Goal: Transaction & Acquisition: Purchase product/service

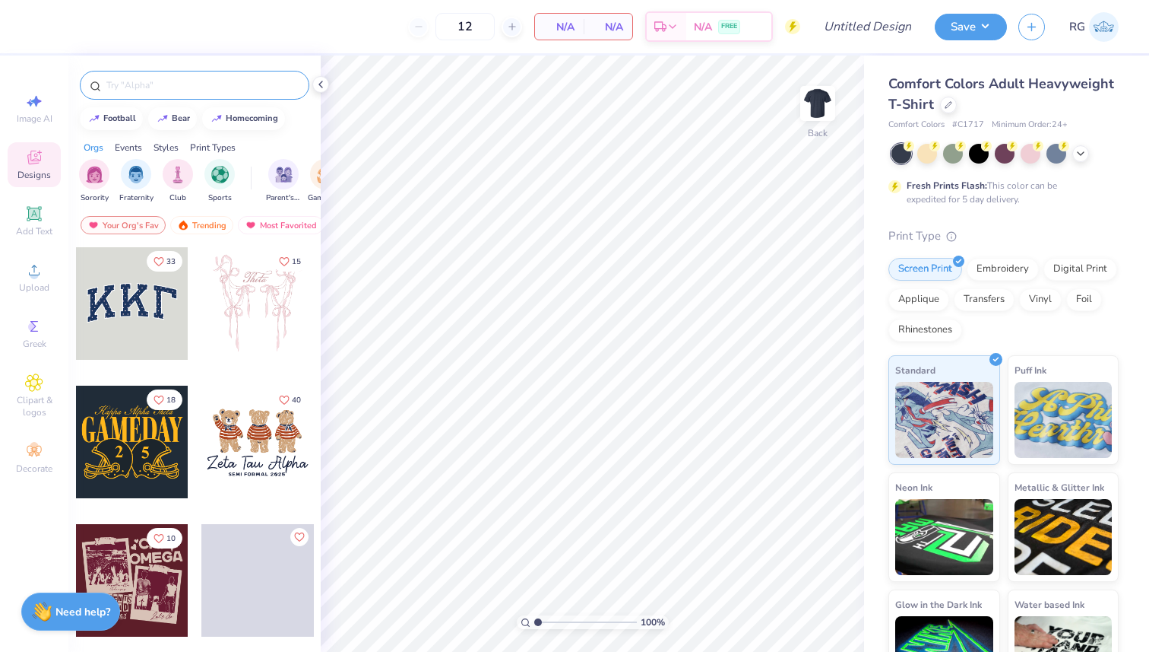
click at [224, 87] on input "text" at bounding box center [202, 85] width 195 height 15
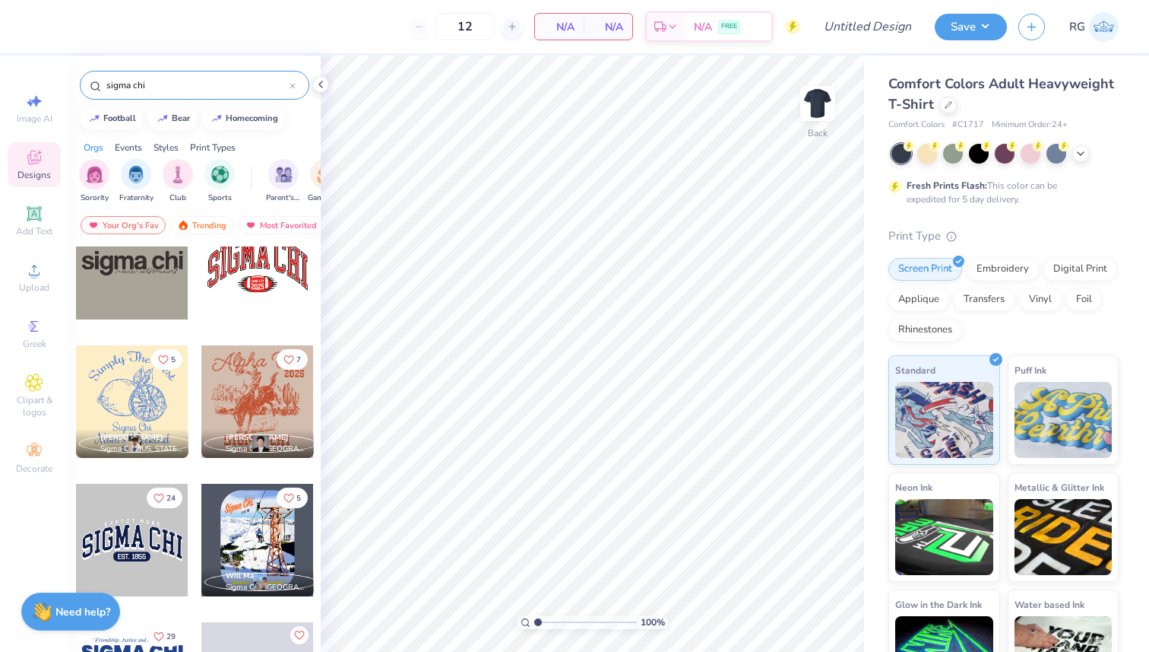
scroll to position [468, 0]
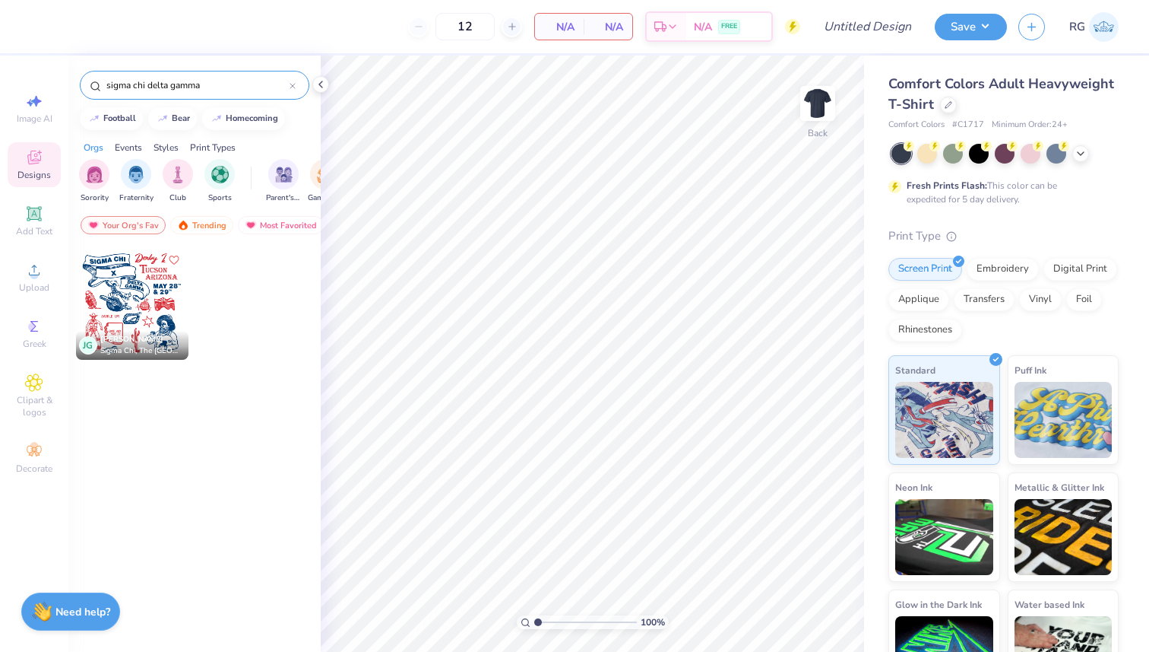
type input "sigma chi delta gamma"
click at [147, 293] on div at bounding box center [132, 303] width 113 height 113
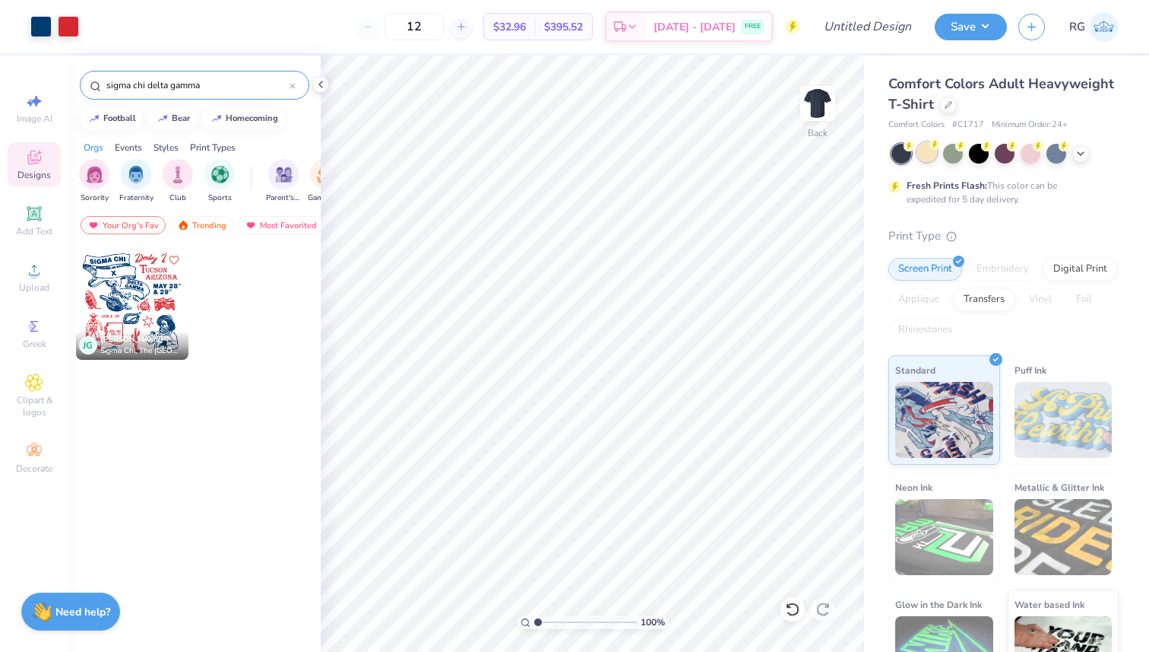
click at [935, 152] on div at bounding box center [928, 152] width 20 height 20
click at [1087, 152] on div at bounding box center [1081, 152] width 17 height 17
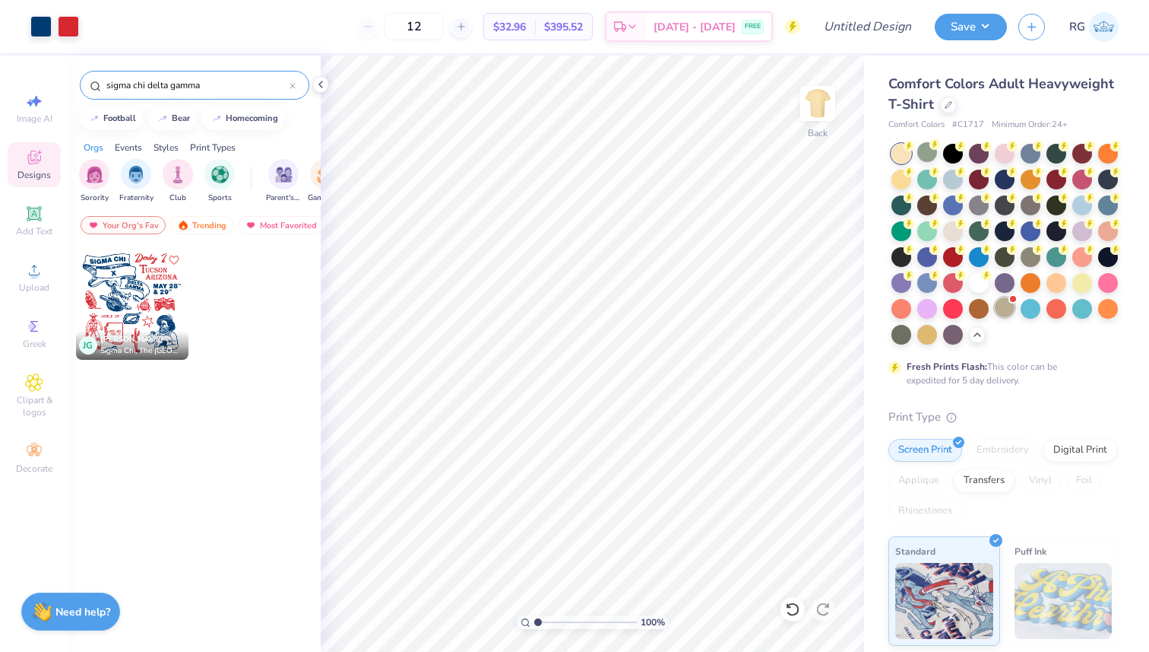
click at [1011, 299] on div at bounding box center [1013, 299] width 6 height 6
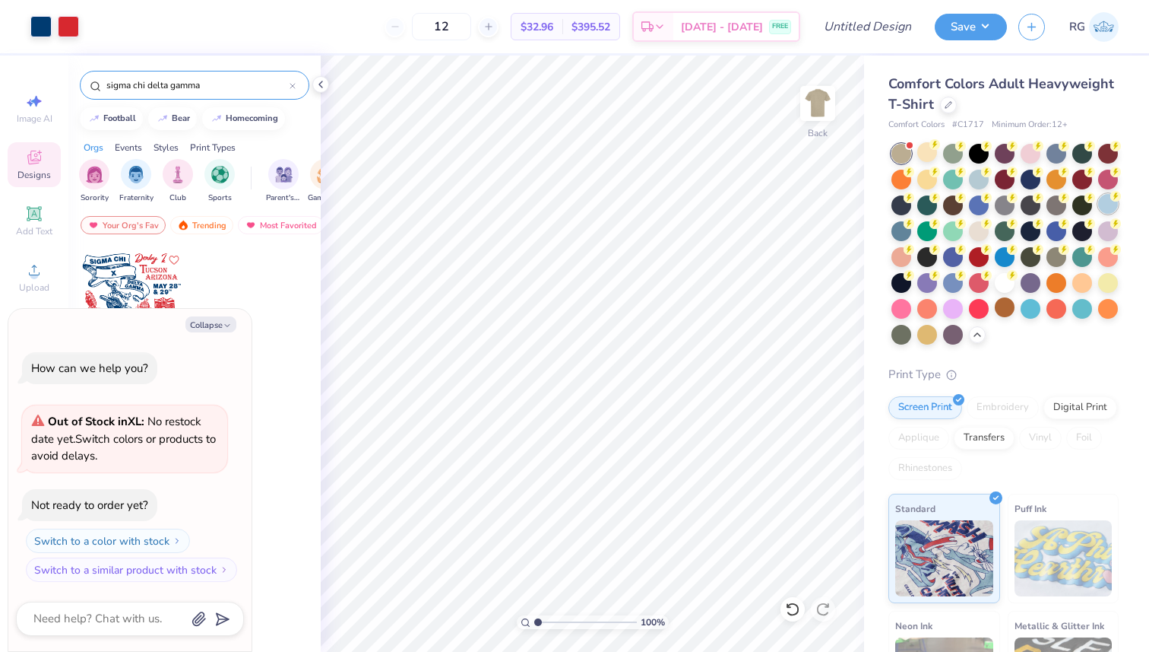
click at [1111, 208] on div at bounding box center [1109, 204] width 20 height 20
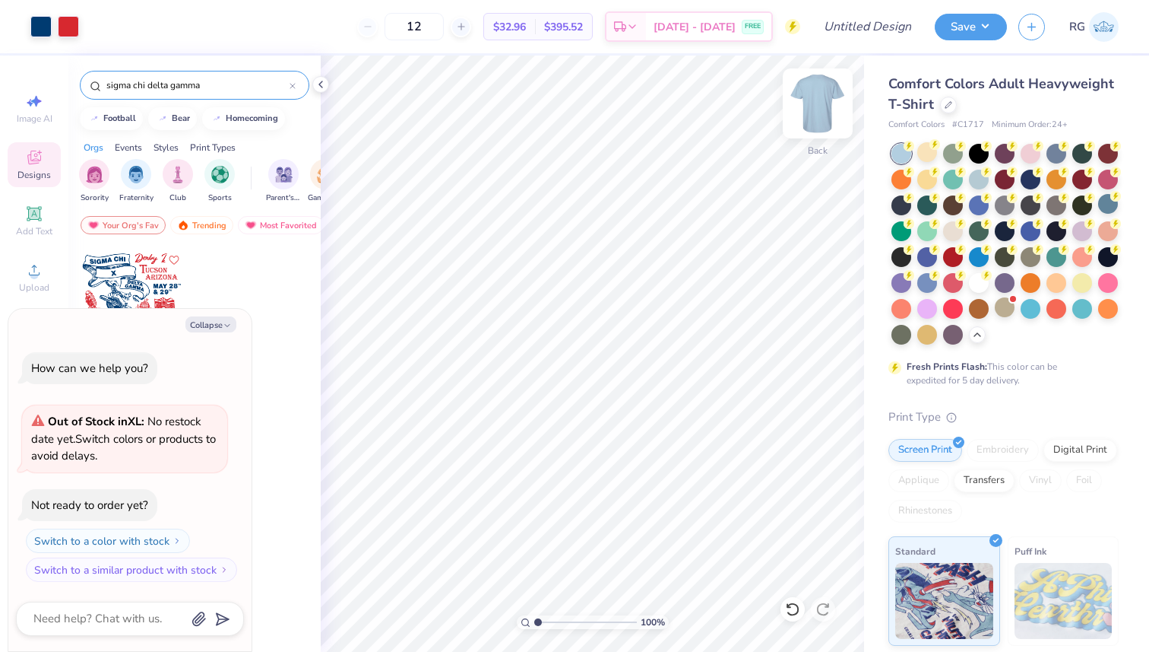
click at [812, 113] on img at bounding box center [818, 103] width 61 height 61
click at [820, 124] on img at bounding box center [818, 103] width 61 height 61
click at [833, 109] on div at bounding box center [818, 103] width 70 height 70
click at [813, 125] on img at bounding box center [818, 103] width 61 height 61
click at [827, 106] on img at bounding box center [818, 103] width 30 height 30
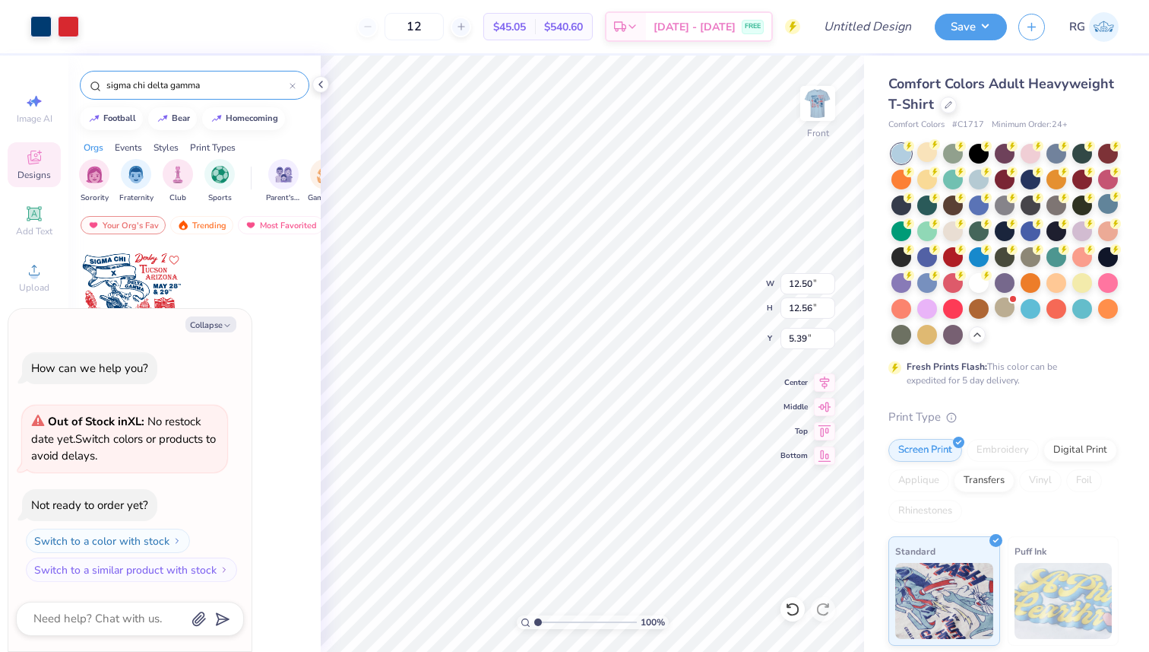
type textarea "x"
click at [264, 78] on input "sigma chi delta gamma" at bounding box center [197, 85] width 185 height 15
type input "s"
type textarea "x"
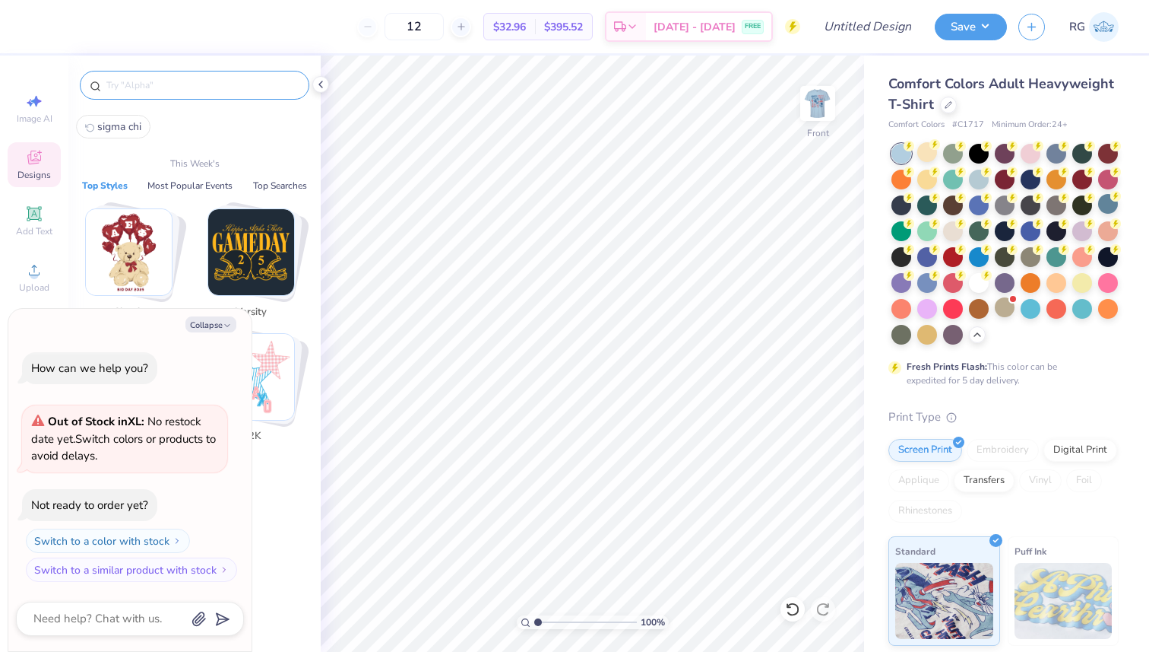
type input "s"
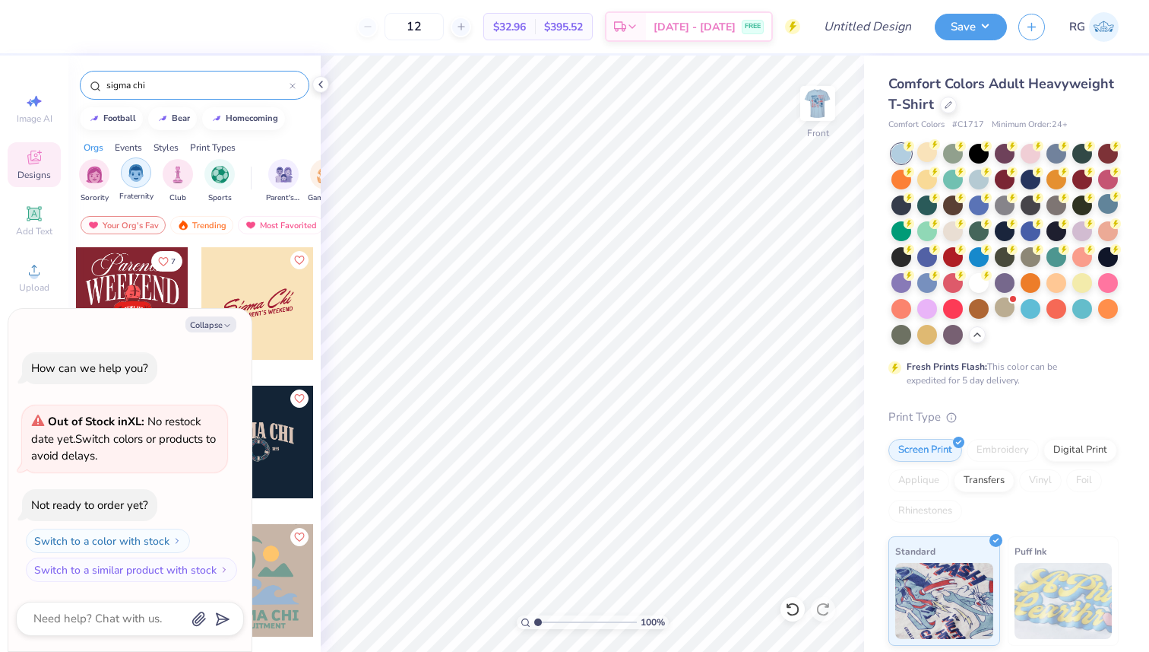
type input "sigma chi"
click at [135, 179] on img "filter for Fraternity" at bounding box center [136, 172] width 17 height 17
click at [229, 328] on icon "button" at bounding box center [227, 325] width 9 height 9
type textarea "x"
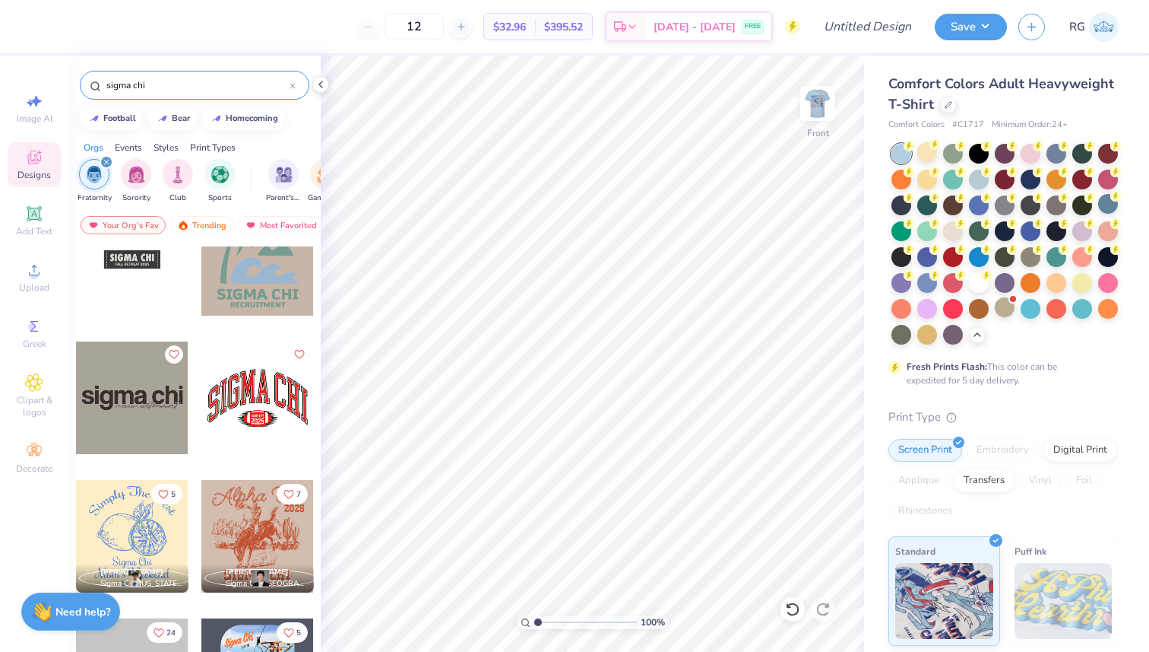
scroll to position [322, 0]
click at [142, 390] on div at bounding box center [132, 396] width 113 height 113
click at [220, 75] on div "sigma chi" at bounding box center [195, 85] width 230 height 29
click at [199, 85] on input "sigma chi" at bounding box center [197, 85] width 185 height 15
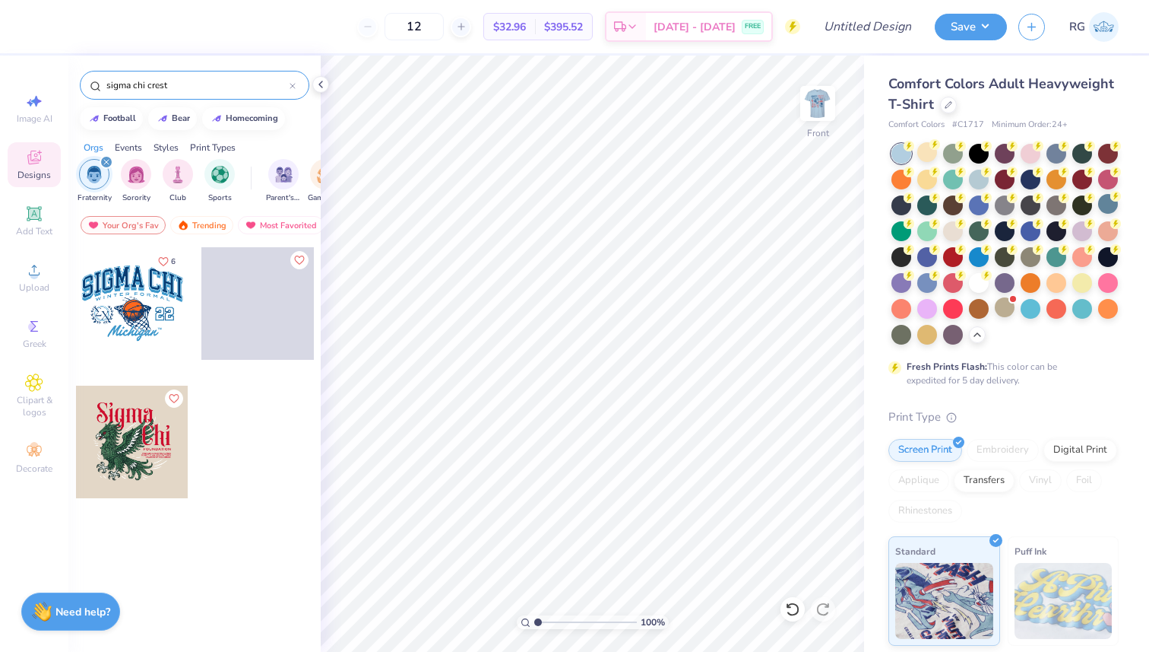
type input "sigma chi crest"
click at [155, 420] on div at bounding box center [132, 441] width 113 height 113
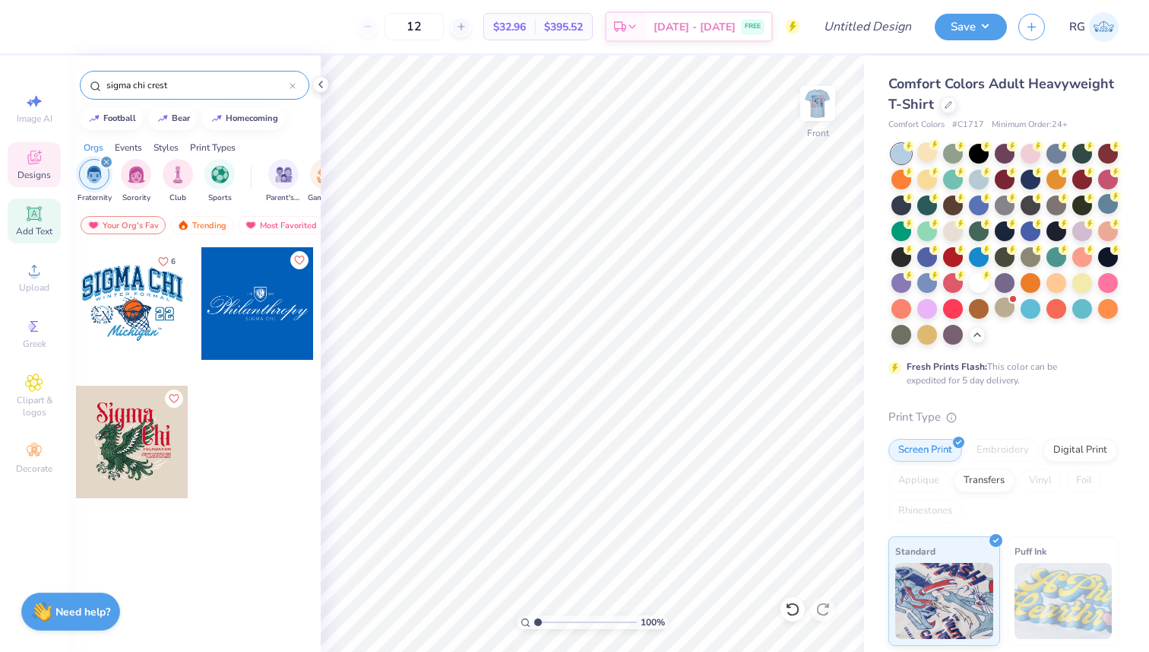
click at [32, 216] on icon at bounding box center [33, 213] width 11 height 11
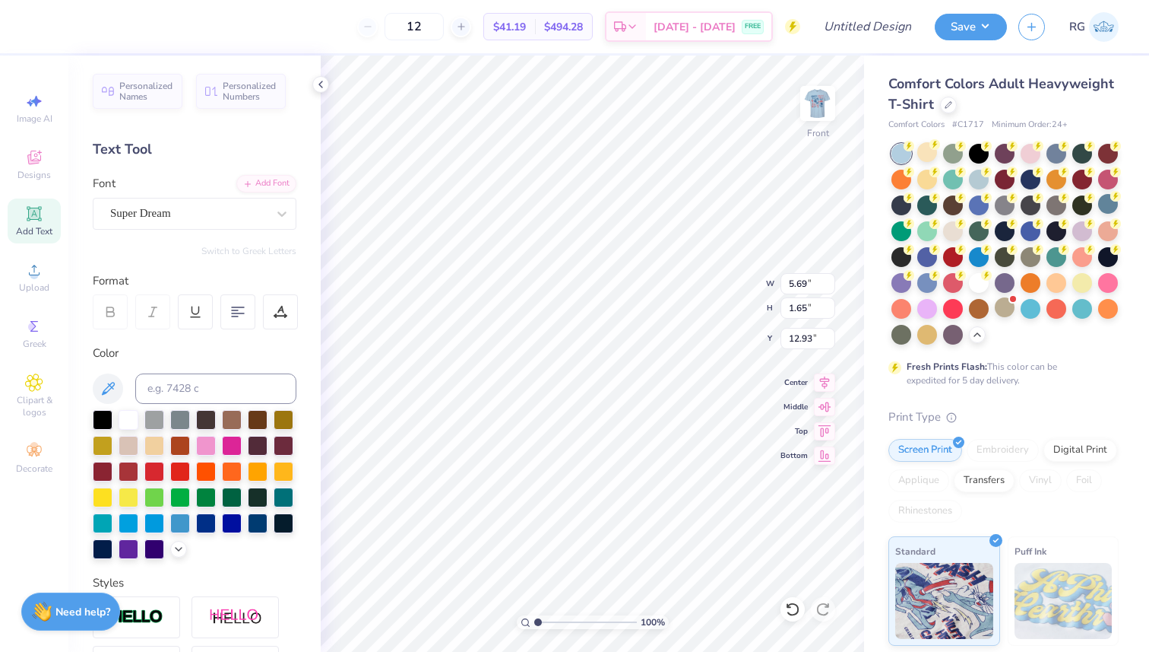
type textarea "T"
click at [27, 228] on span "Add Text" at bounding box center [34, 231] width 36 height 12
click at [271, 218] on div at bounding box center [281, 213] width 27 height 27
click at [267, 244] on button "See All" at bounding box center [263, 247] width 47 height 15
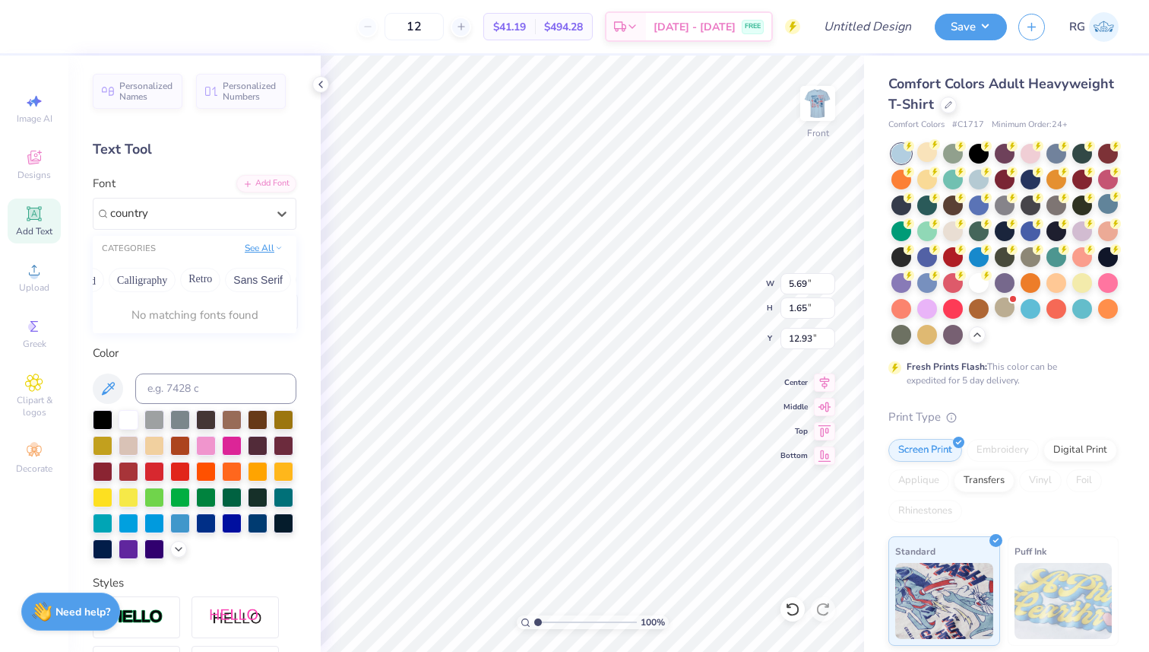
scroll to position [0, 0]
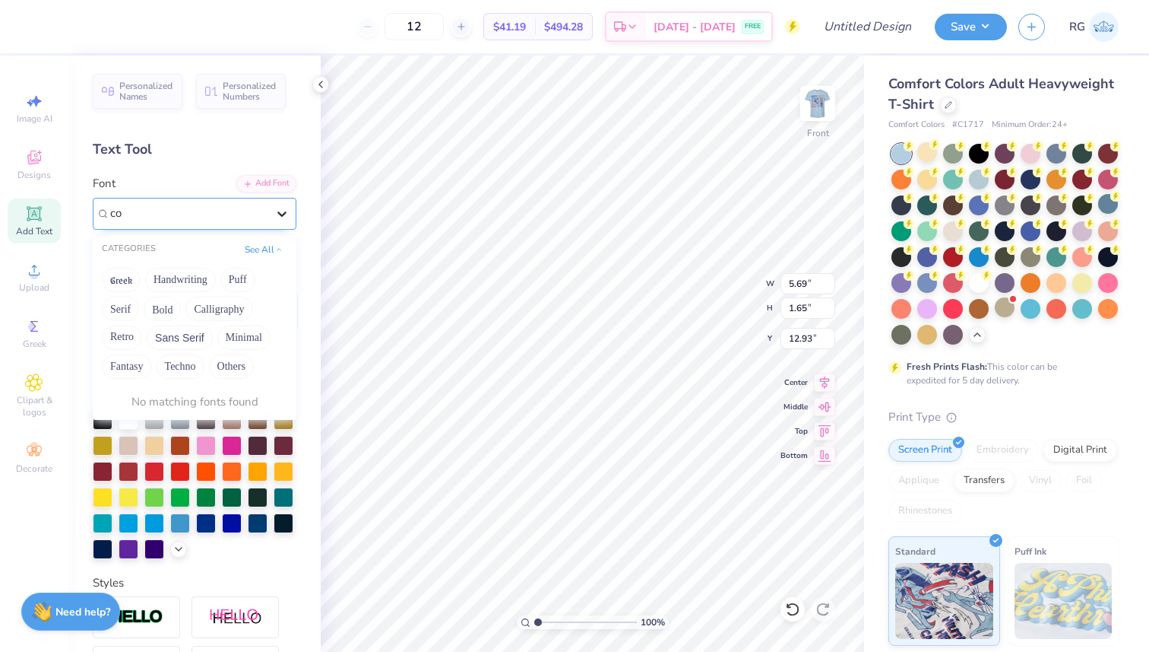
type input "c"
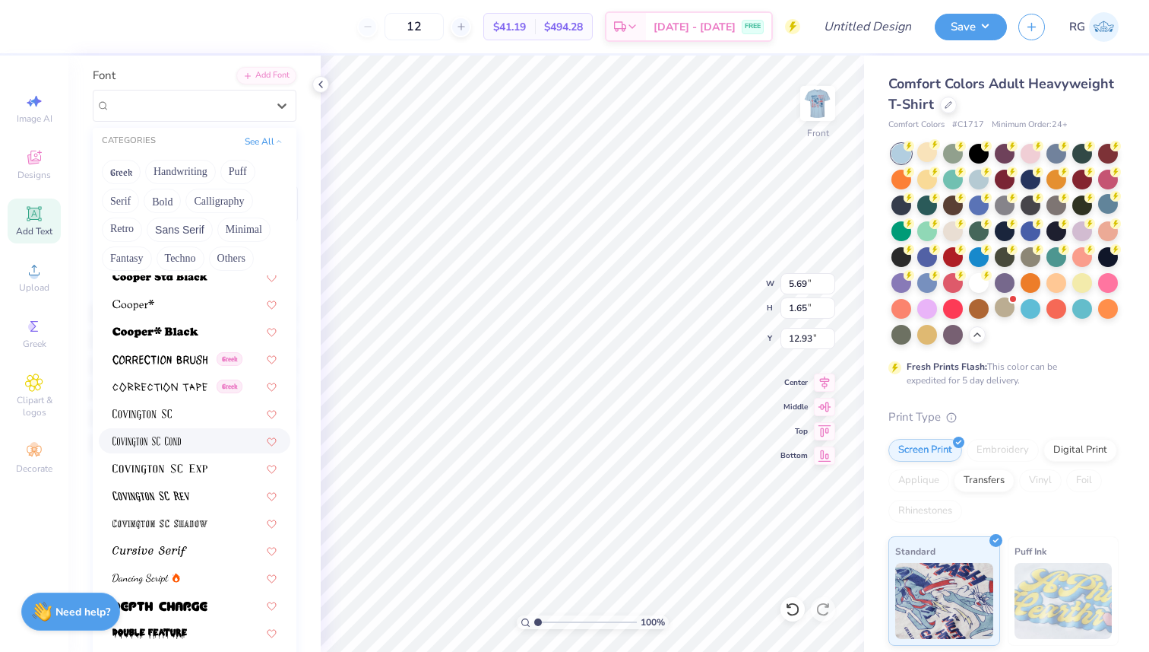
scroll to position [2582, 0]
click at [217, 466] on div at bounding box center [195, 467] width 164 height 16
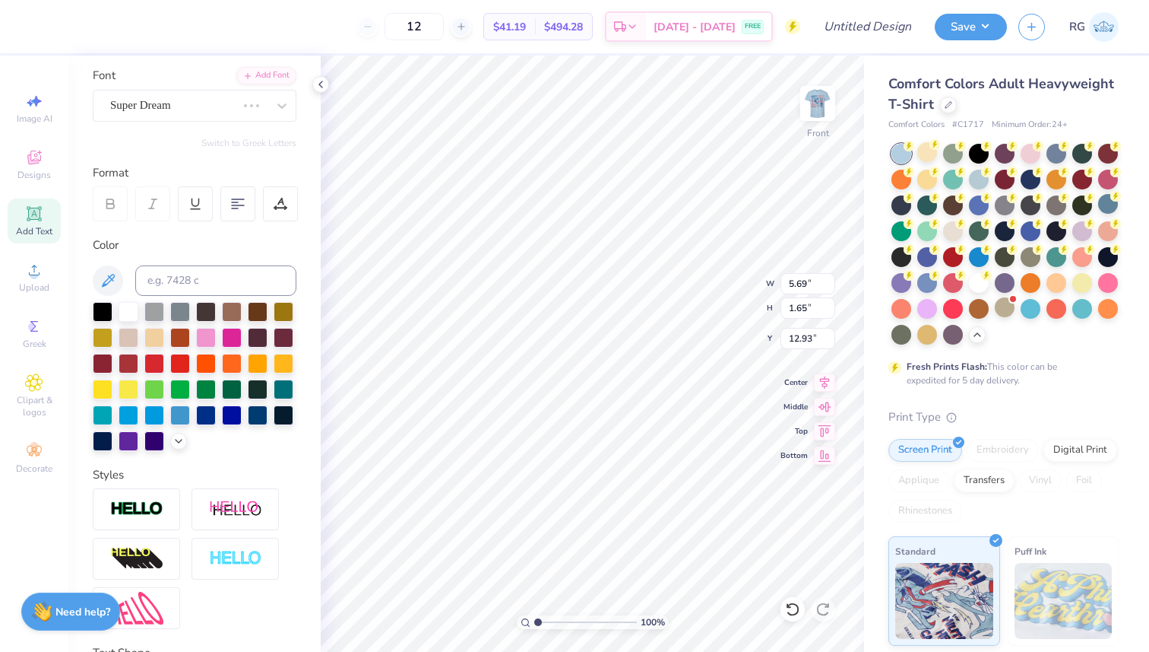
type textarea "T"
type textarea "EX"
type input "2.57"
type input "6.65"
click at [817, 101] on img at bounding box center [818, 103] width 61 height 61
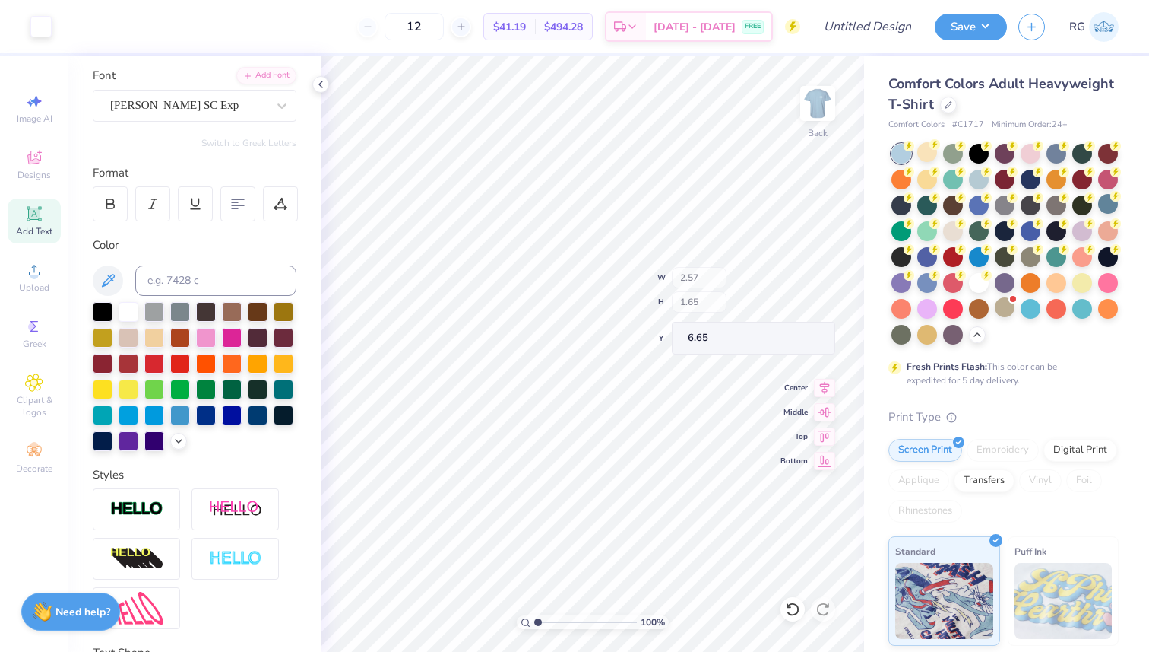
click at [820, 100] on img at bounding box center [818, 103] width 30 height 30
click at [818, 100] on img at bounding box center [818, 103] width 61 height 61
click at [814, 113] on img at bounding box center [818, 103] width 61 height 61
click at [807, 102] on img at bounding box center [818, 103] width 61 height 61
type input "2.57"
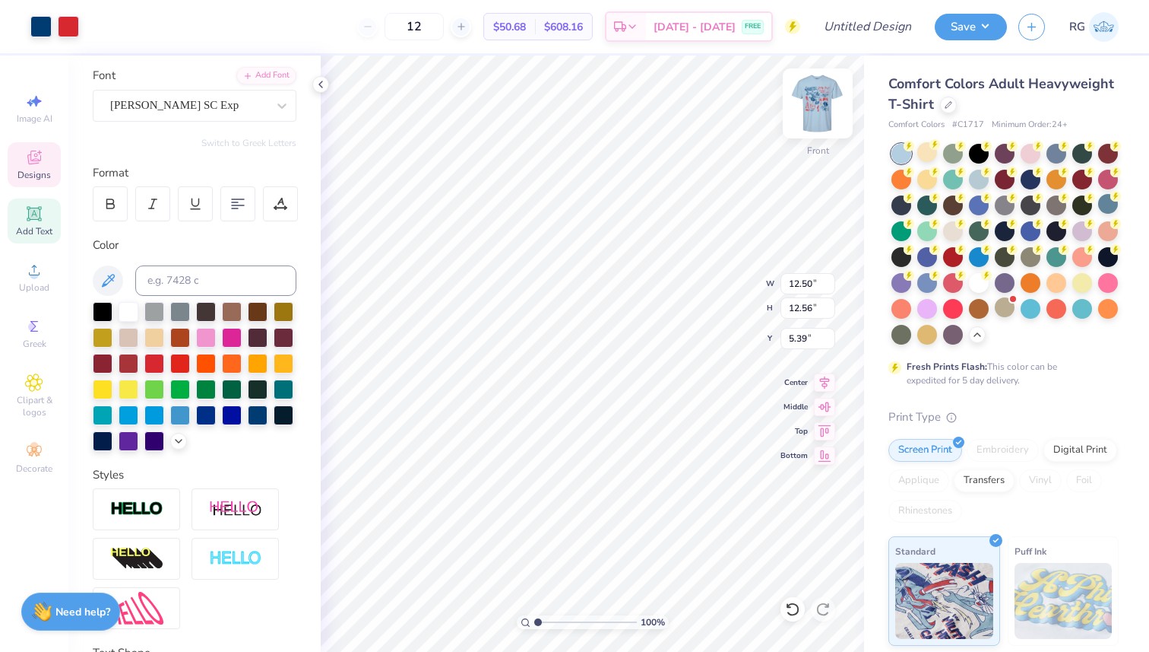
type input "1.65"
type input "2.18"
click at [814, 106] on img at bounding box center [818, 103] width 61 height 61
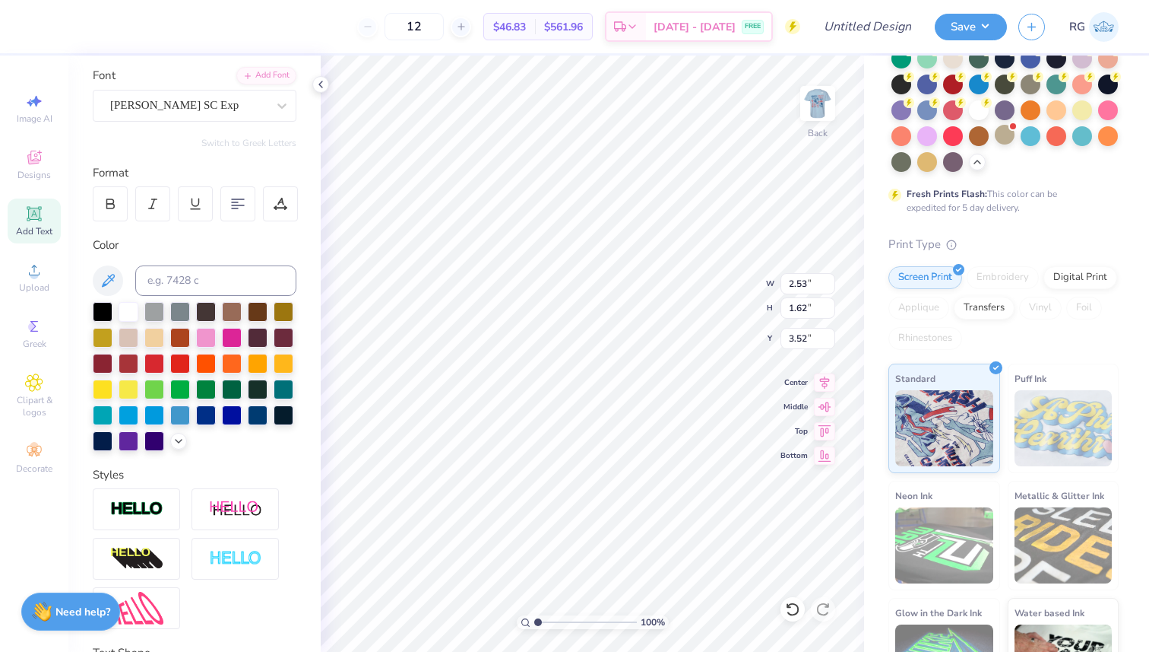
scroll to position [228, 0]
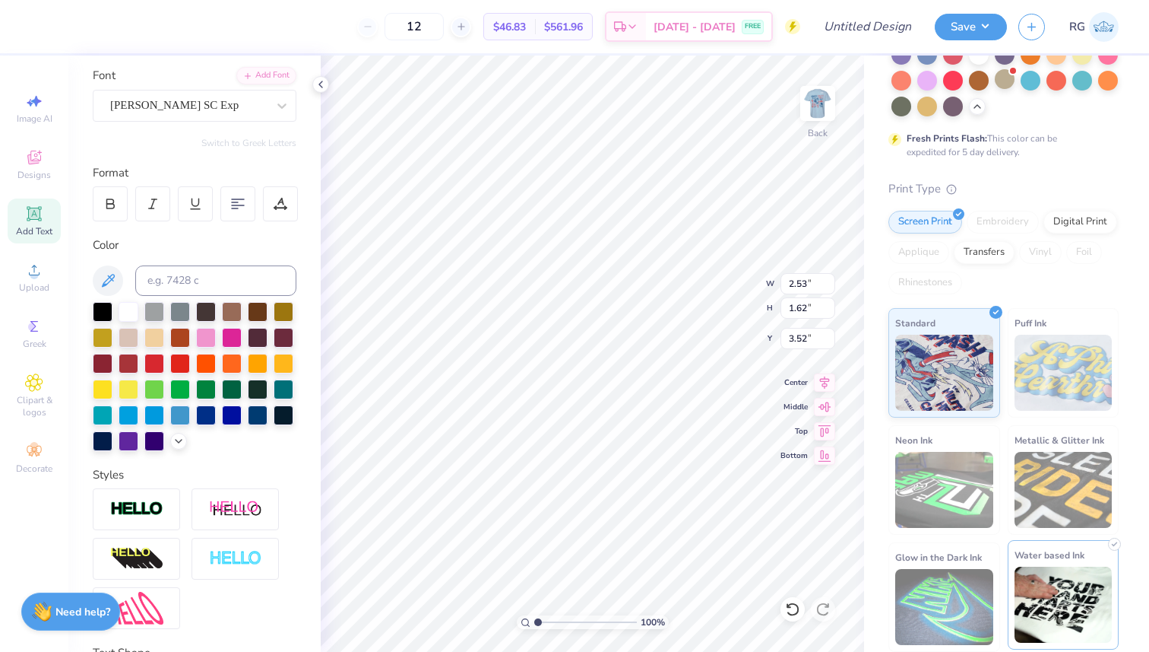
click at [1054, 583] on img at bounding box center [1064, 604] width 98 height 76
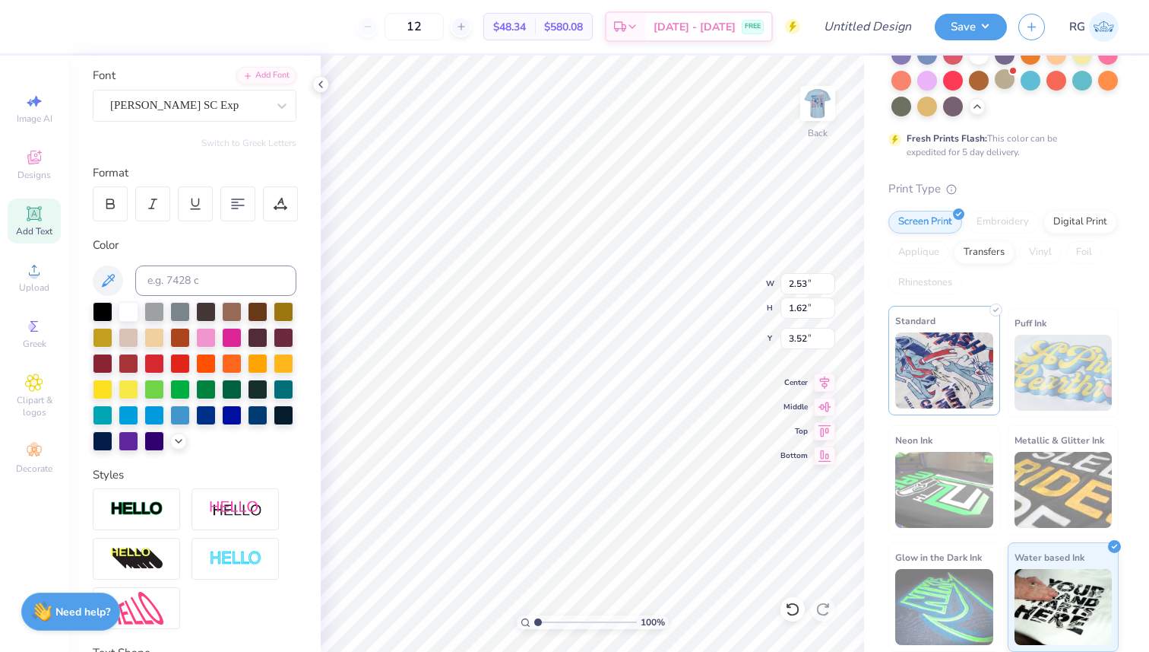
click at [990, 415] on div "Standard Puff Ink Neon Ink Metallic & Glitter Ink Glow in the Dark Ink Water ba…" at bounding box center [1004, 480] width 230 height 344
type input "3.51"
paste textarea
type textarea "X"
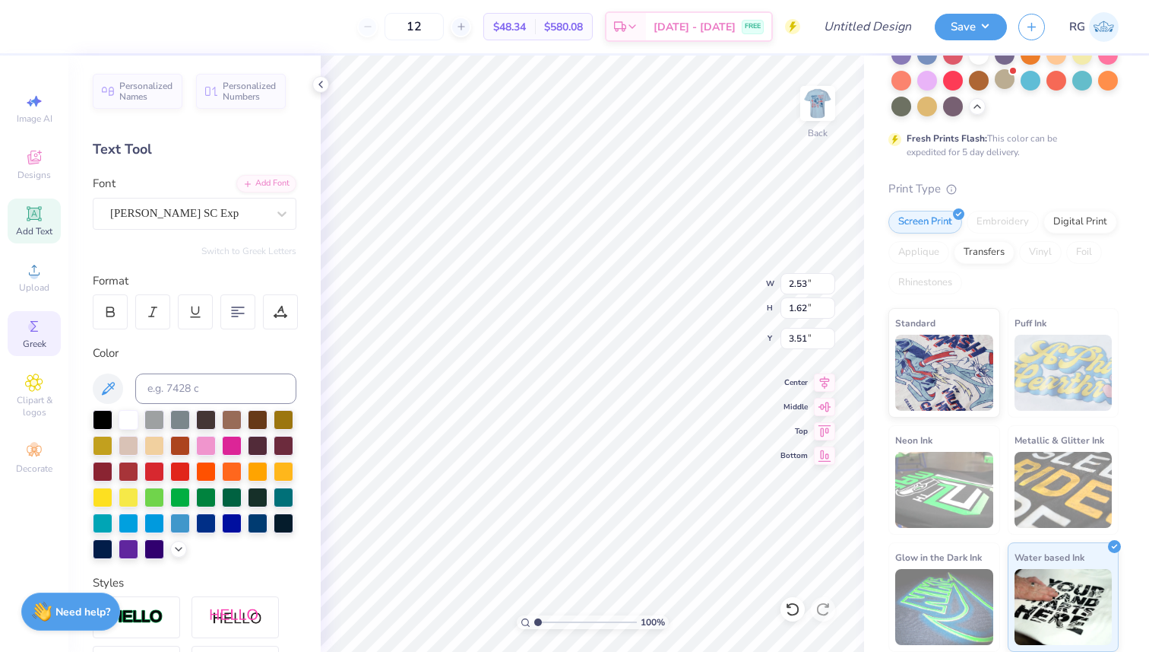
click at [37, 341] on span "Greek" at bounding box center [35, 344] width 24 height 12
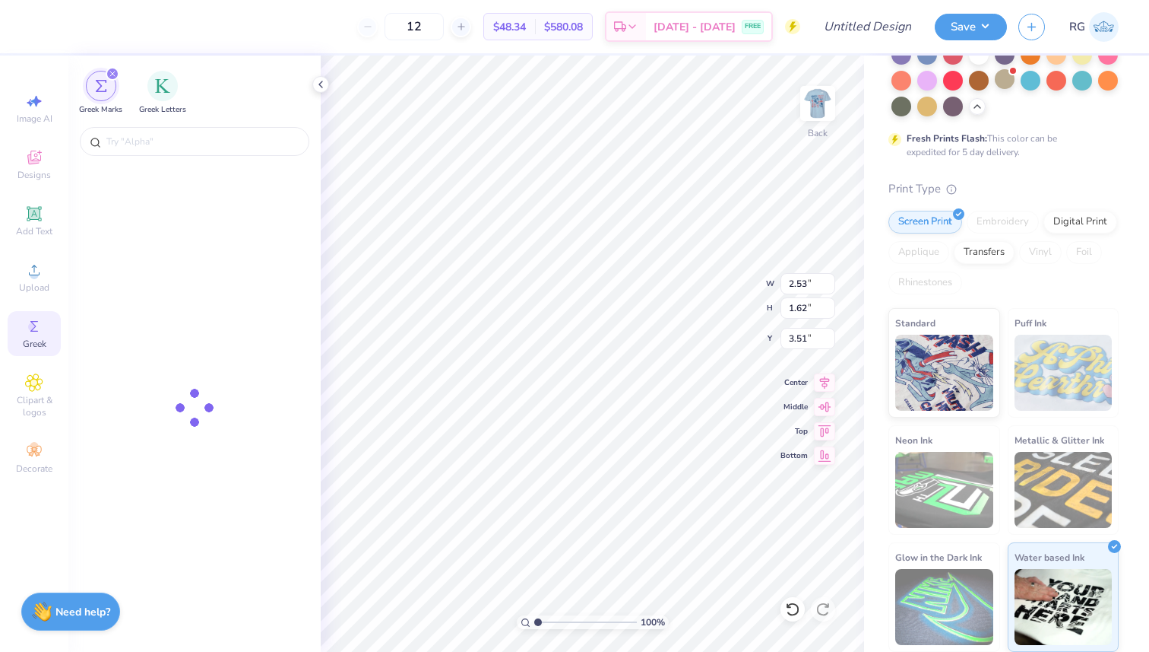
type input "1.17"
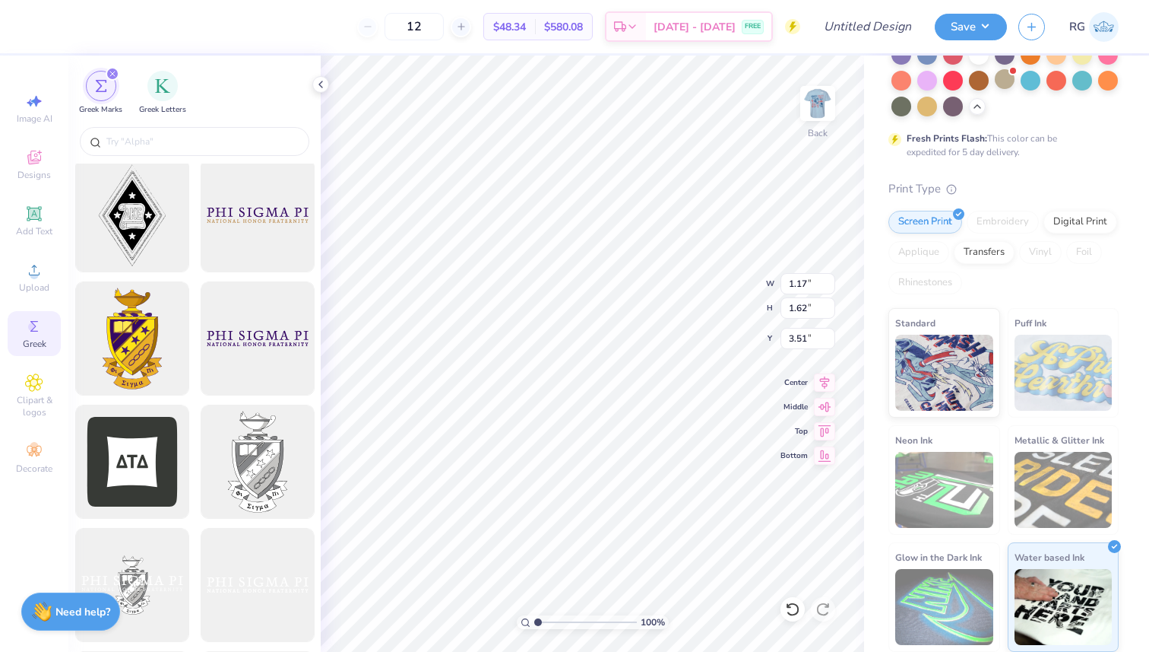
scroll to position [402, 0]
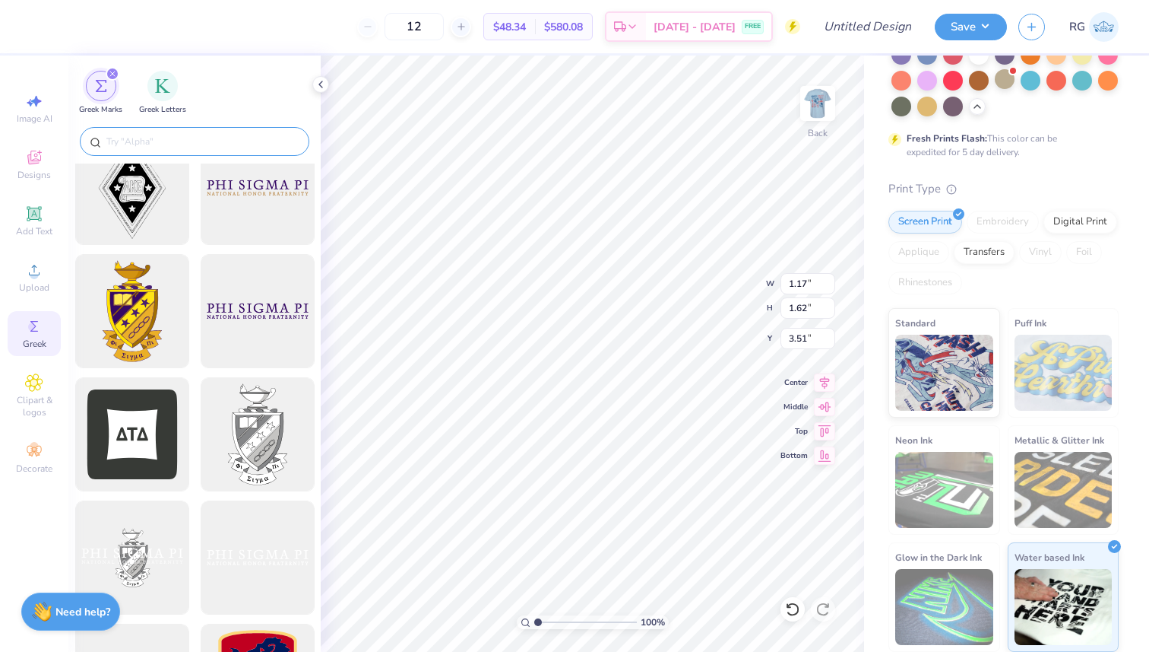
click at [204, 146] on input "text" at bounding box center [202, 141] width 195 height 15
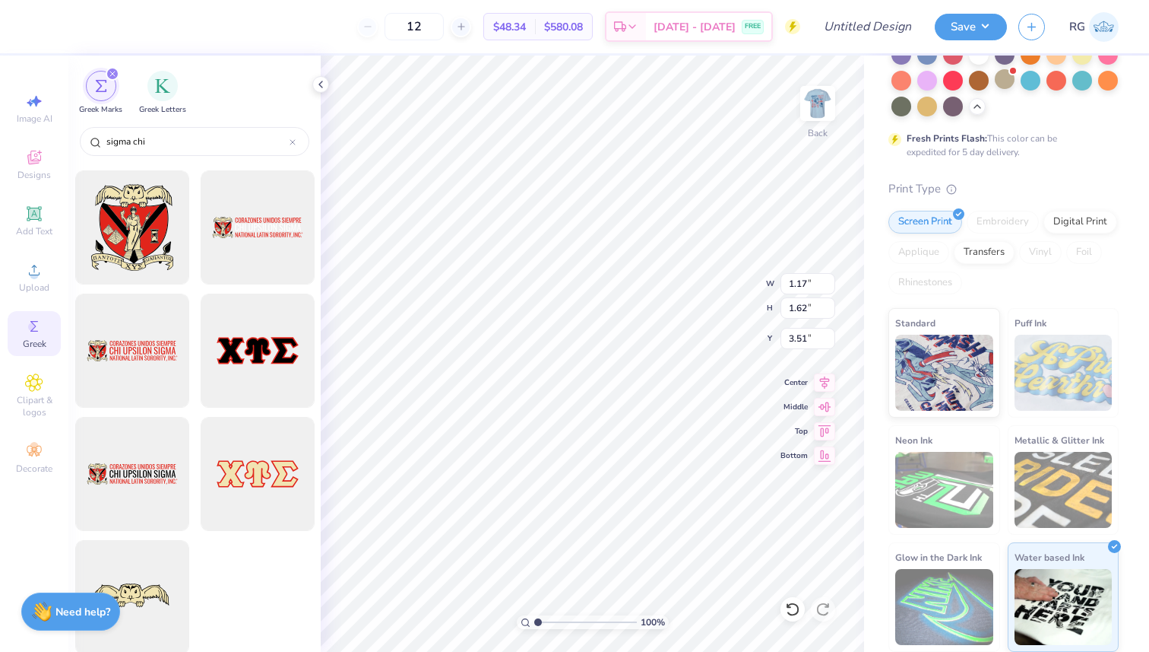
scroll to position [1111, 0]
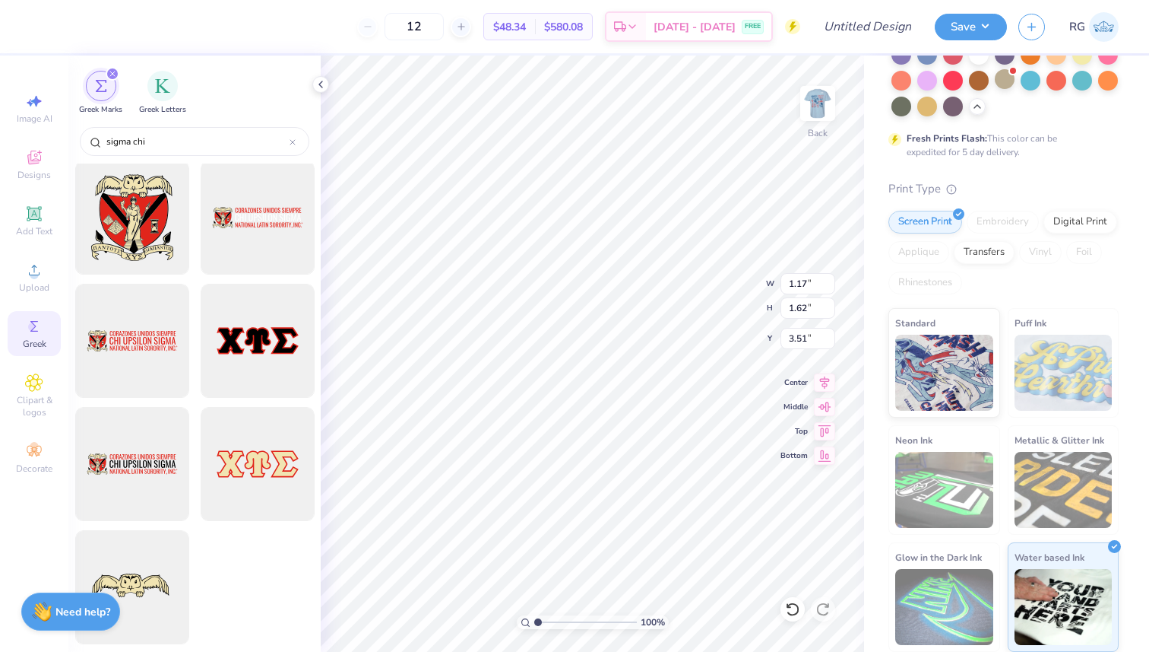
type input "sigma chi"
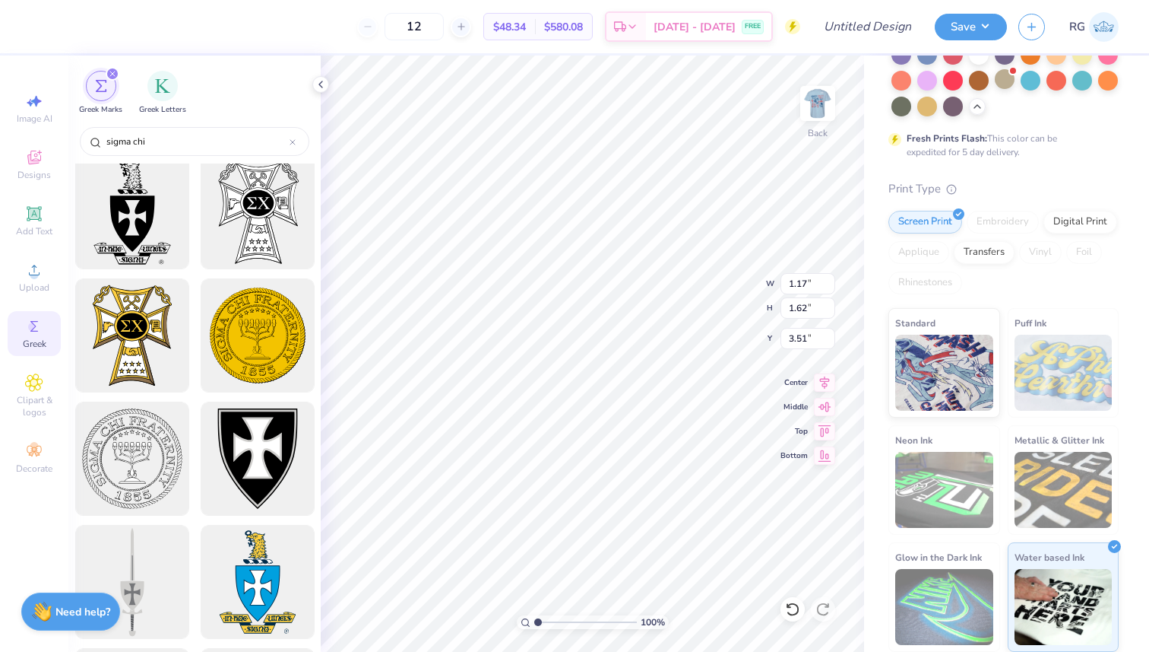
scroll to position [0, 0]
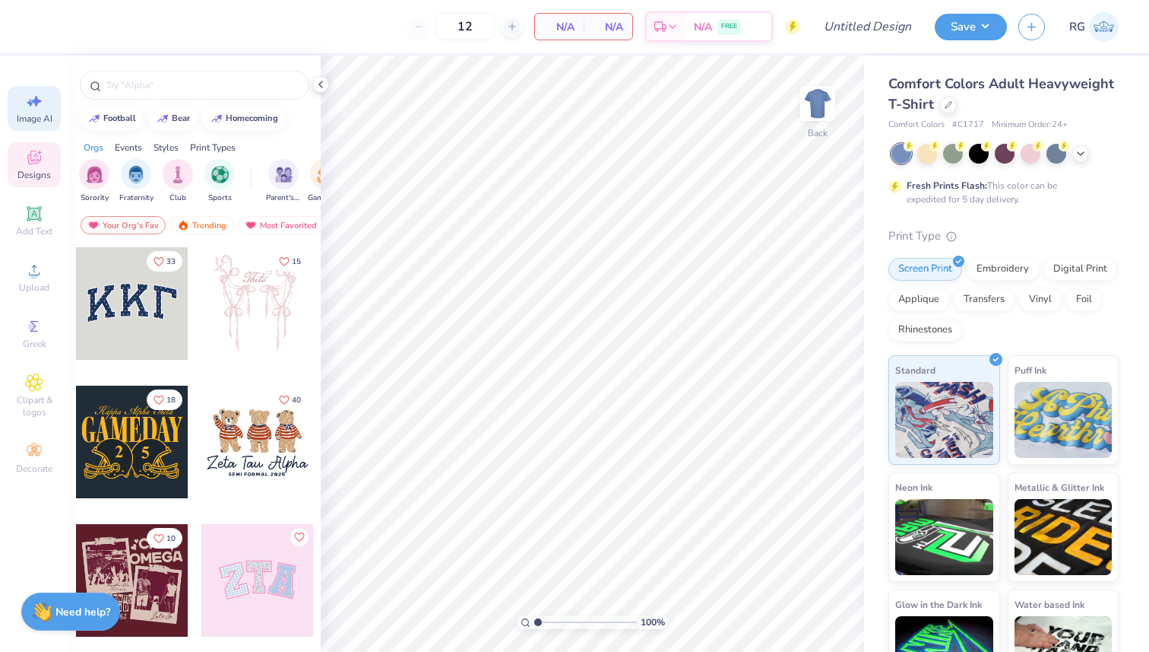
click at [35, 106] on icon at bounding box center [34, 101] width 18 height 18
select select "4"
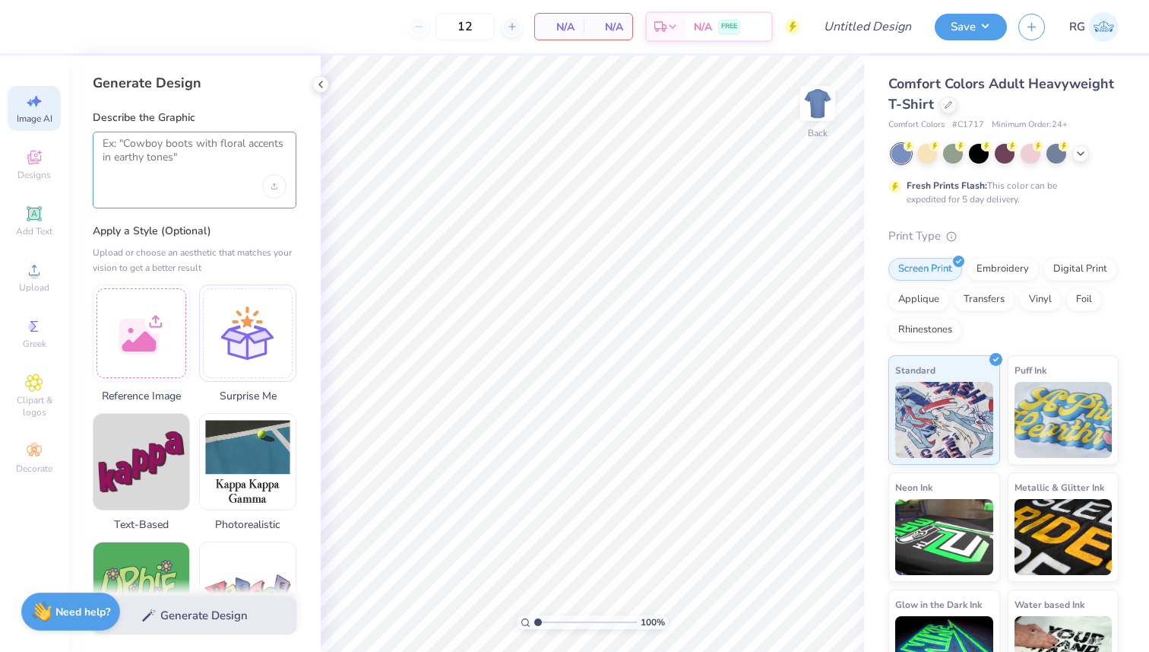
click at [208, 170] on textarea at bounding box center [195, 156] width 184 height 38
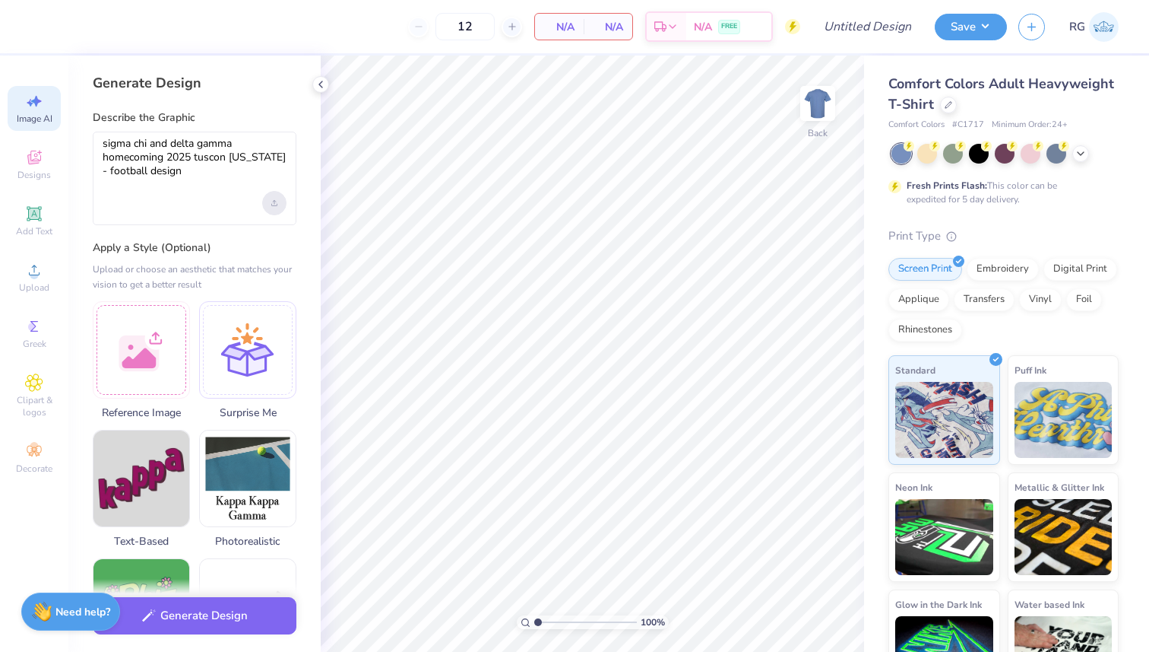
click at [277, 206] on div "Upload image" at bounding box center [274, 203] width 24 height 24
click at [193, 166] on textarea "sigma chi and delta gamma homecoming 2025 tuscon arizona - football design" at bounding box center [195, 164] width 184 height 55
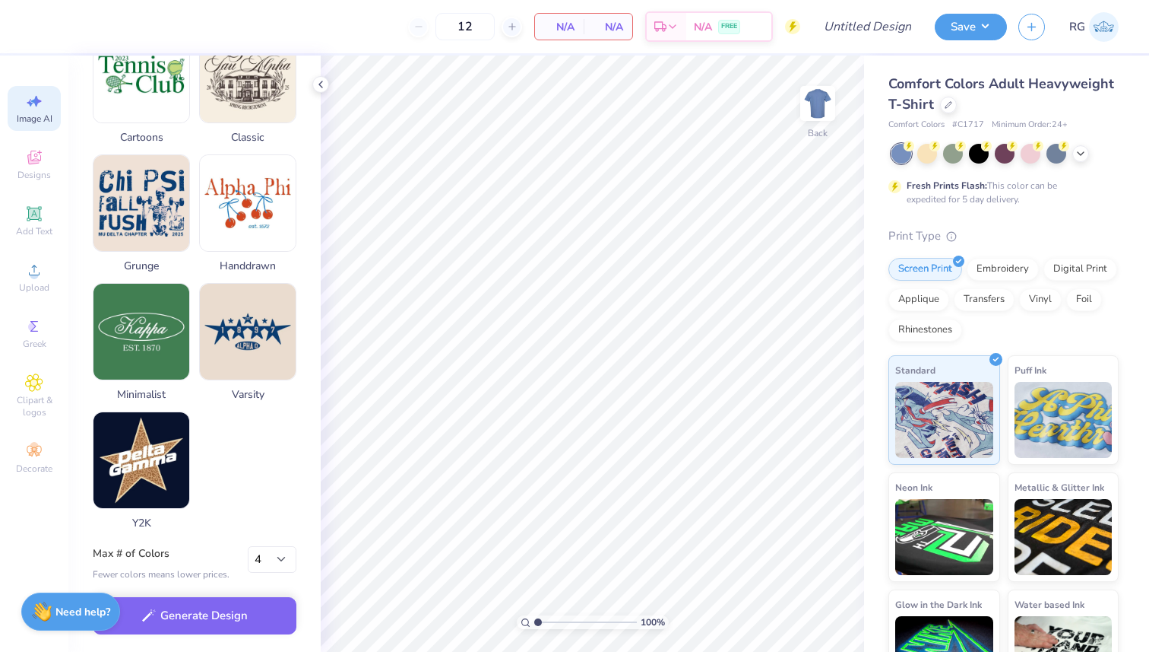
scroll to position [679, 0]
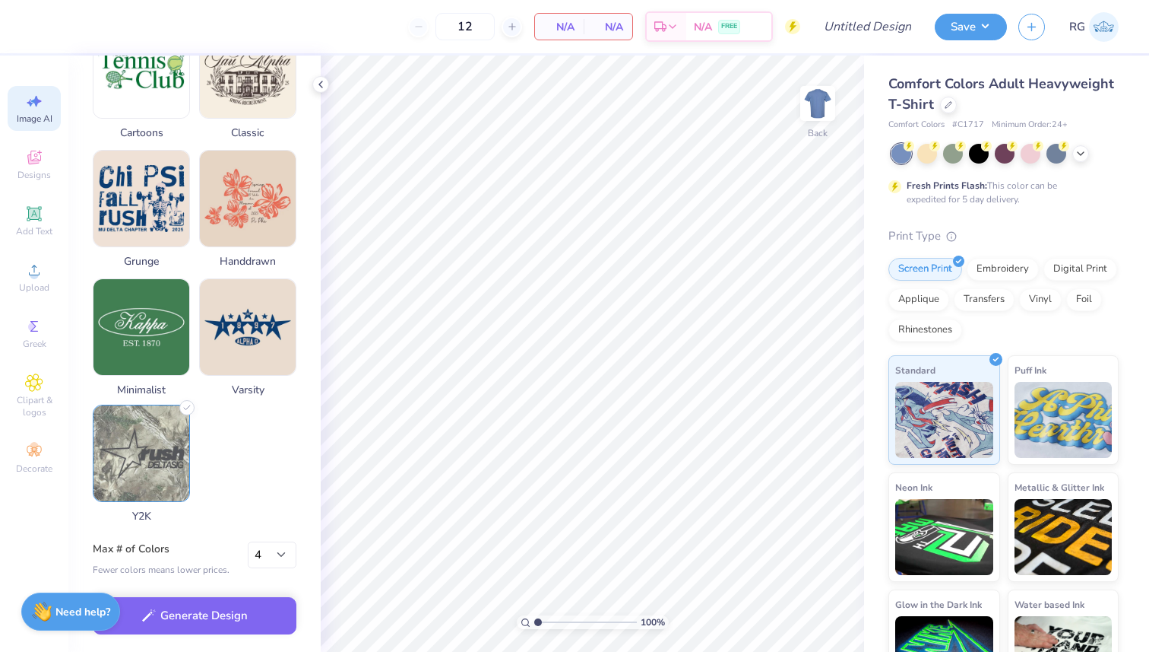
type textarea "sigma chi and delta gamma homecoming 2025 tuscon arizona - football design"
click at [170, 455] on img at bounding box center [142, 453] width 96 height 96
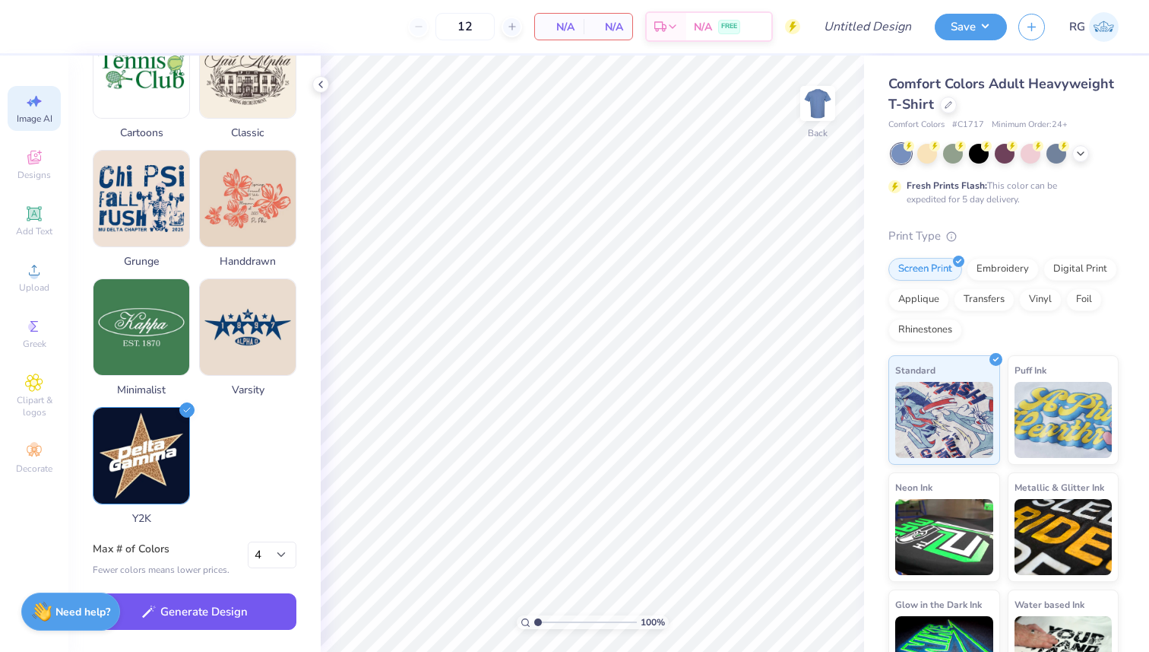
click at [218, 618] on button "Generate Design" at bounding box center [195, 611] width 204 height 37
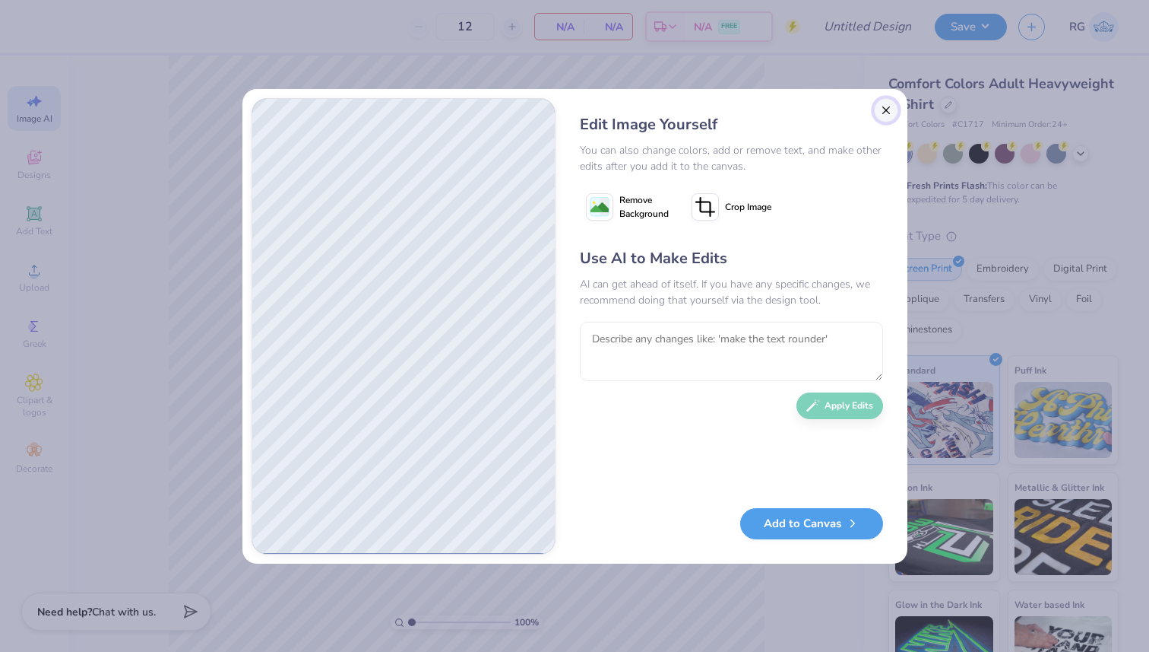
click at [886, 107] on button "Close" at bounding box center [886, 110] width 24 height 24
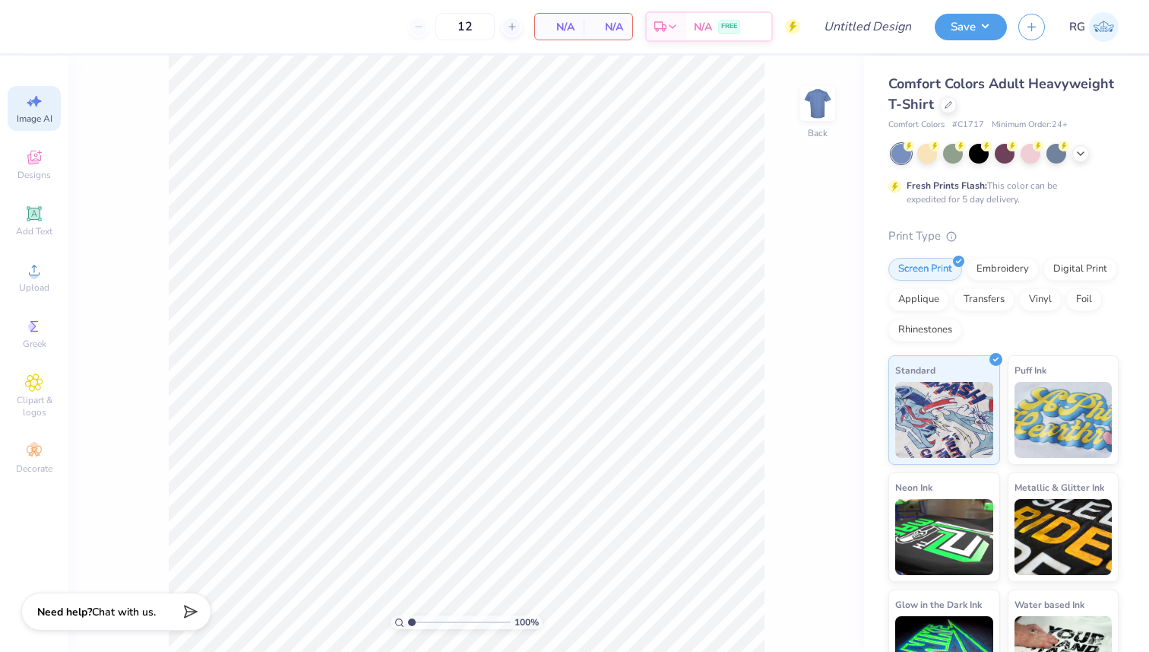
scroll to position [0, 34]
click at [36, 111] on div "Image AI" at bounding box center [34, 108] width 53 height 45
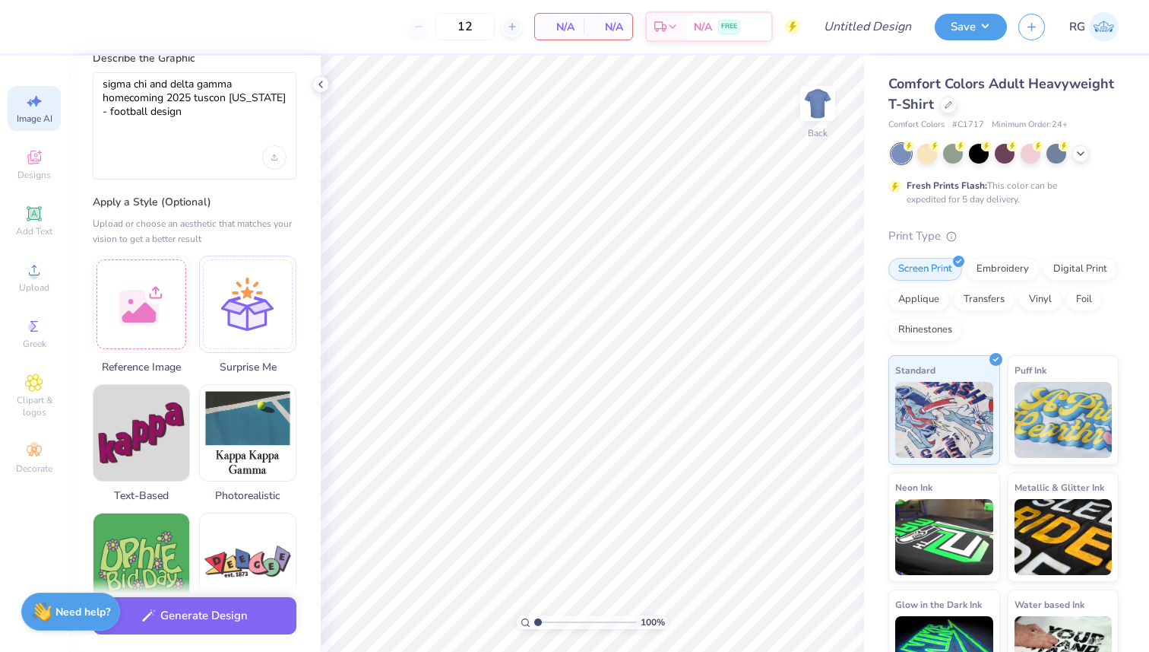
scroll to position [58, 0]
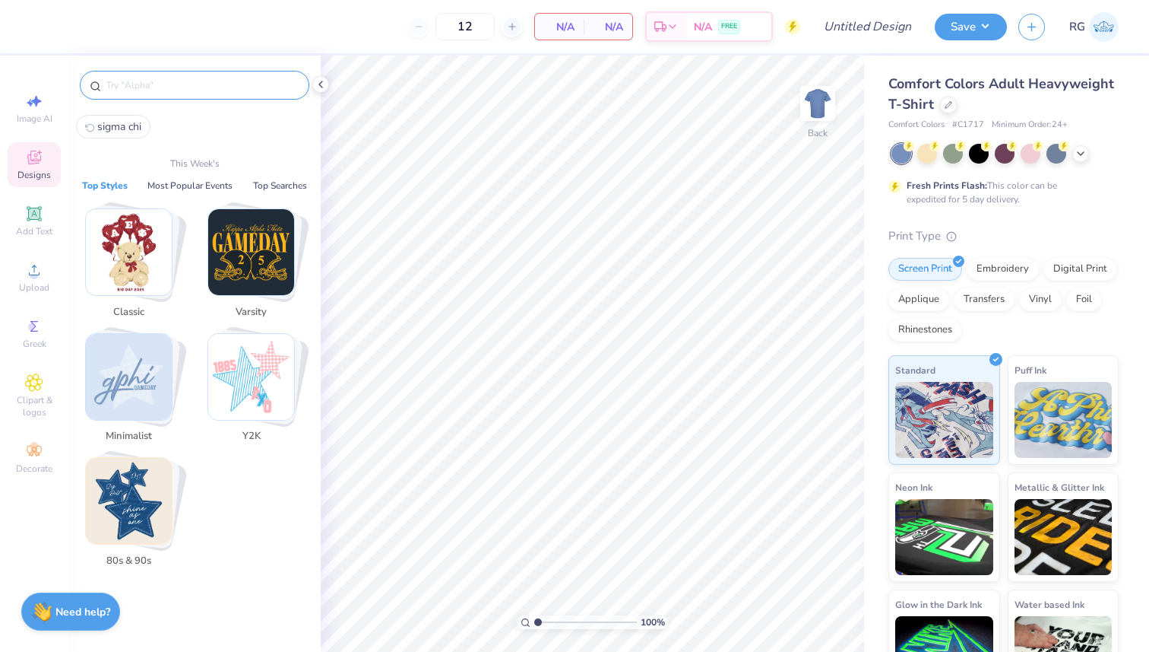
click at [196, 90] on input "text" at bounding box center [202, 85] width 195 height 15
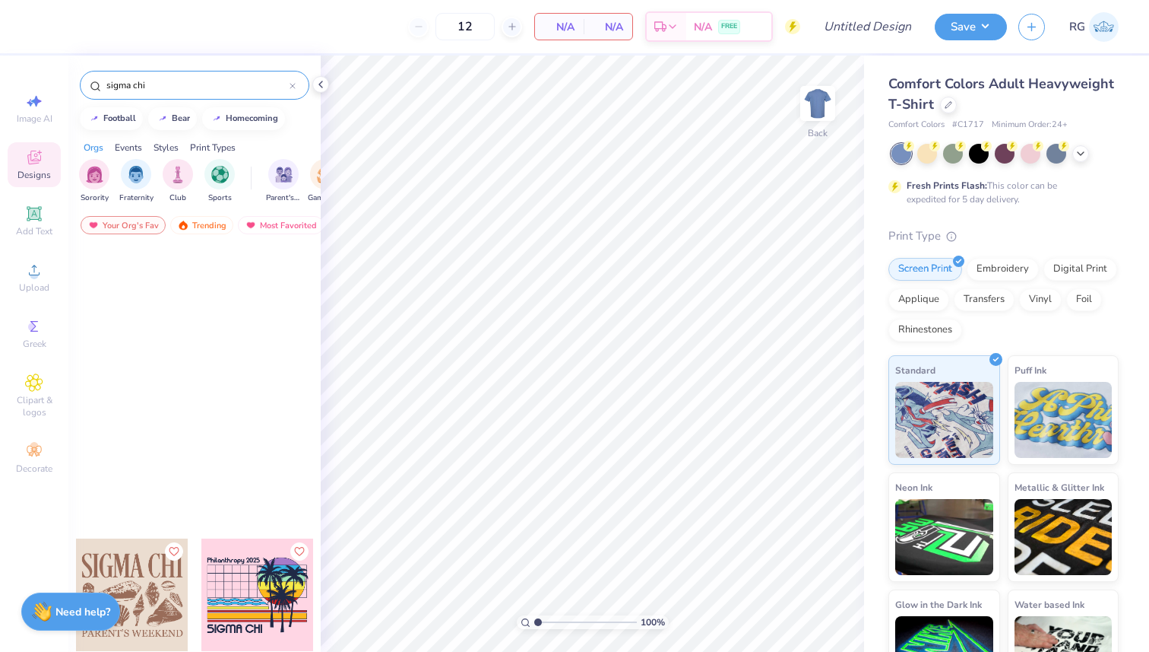
scroll to position [2673, 0]
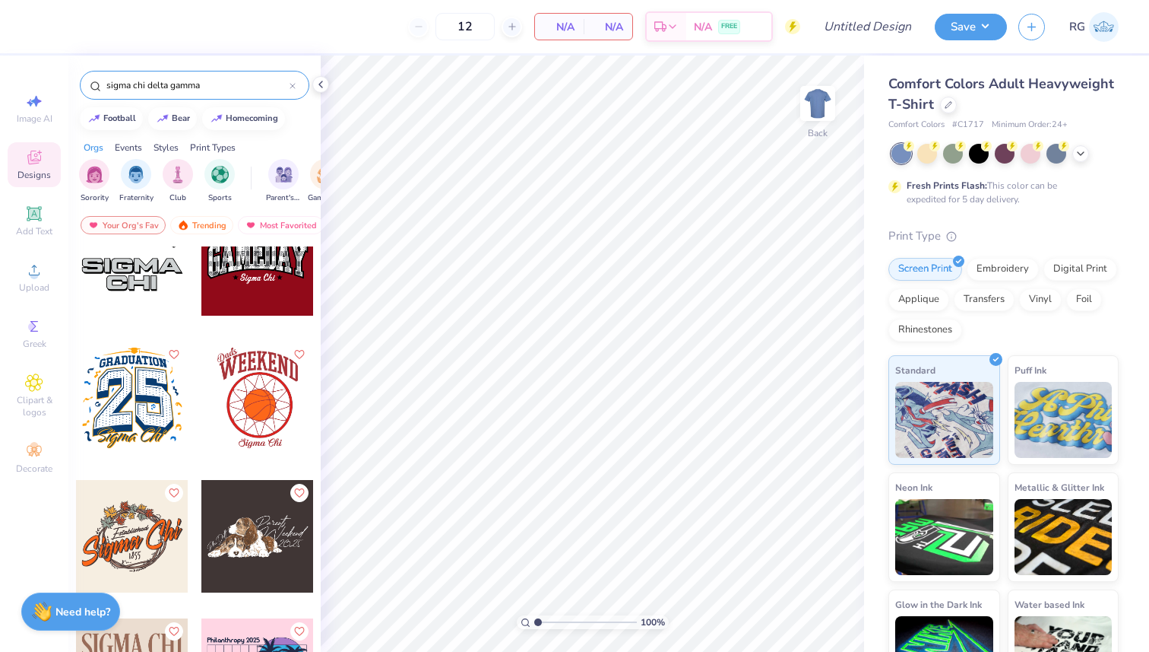
type input "sigma chi delta gamma"
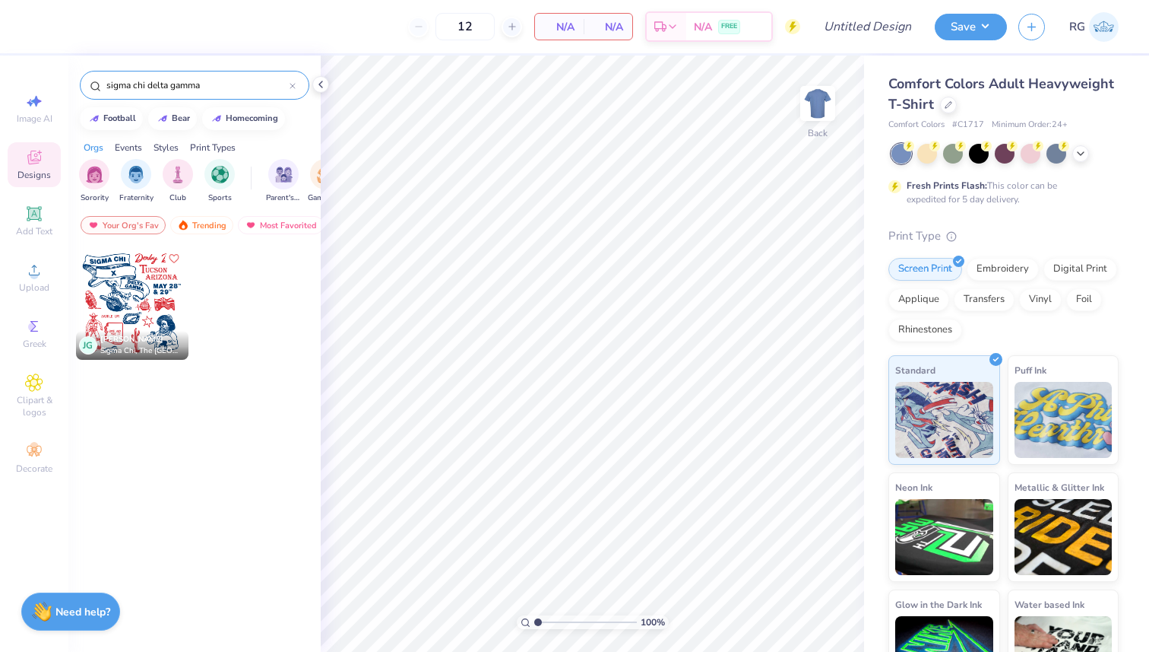
click at [176, 259] on icon "Like" at bounding box center [173, 258] width 11 height 11
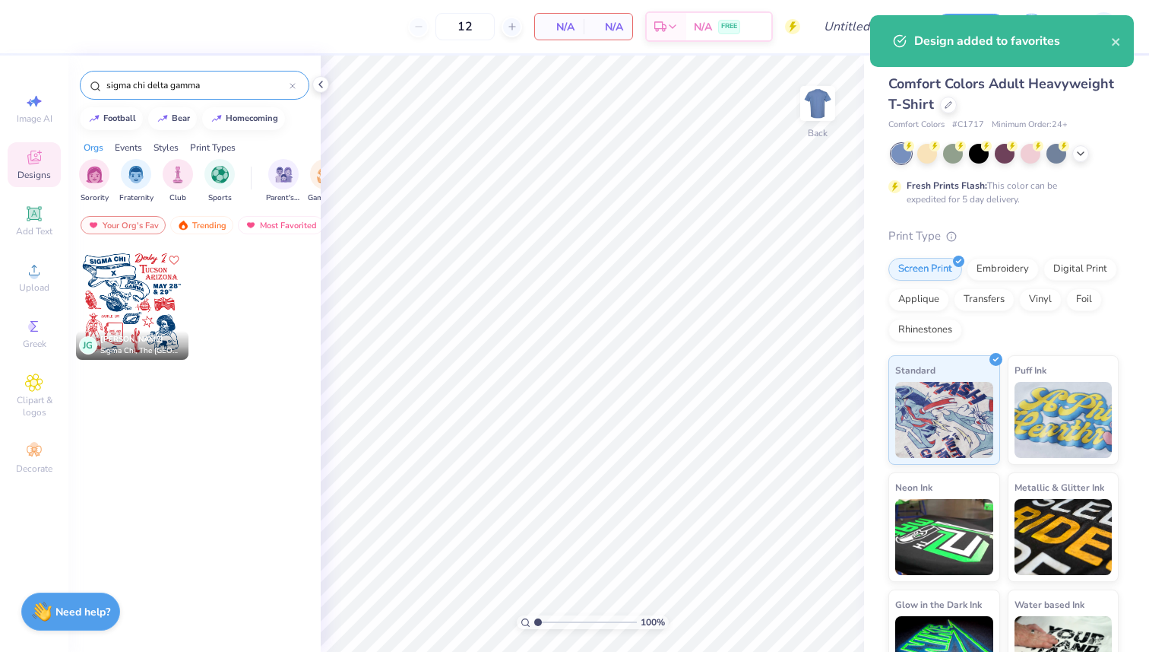
click at [131, 287] on div at bounding box center [132, 303] width 113 height 113
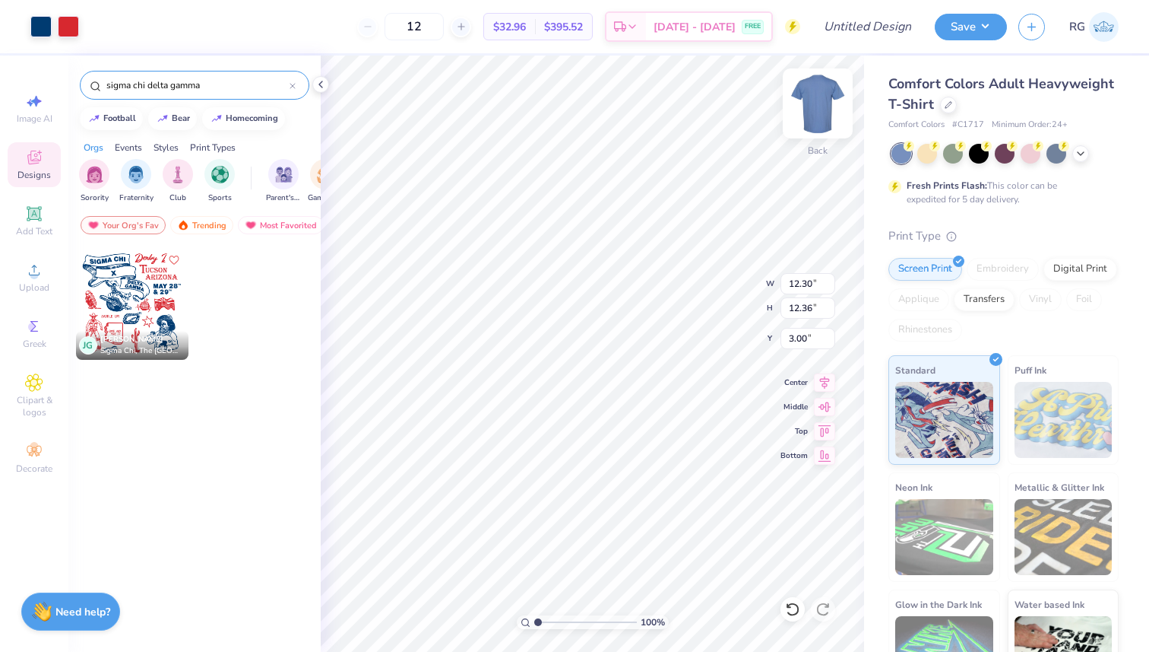
click at [807, 119] on img at bounding box center [818, 103] width 61 height 61
click at [138, 311] on div at bounding box center [132, 303] width 113 height 113
click at [817, 119] on img at bounding box center [818, 103] width 61 height 61
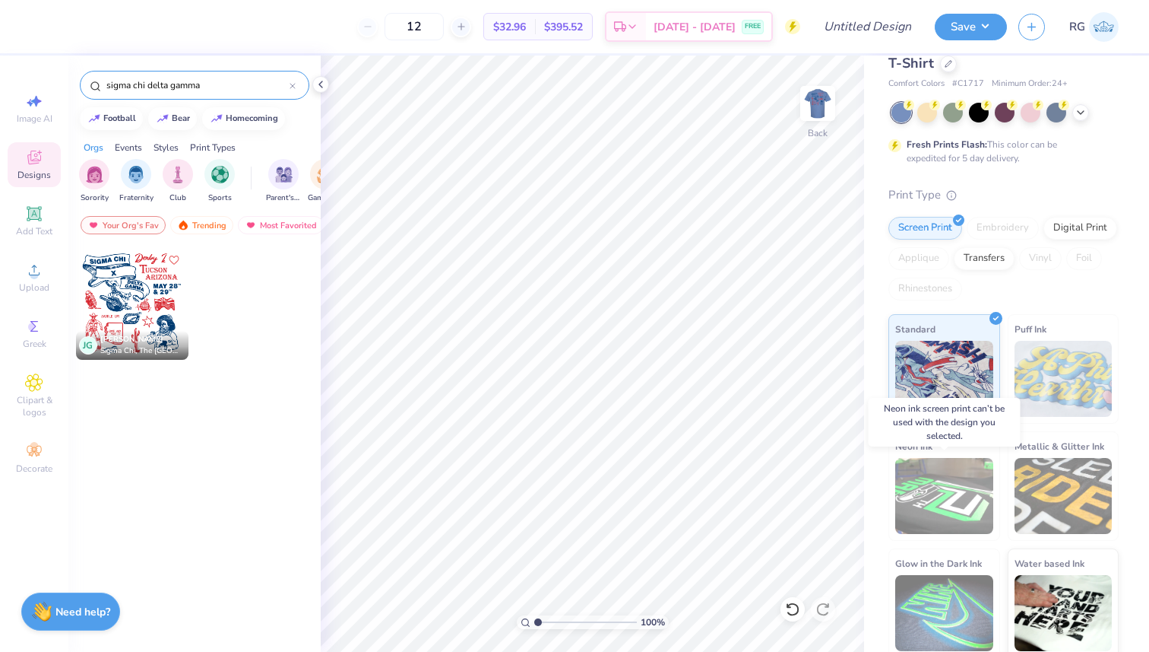
scroll to position [47, 0]
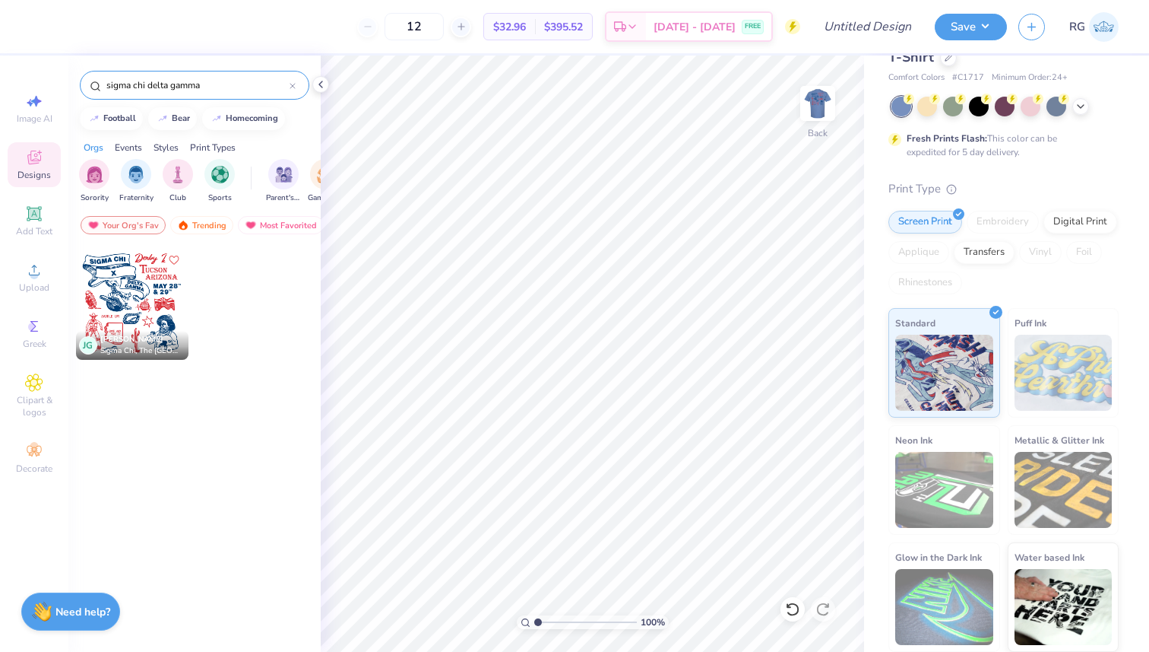
click at [810, 116] on img at bounding box center [818, 103] width 30 height 30
click at [1038, 370] on img at bounding box center [1064, 372] width 98 height 76
type input "4.27"
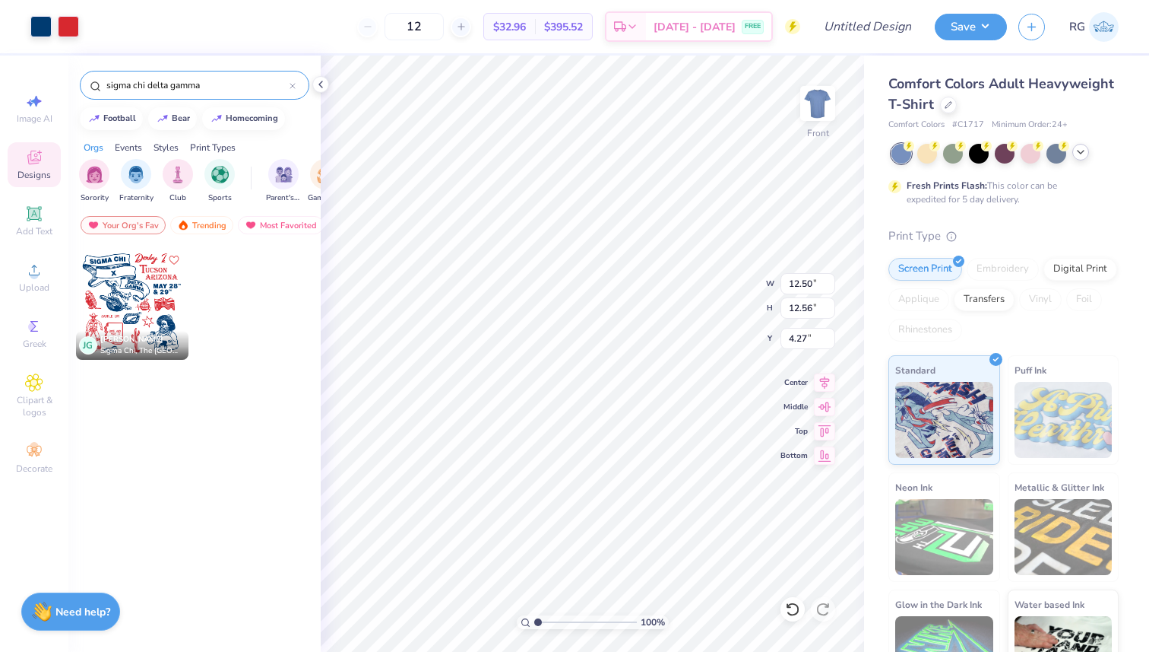
click at [1080, 151] on icon at bounding box center [1081, 152] width 12 height 12
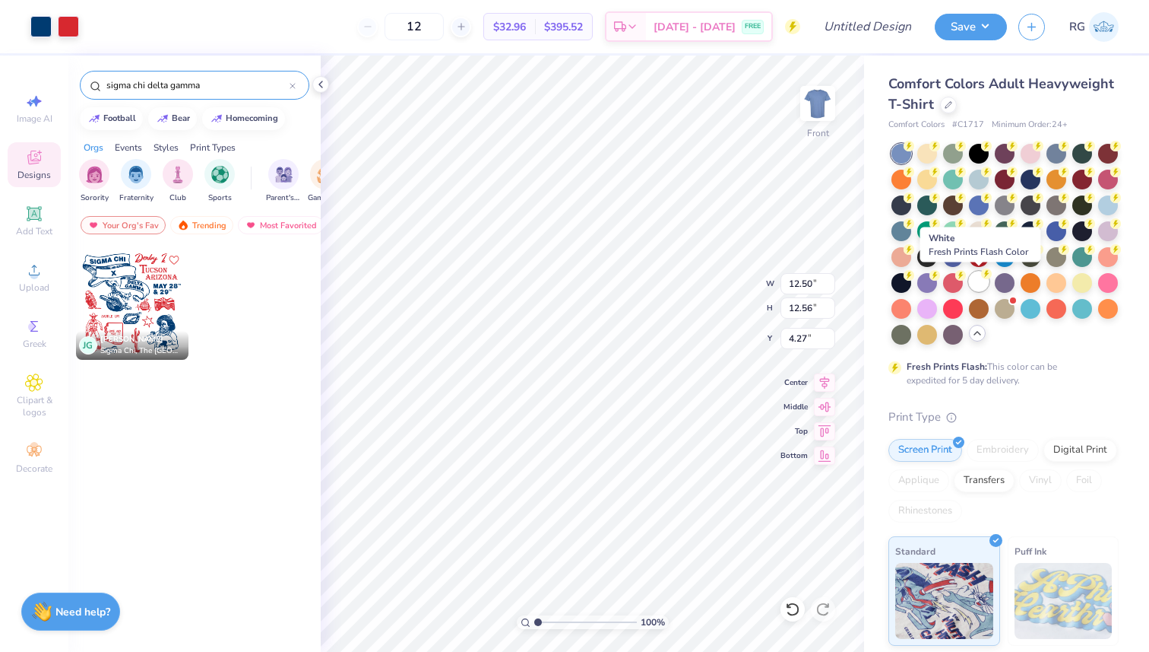
click at [984, 283] on div at bounding box center [979, 281] width 20 height 20
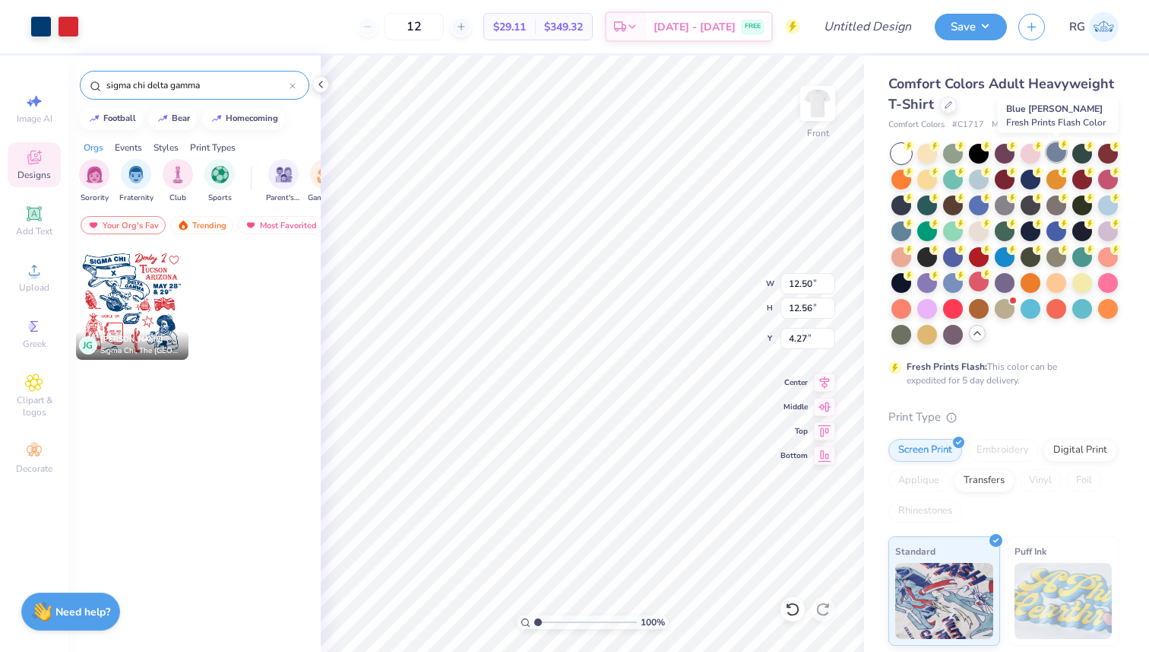
click at [1058, 147] on div at bounding box center [1057, 152] width 20 height 20
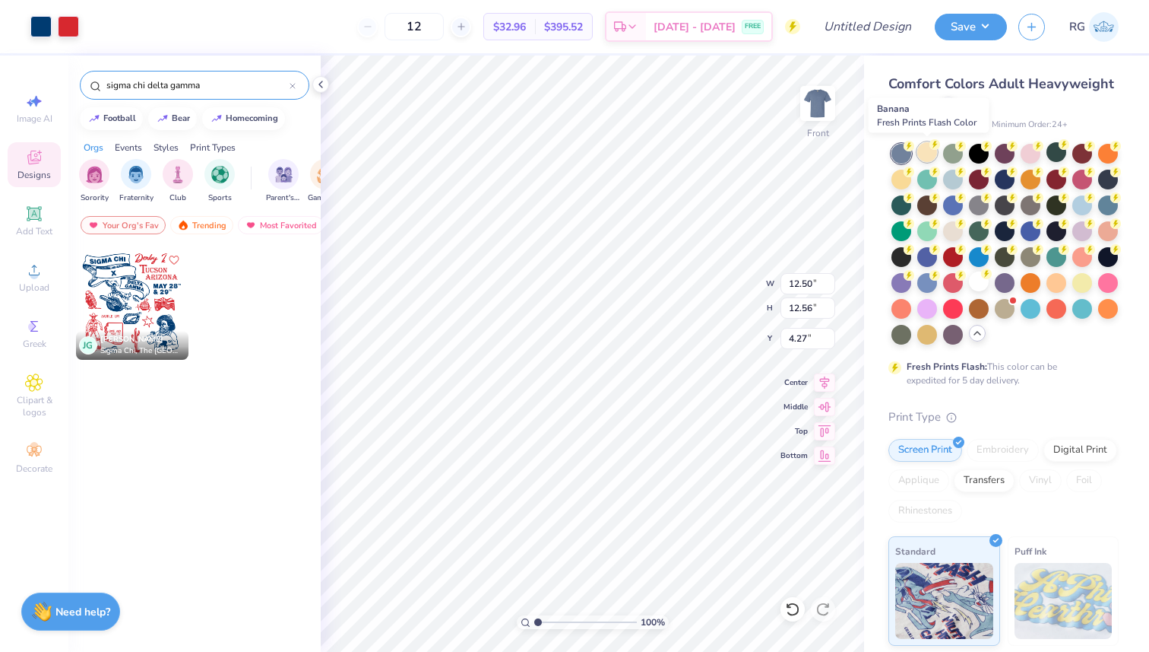
click at [932, 154] on div at bounding box center [928, 152] width 20 height 20
click at [901, 173] on div at bounding box center [902, 178] width 20 height 20
click at [953, 232] on div at bounding box center [953, 230] width 20 height 20
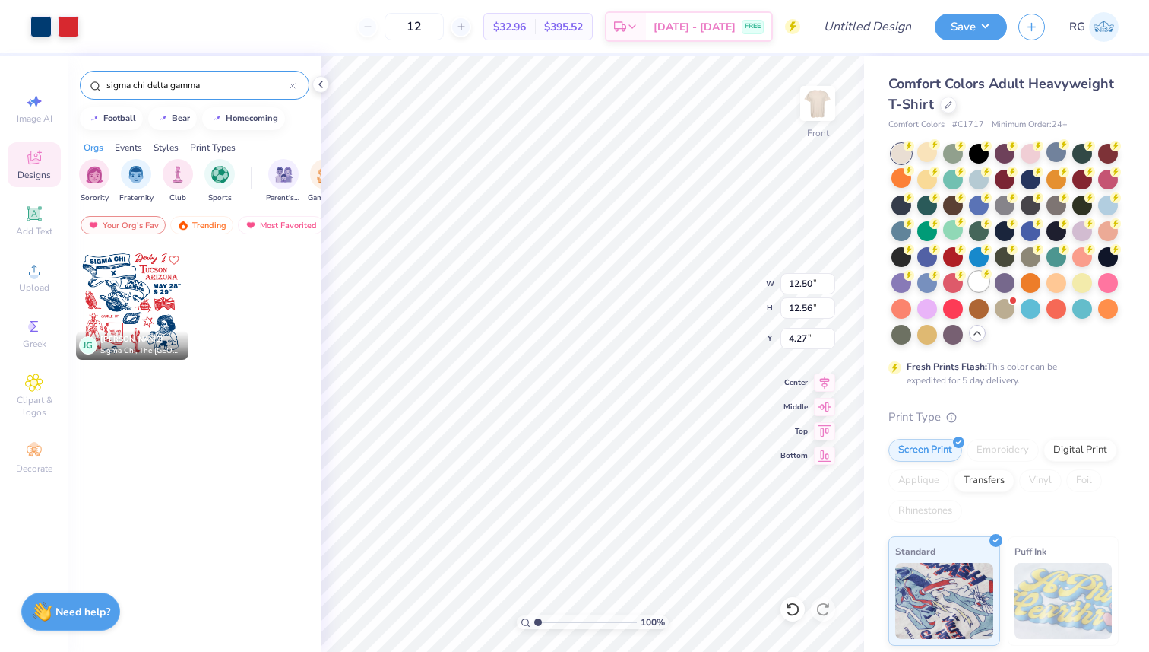
click at [987, 278] on div at bounding box center [979, 281] width 20 height 20
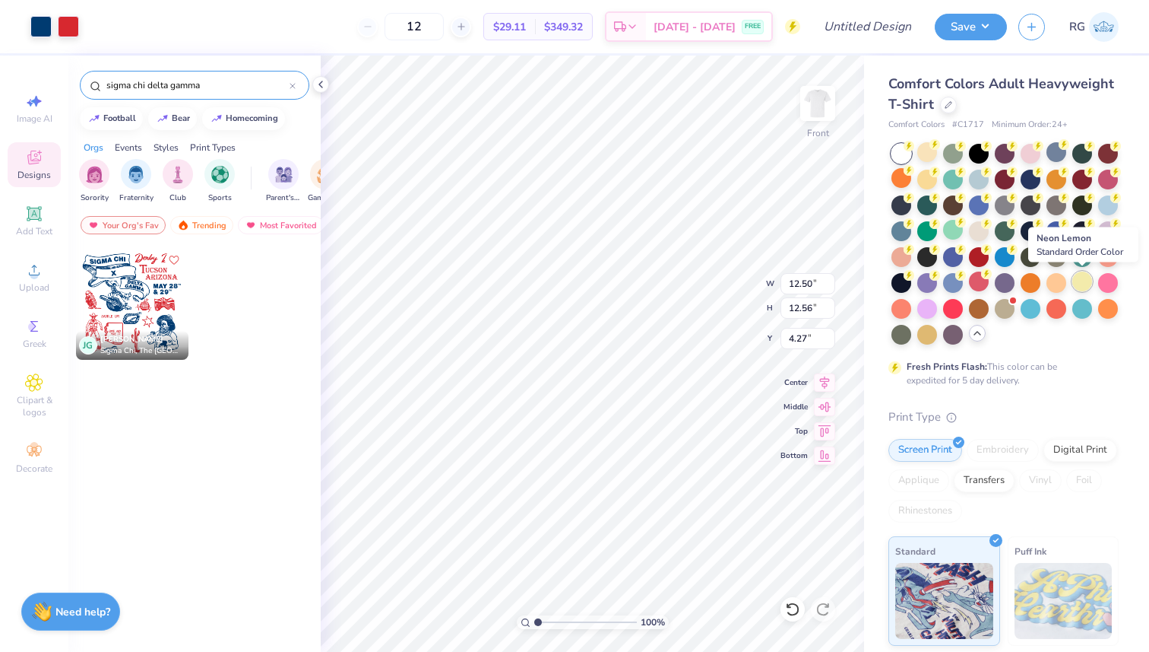
click at [1077, 274] on div at bounding box center [1083, 281] width 20 height 20
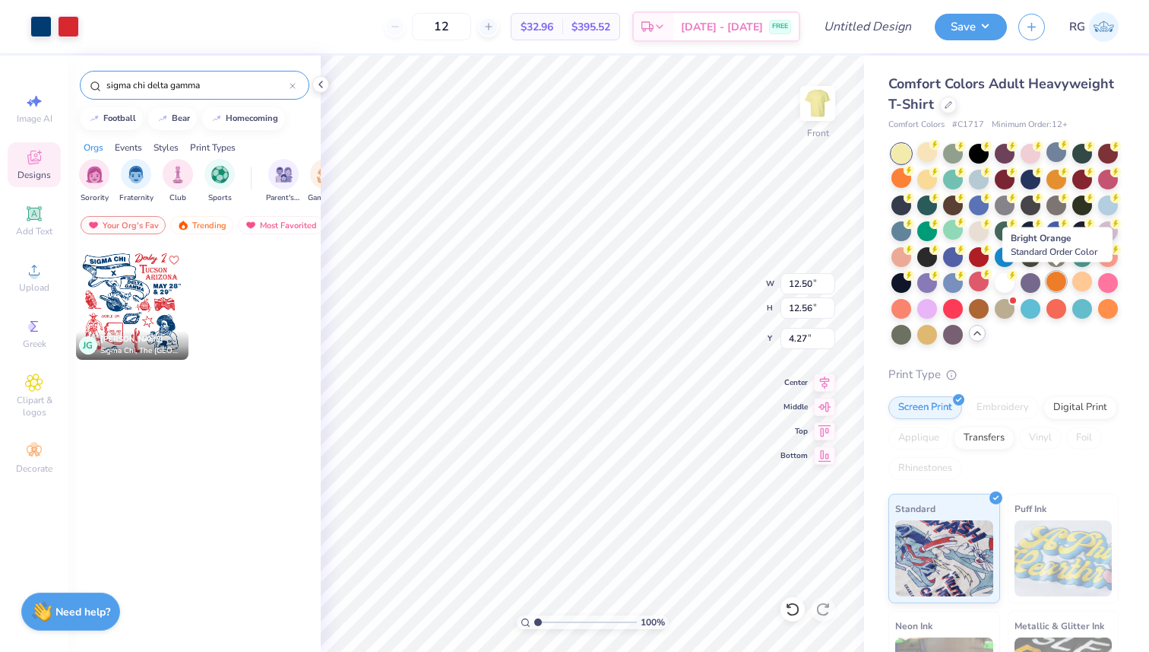
click at [1051, 277] on div at bounding box center [1057, 281] width 20 height 20
click at [927, 333] on div at bounding box center [928, 333] width 20 height 20
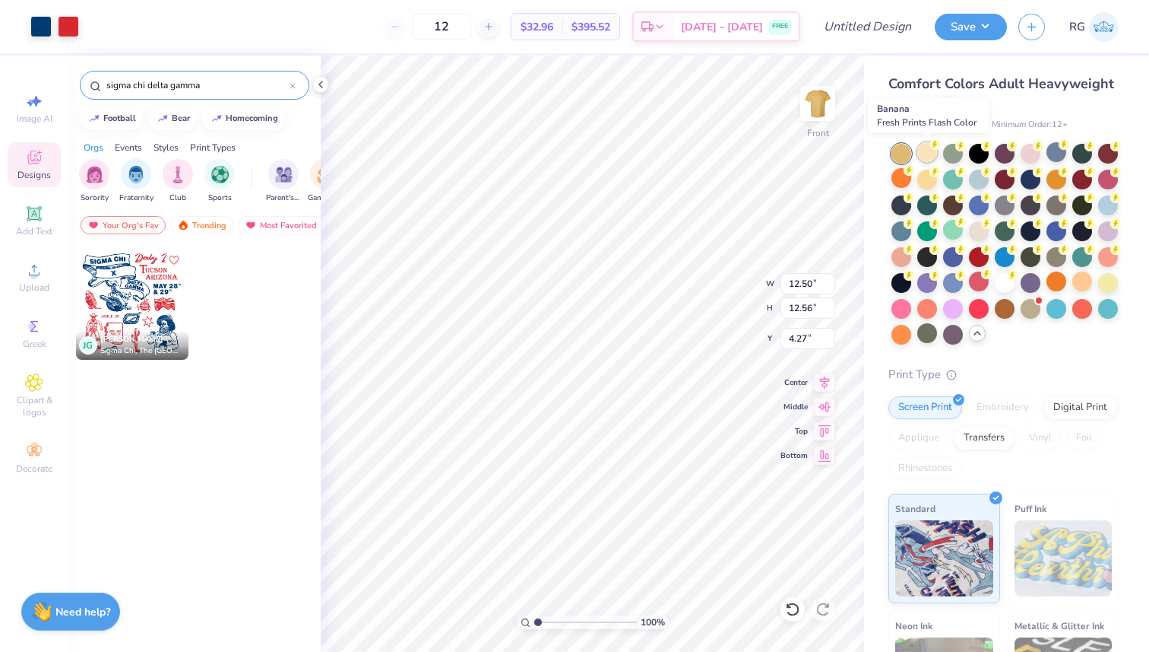
click at [924, 156] on div at bounding box center [928, 152] width 20 height 20
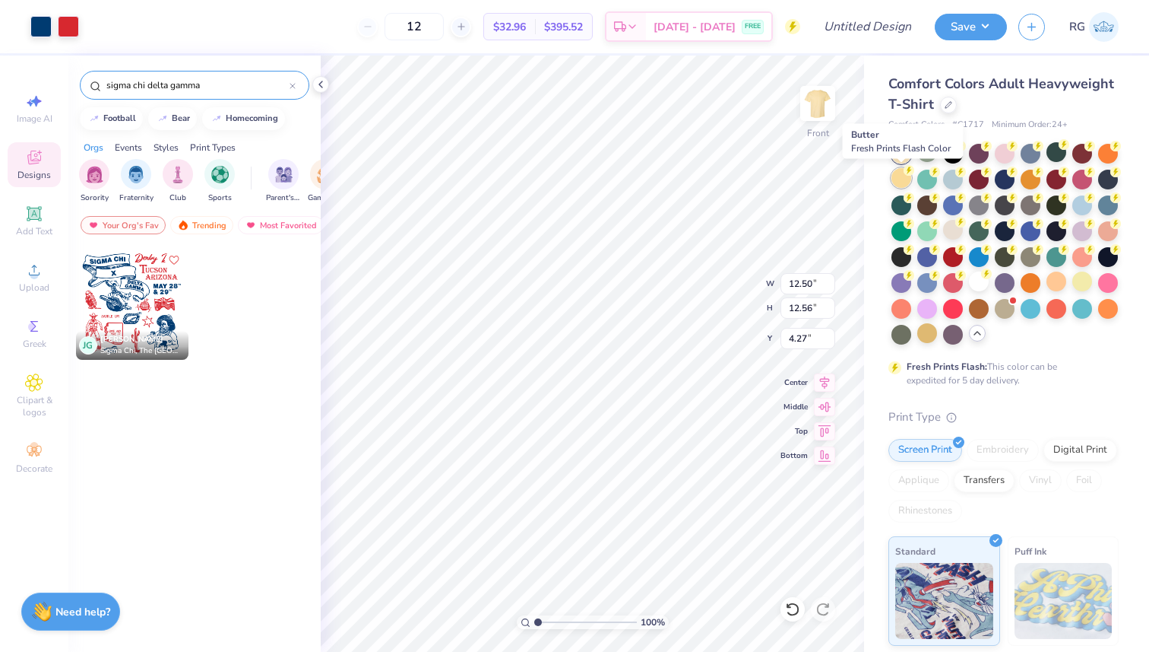
click at [904, 178] on div at bounding box center [902, 178] width 20 height 20
click at [1002, 298] on div at bounding box center [1005, 307] width 20 height 20
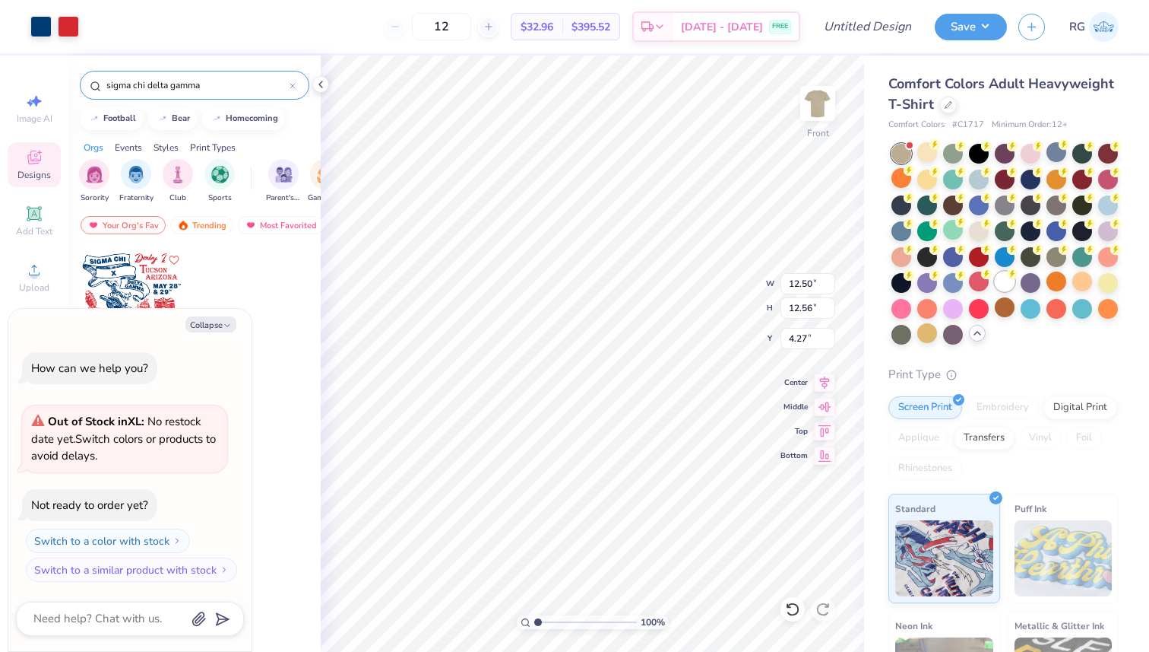
click at [940, 150] on circle at bounding box center [935, 144] width 11 height 11
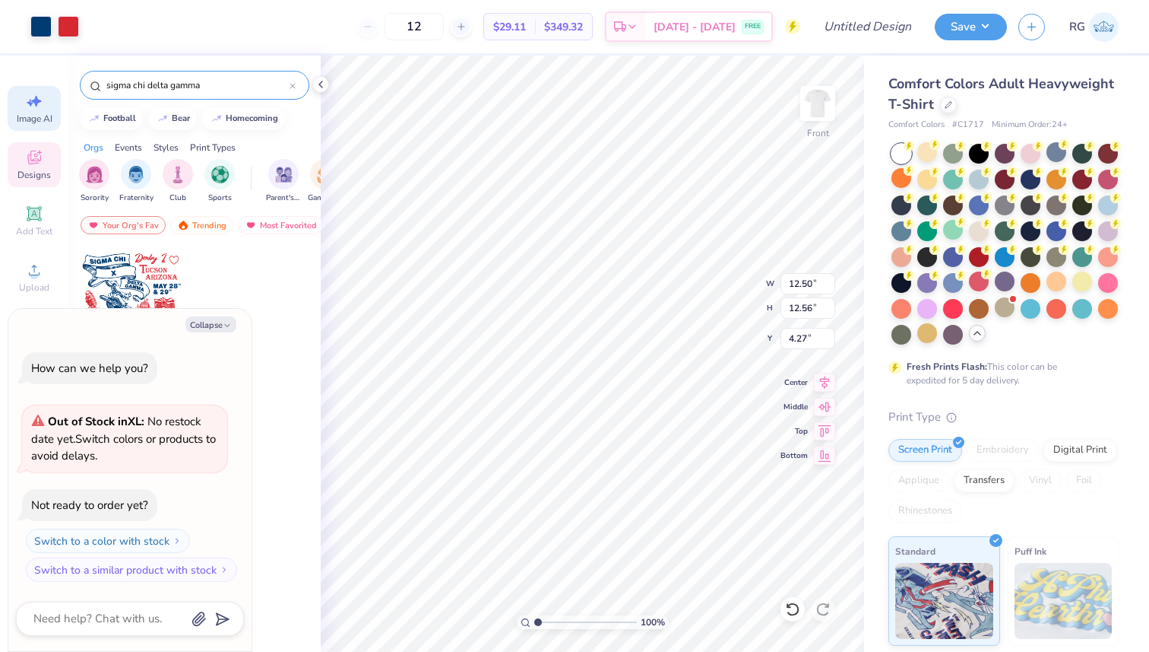
click at [33, 98] on icon at bounding box center [34, 101] width 18 height 18
type textarea "x"
select select "4"
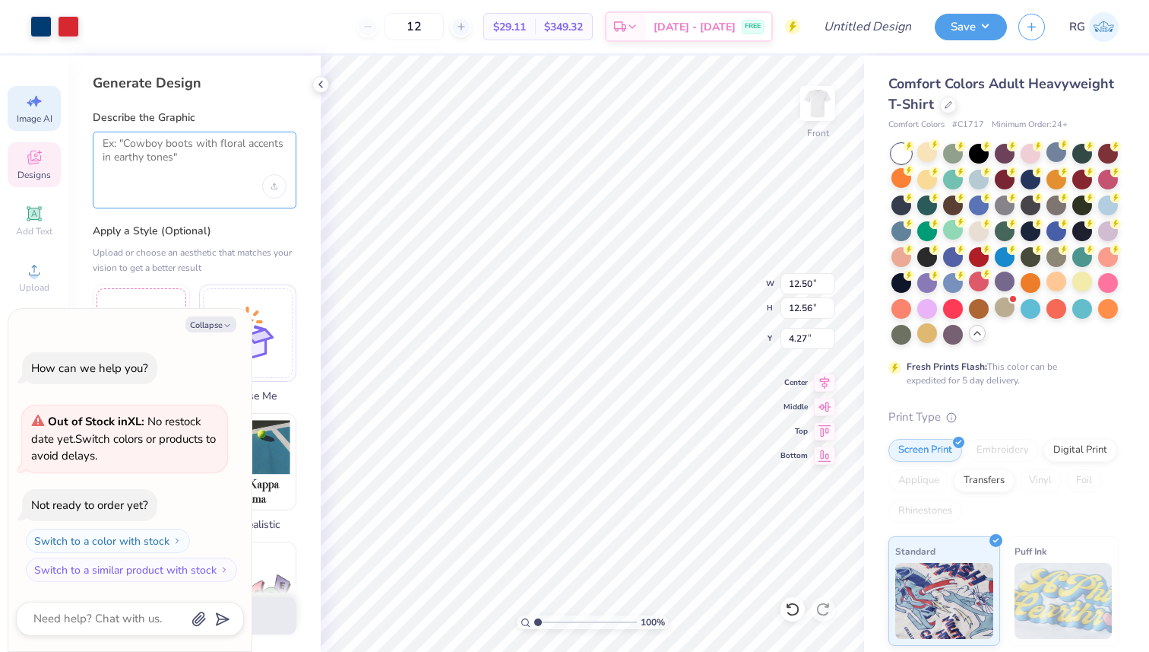
click at [179, 151] on textarea at bounding box center [195, 156] width 184 height 38
paste textarea "Σ"
type textarea "Σ"
type textarea "x"
click at [221, 164] on textarea at bounding box center [195, 156] width 184 height 38
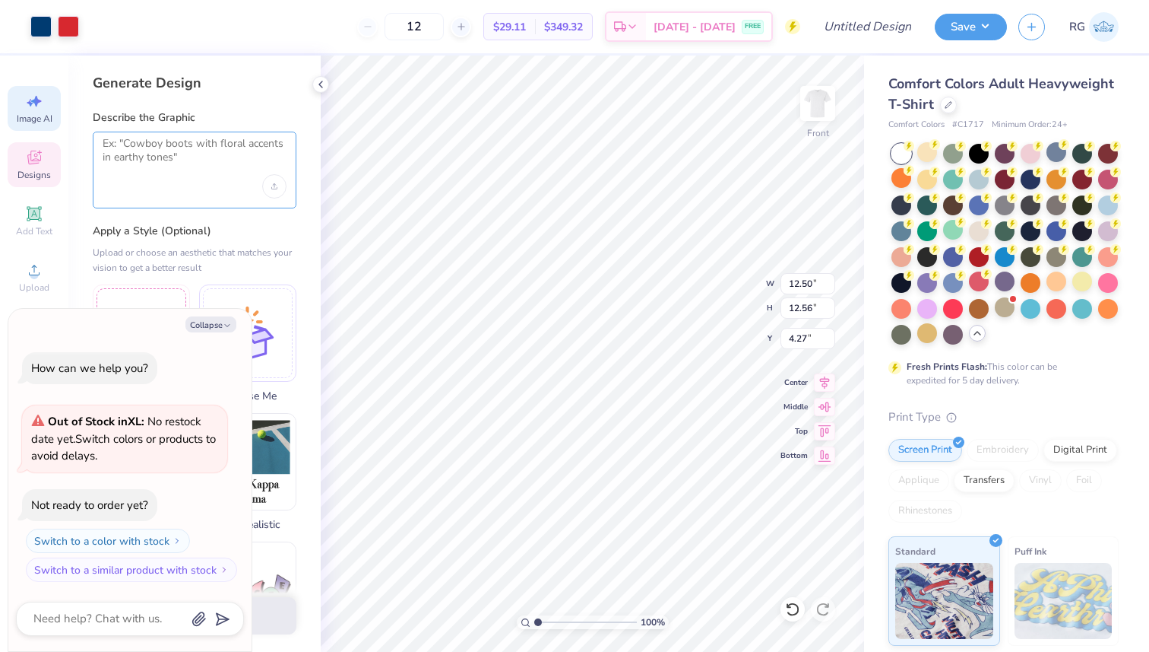
paste textarea "Σ"
type textarea "Σ"
click at [814, 113] on img at bounding box center [818, 103] width 61 height 61
type textarea "x"
click at [276, 154] on textarea at bounding box center [195, 156] width 184 height 38
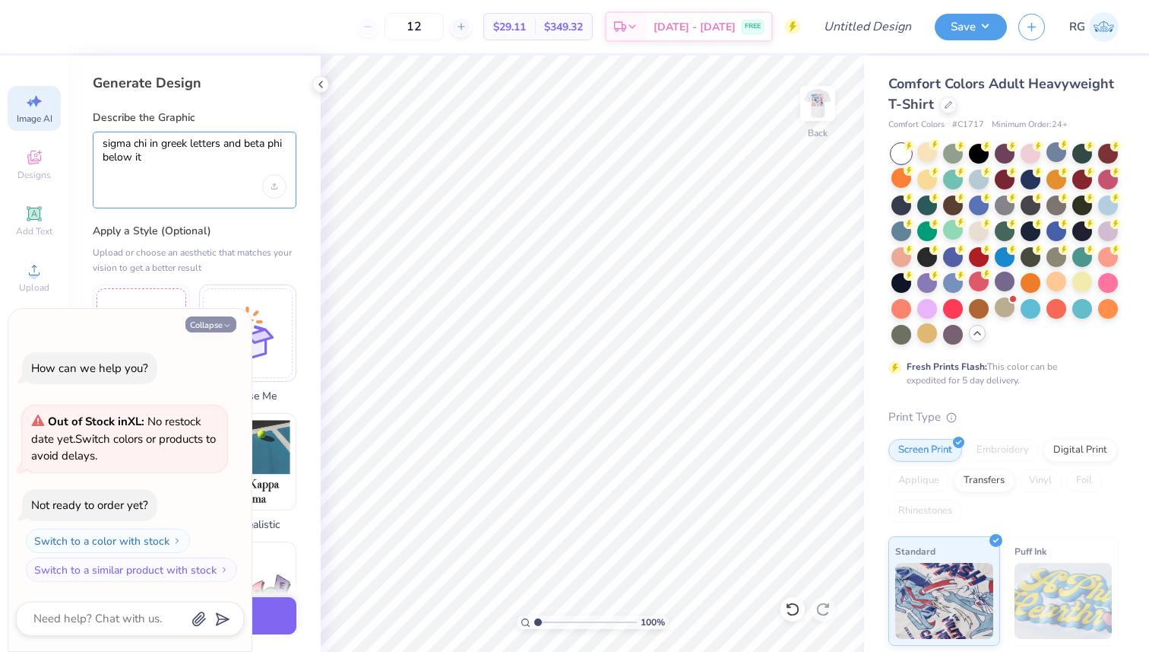
type textarea "sigma chi in greek letters and beta phi below it"
click at [220, 329] on button "Collapse" at bounding box center [210, 324] width 51 height 16
type textarea "x"
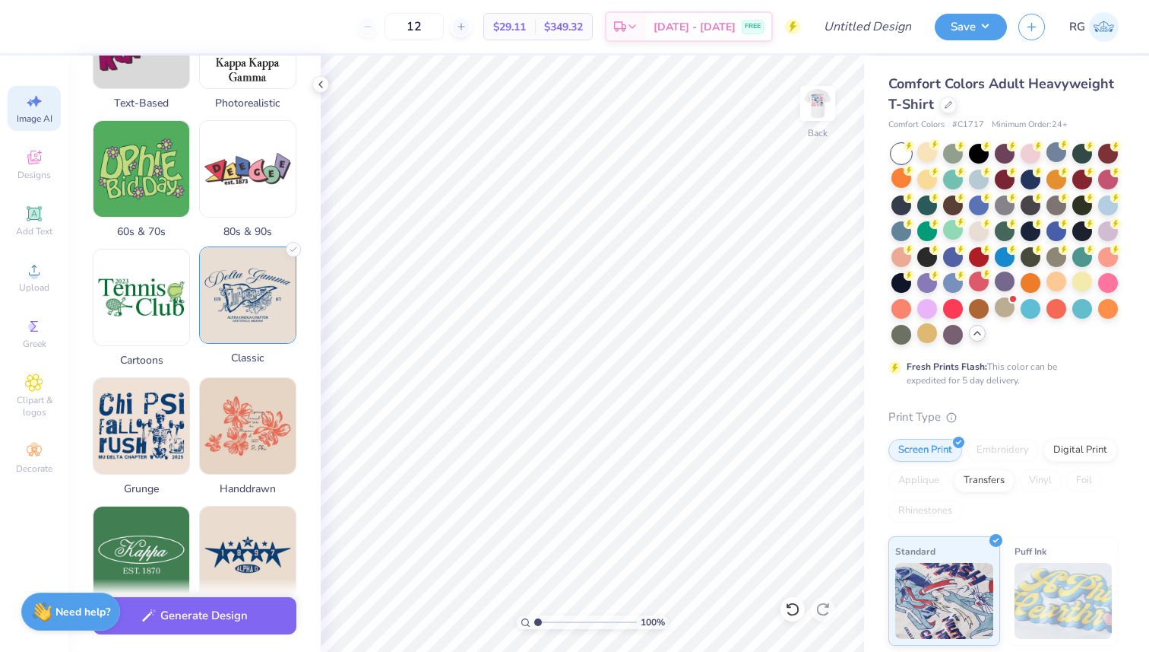
scroll to position [420, 0]
click at [262, 298] on img at bounding box center [248, 296] width 96 height 96
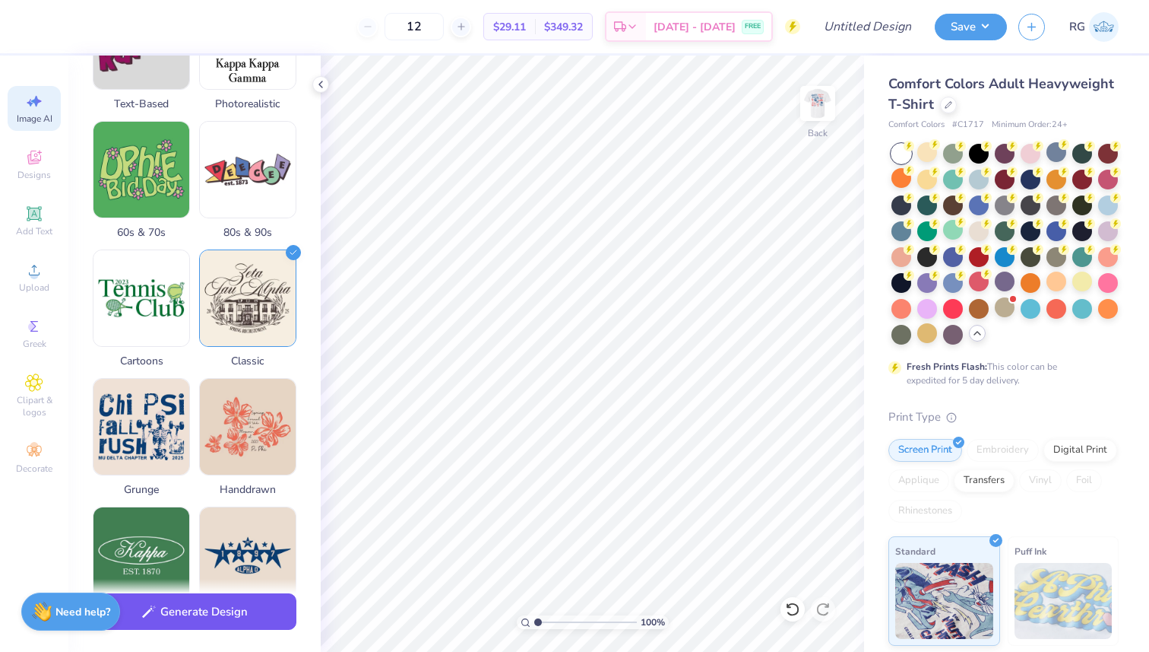
click at [203, 625] on button "Generate Design" at bounding box center [195, 611] width 204 height 37
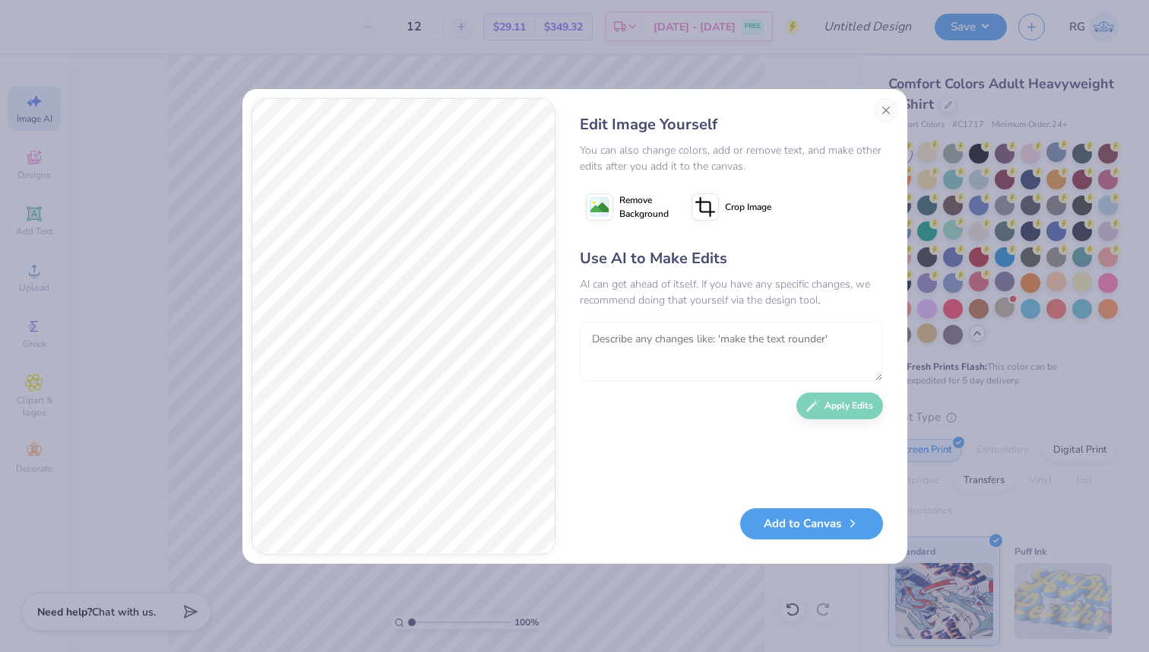
click at [703, 341] on textarea at bounding box center [731, 351] width 303 height 59
type textarea "make it red and blue and more masculine"
click at [842, 398] on button "Apply Edits" at bounding box center [840, 401] width 87 height 27
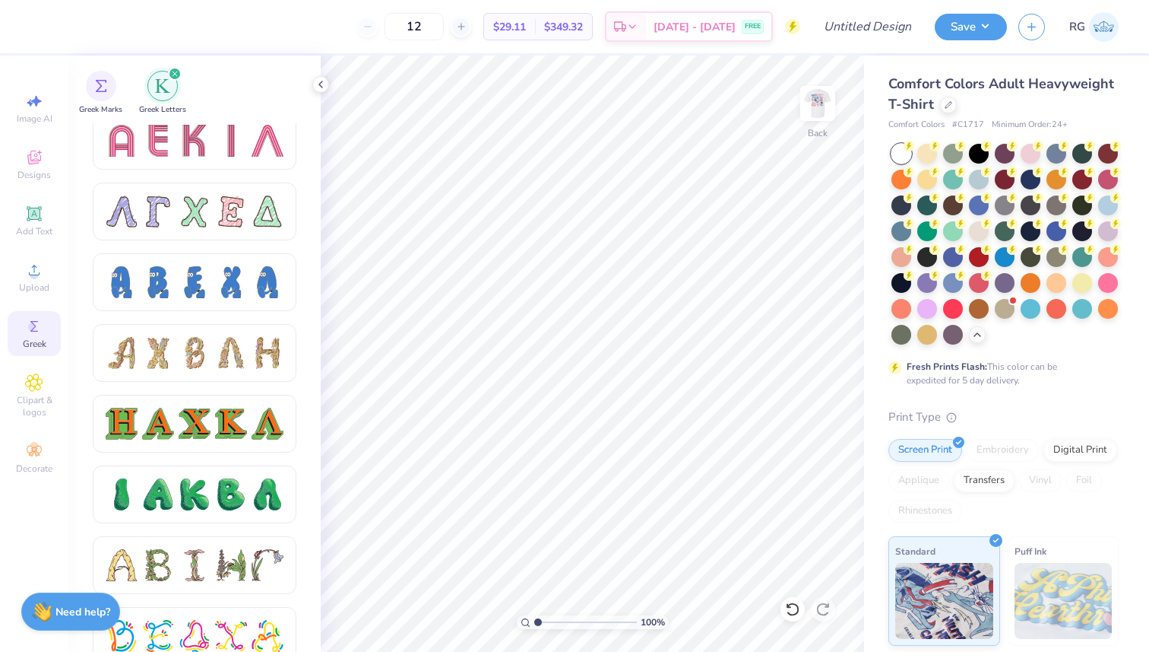
scroll to position [1444, 0]
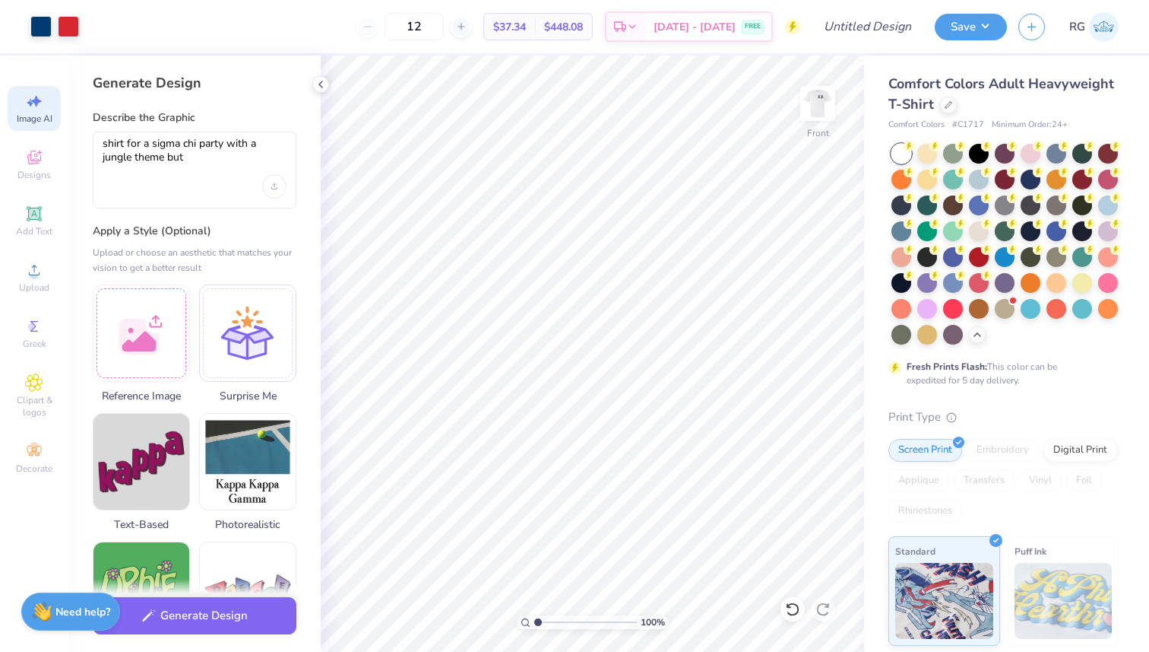
select select "4"
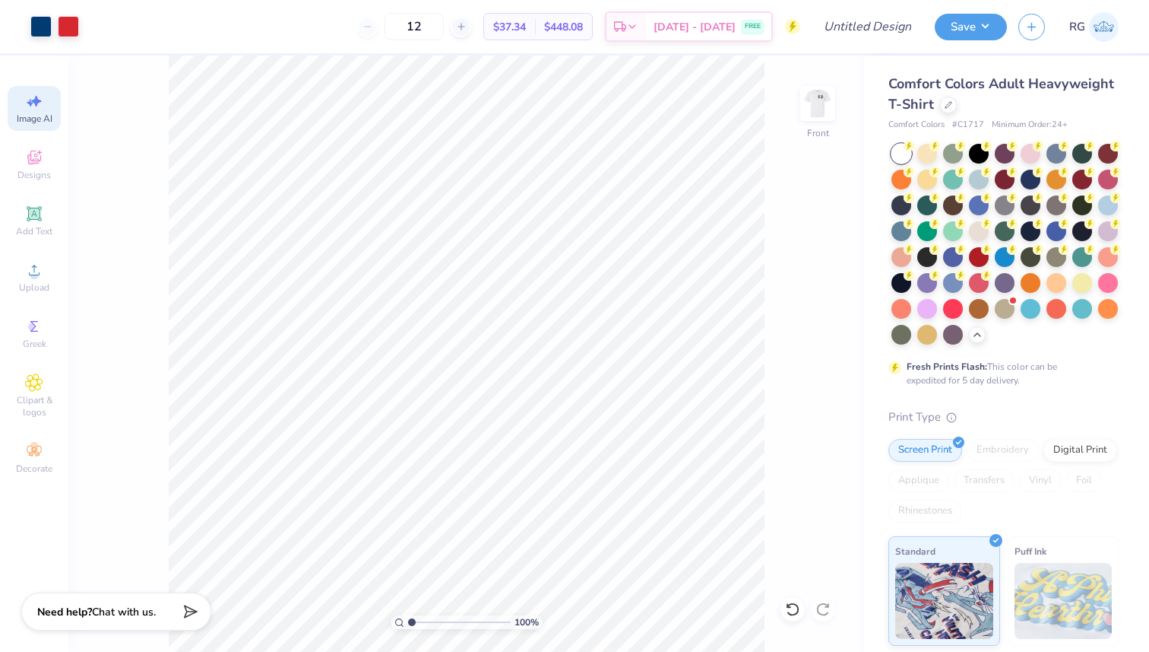
select select "4"
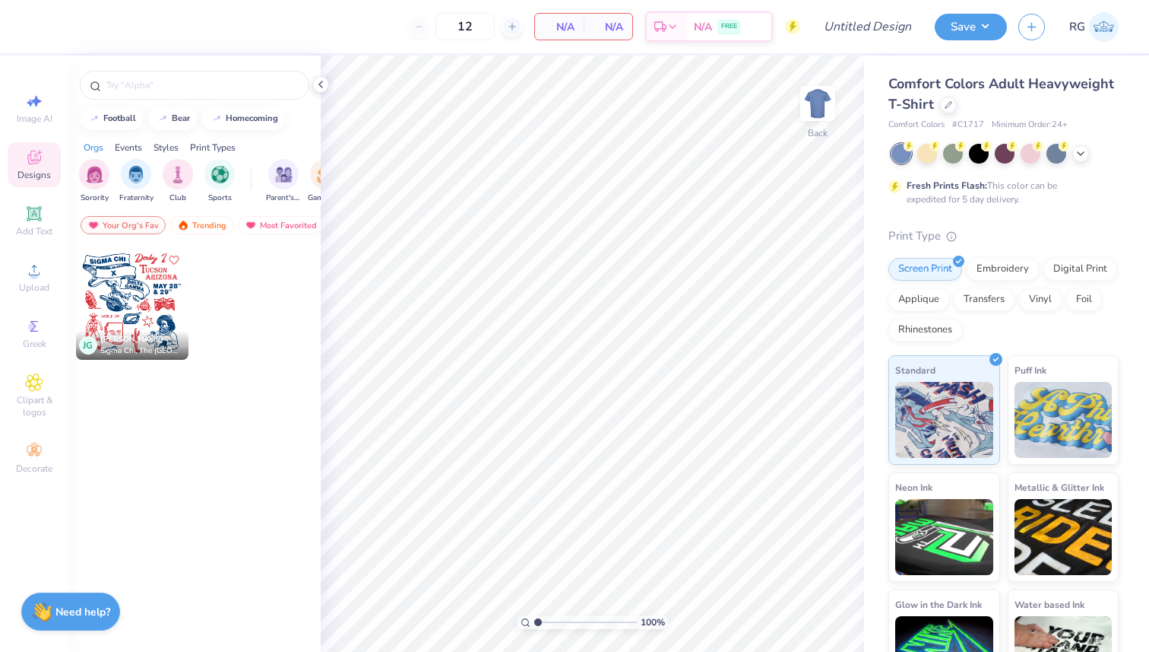
click at [144, 280] on div at bounding box center [132, 303] width 113 height 113
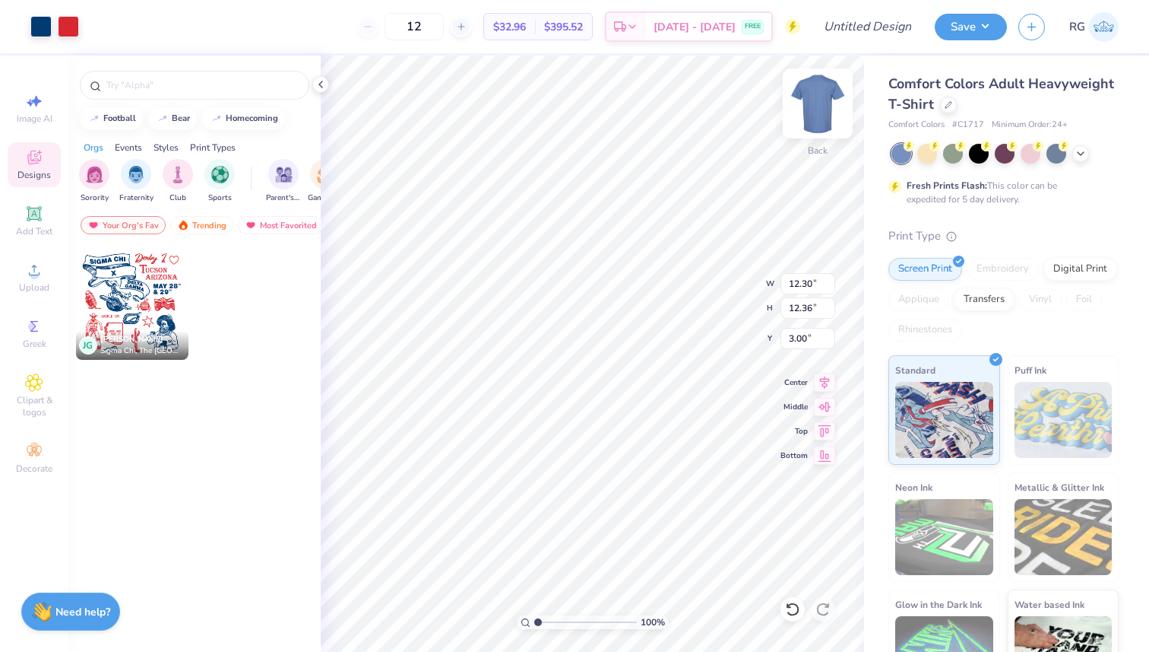
click at [820, 115] on img at bounding box center [818, 103] width 61 height 61
click at [1077, 154] on icon at bounding box center [1081, 152] width 12 height 12
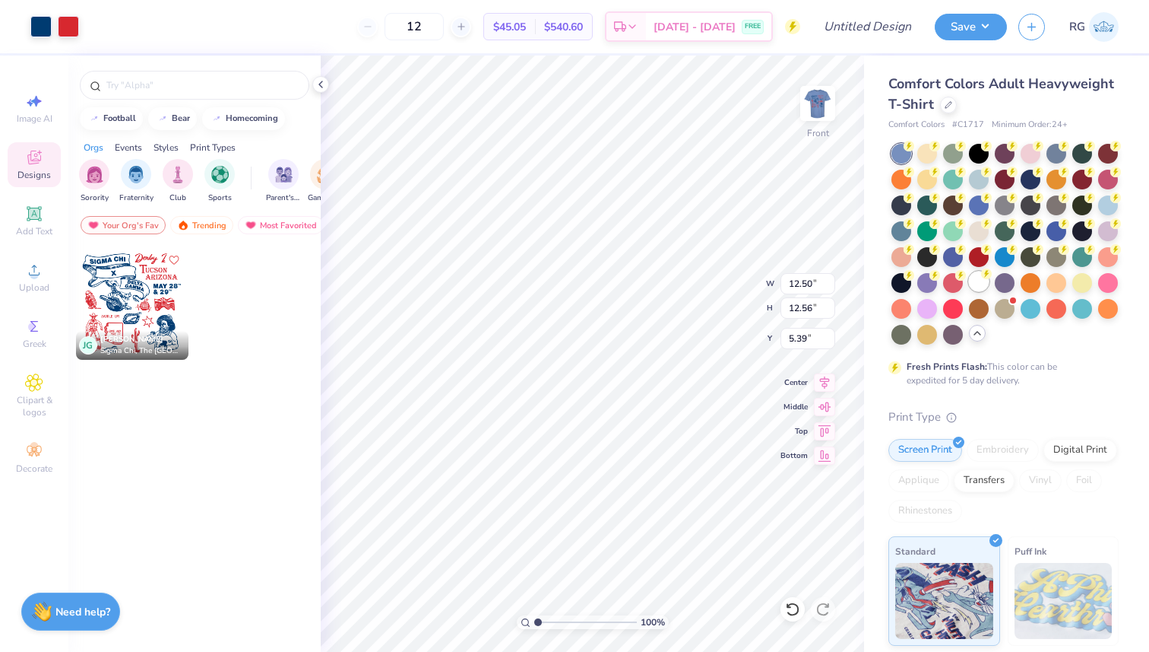
click at [978, 277] on div at bounding box center [979, 281] width 20 height 20
click at [1113, 208] on div at bounding box center [1109, 204] width 20 height 20
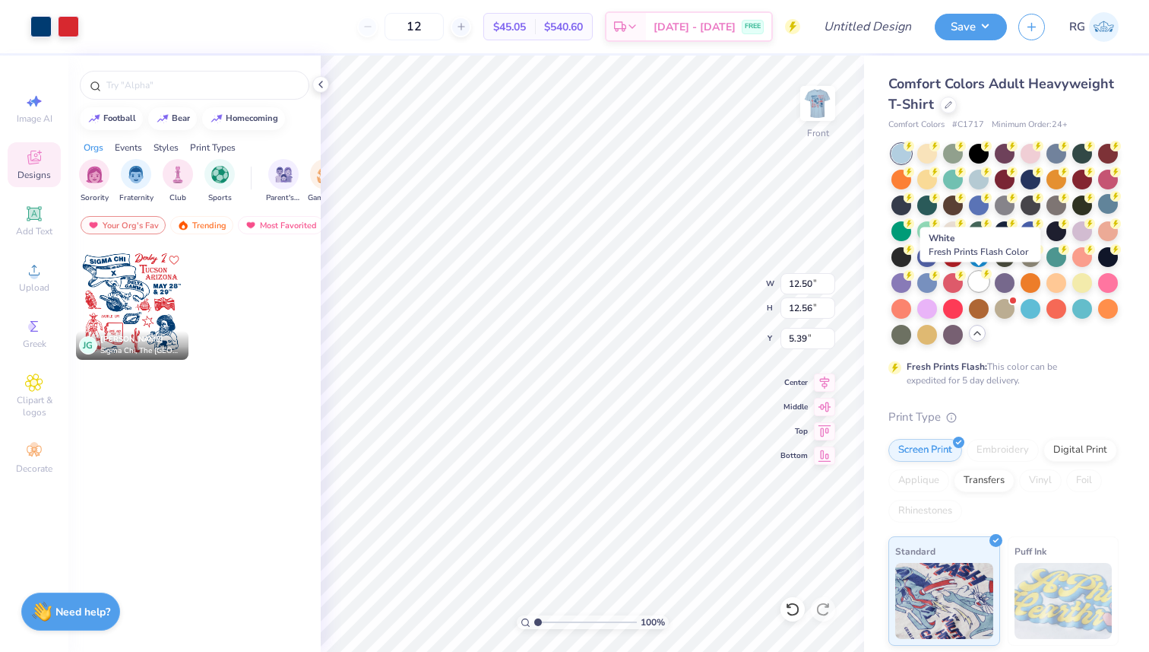
click at [981, 284] on div at bounding box center [979, 281] width 20 height 20
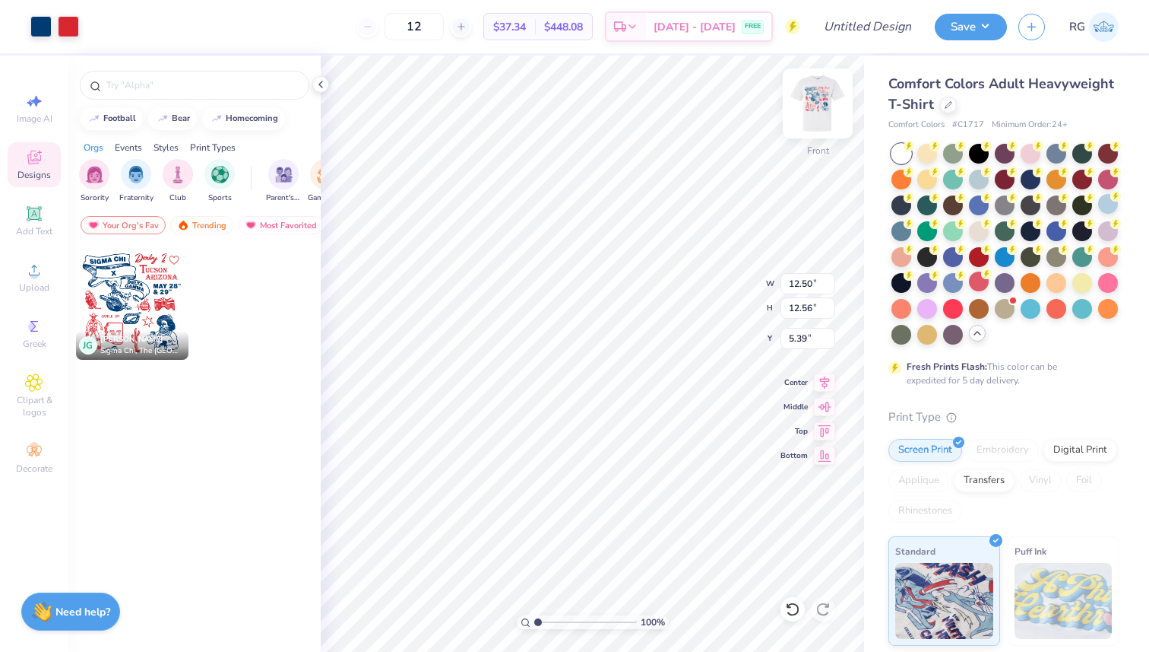
click at [823, 103] on img at bounding box center [818, 103] width 61 height 61
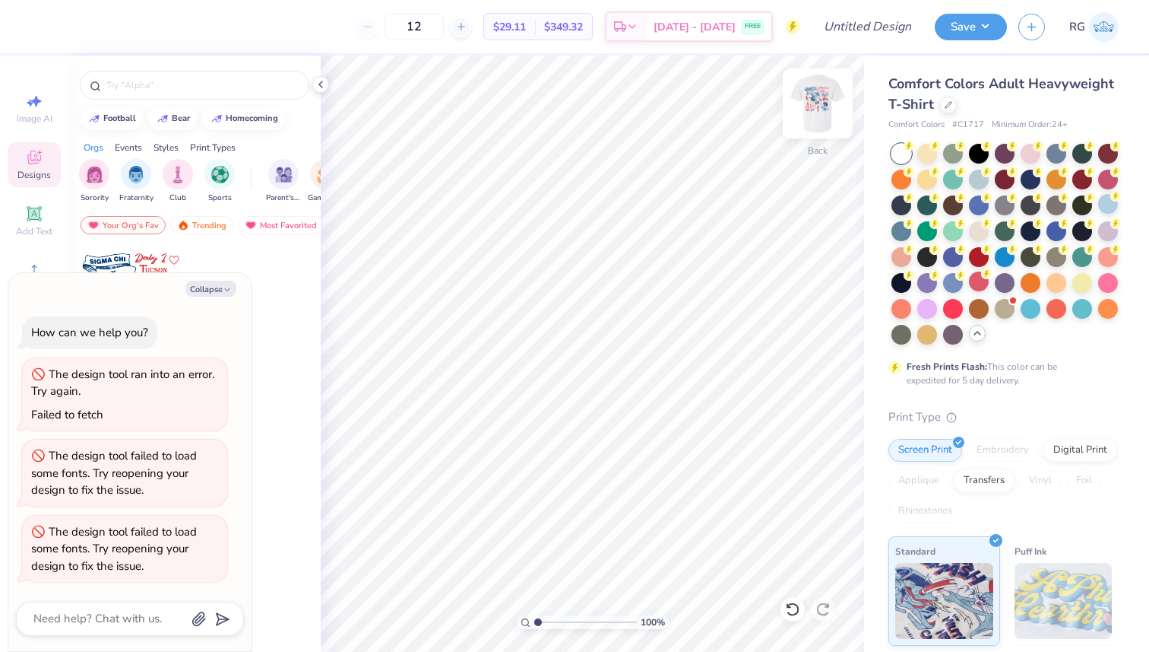
click at [818, 118] on img at bounding box center [818, 103] width 61 height 61
type textarea "x"
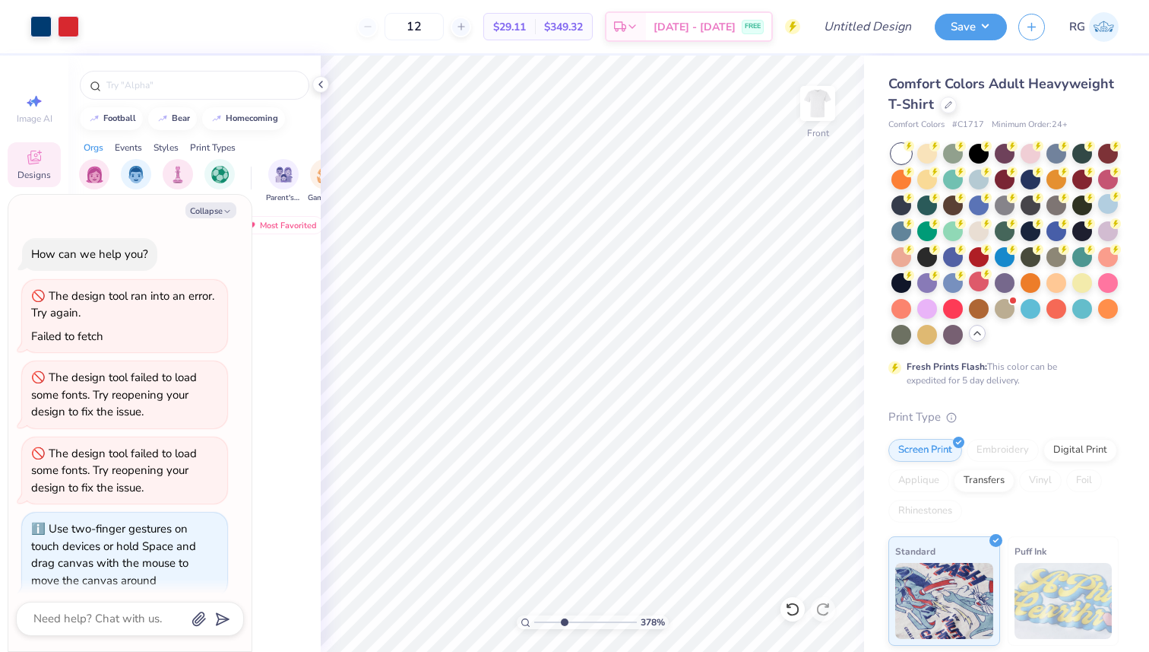
type input "3.78"
type textarea "x"
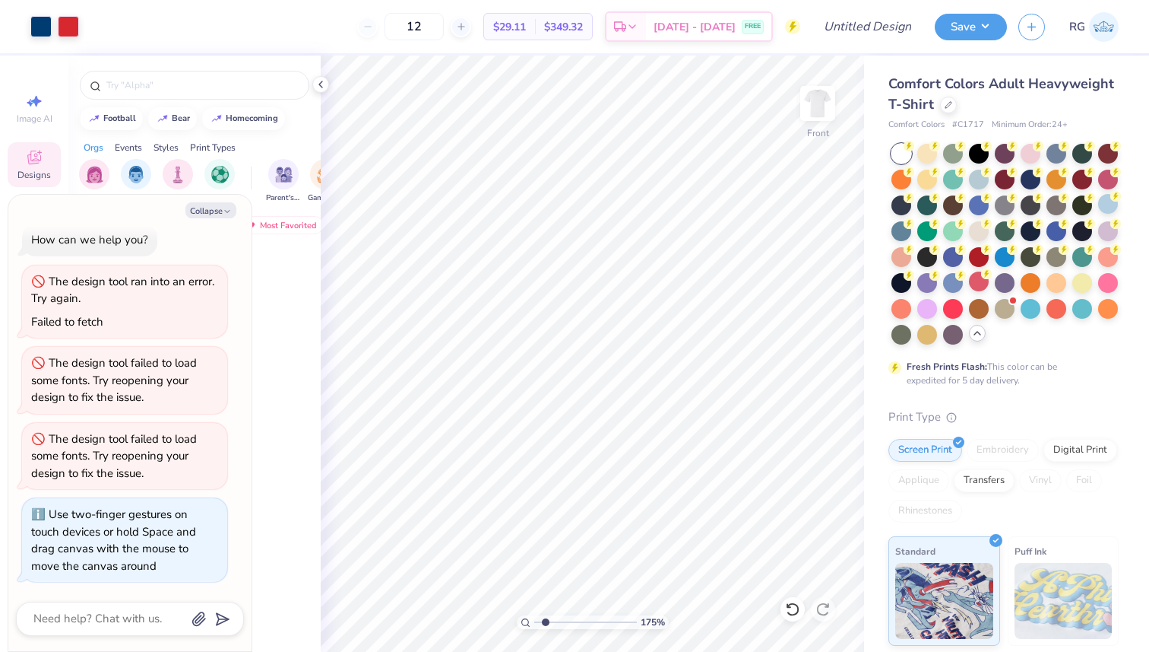
type input "1"
drag, startPoint x: 536, startPoint y: 623, endPoint x: 515, endPoint y: 627, distance: 20.9
click at [534, 627] on input "range" at bounding box center [585, 622] width 103 height 14
click at [795, 610] on icon at bounding box center [792, 608] width 15 height 15
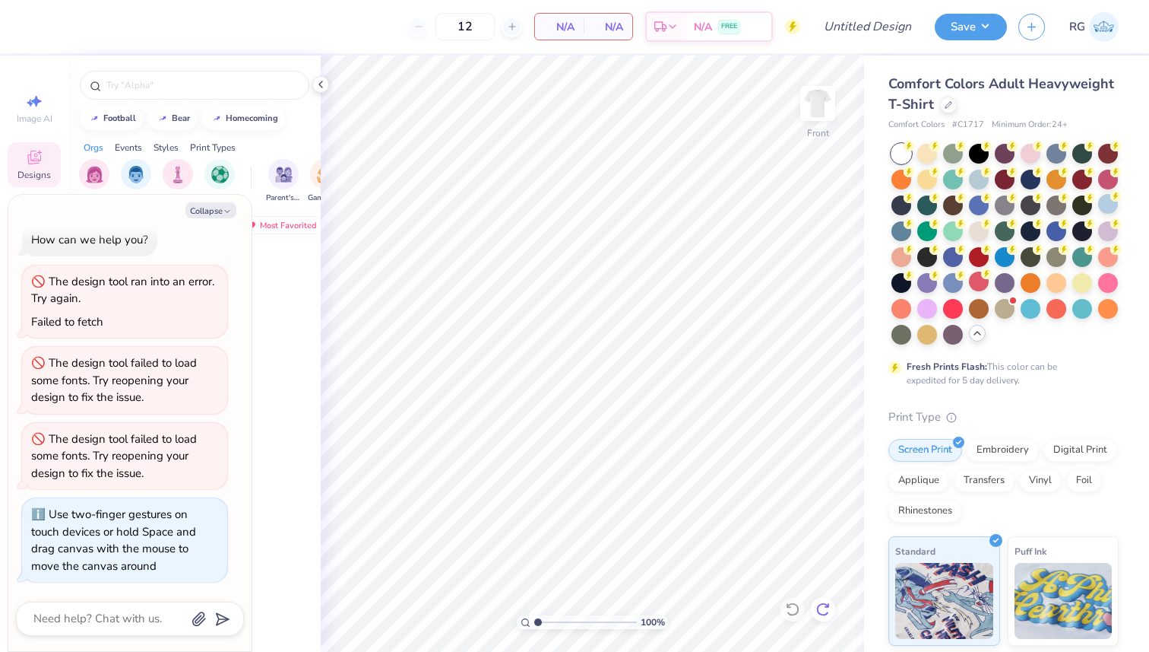
click at [824, 612] on icon at bounding box center [823, 608] width 15 height 15
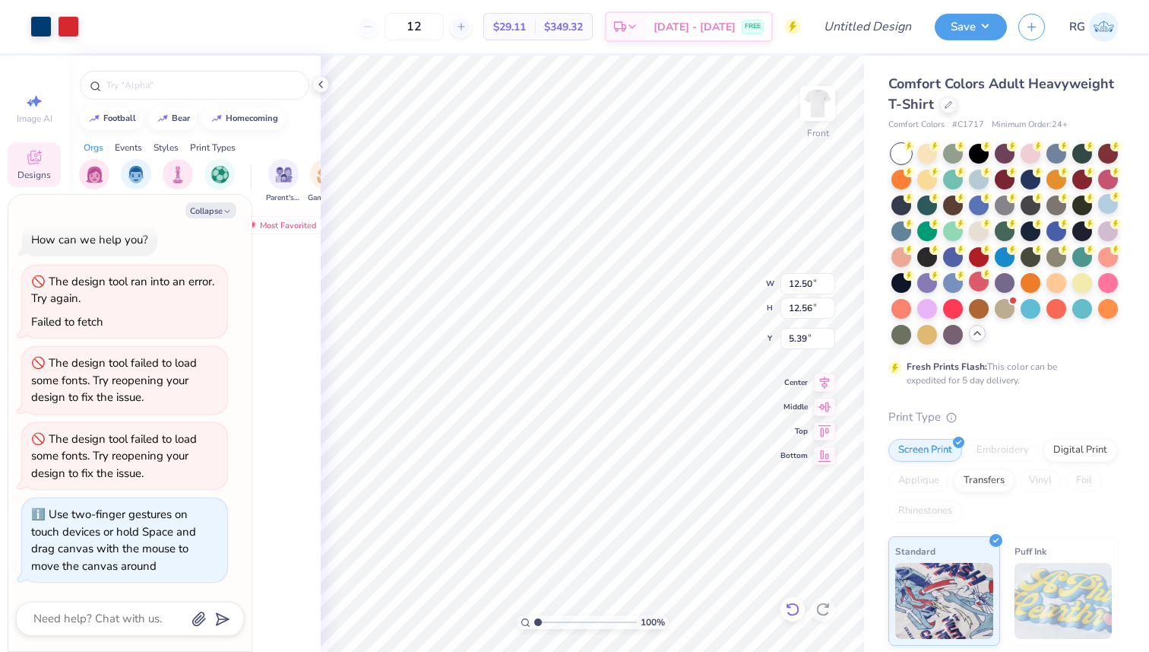
click at [793, 609] on icon at bounding box center [792, 608] width 15 height 15
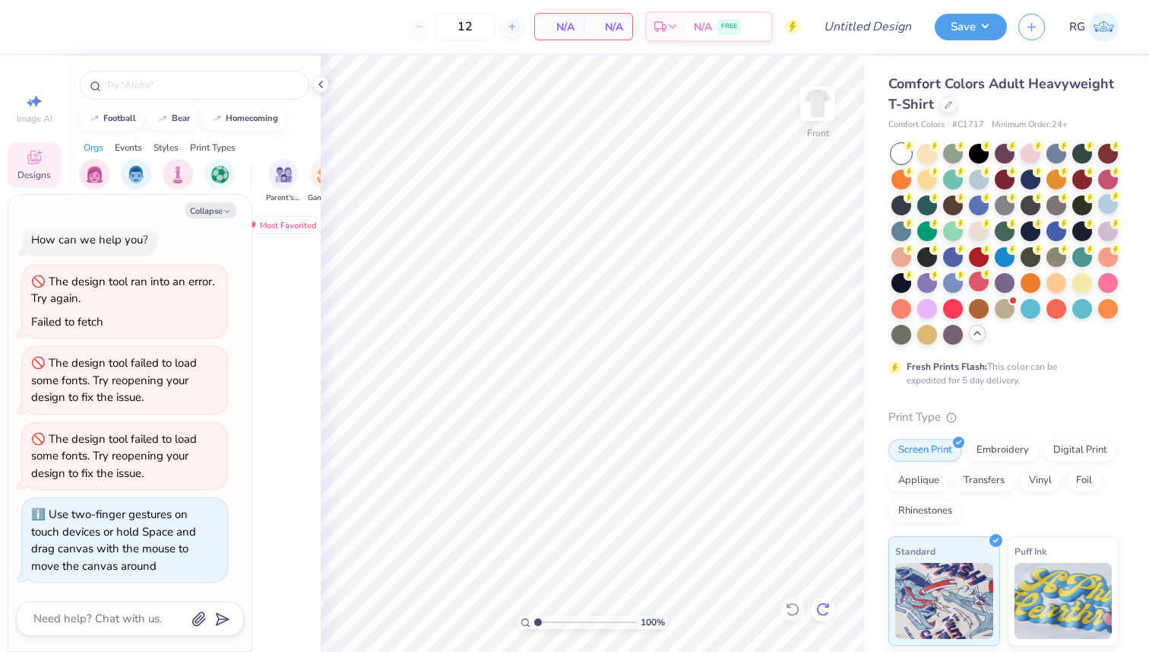
click at [829, 608] on icon at bounding box center [823, 608] width 15 height 15
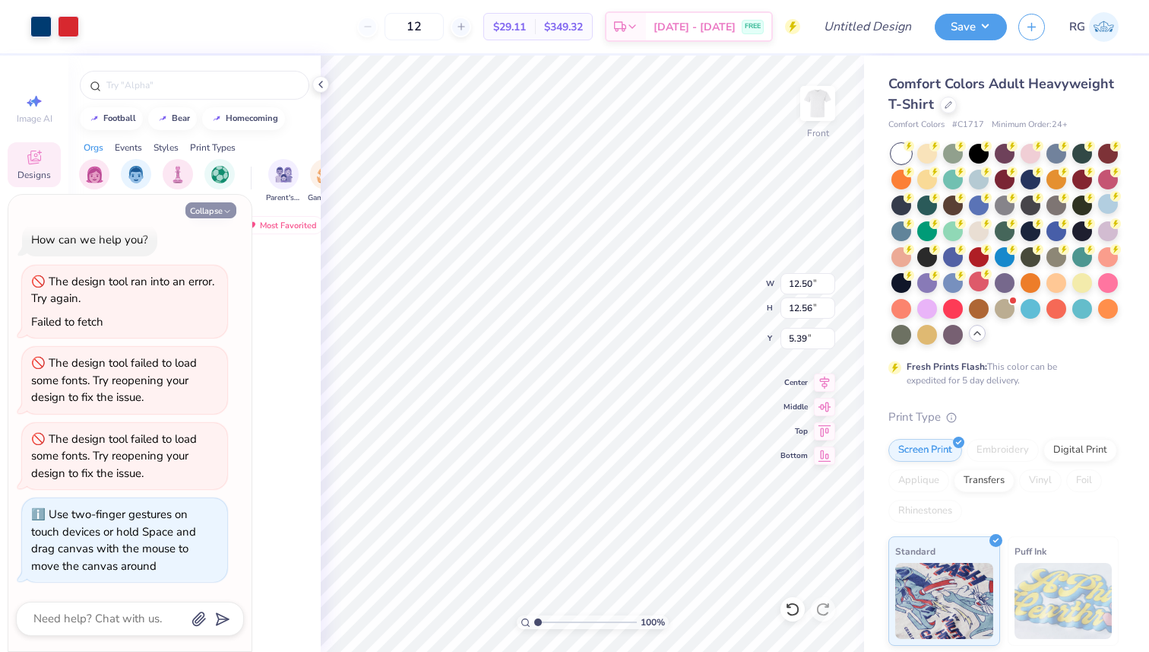
click at [214, 209] on button "Collapse" at bounding box center [210, 210] width 51 height 16
type textarea "x"
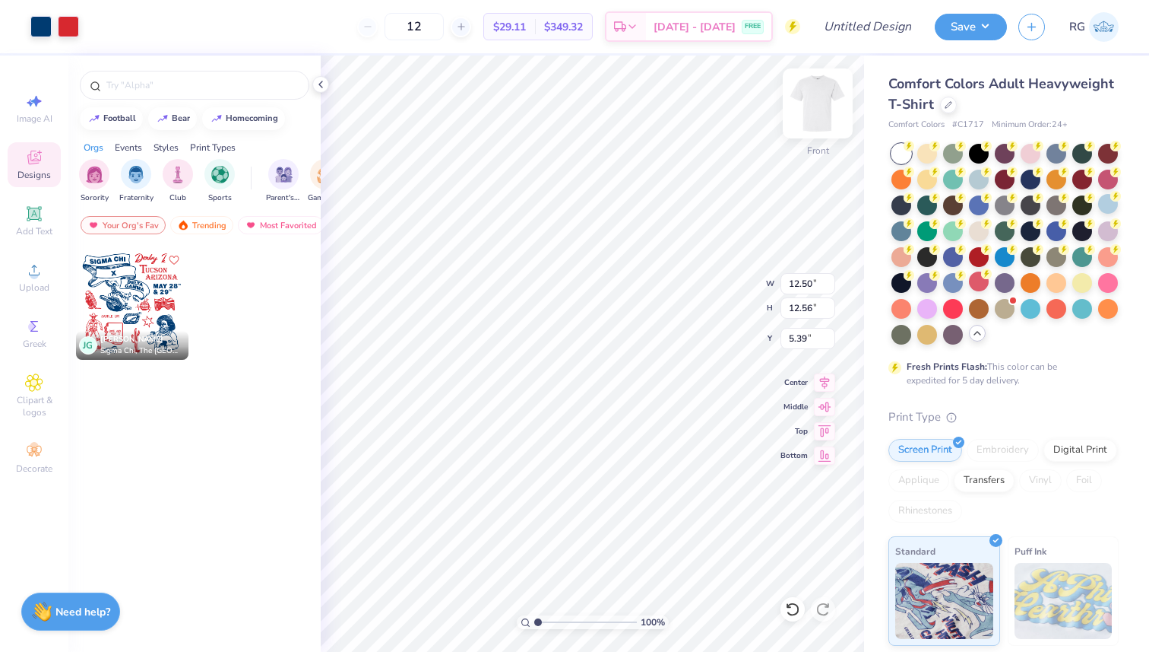
click at [819, 116] on img at bounding box center [818, 103] width 61 height 61
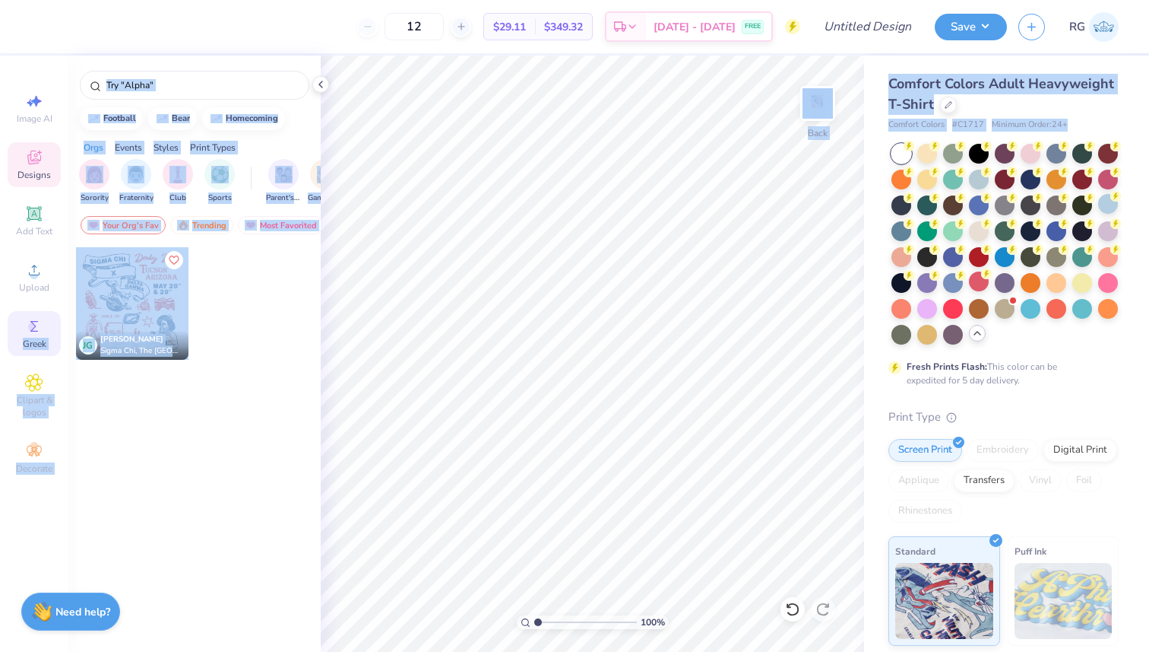
click at [38, 322] on icon at bounding box center [34, 326] width 18 height 18
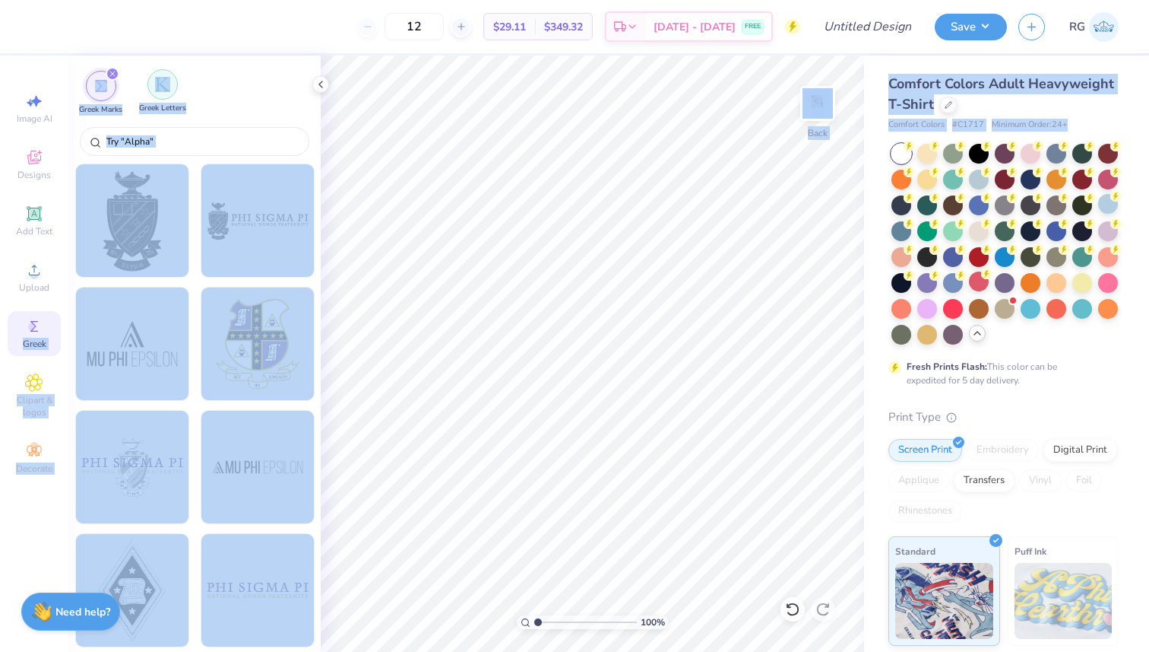
click at [151, 84] on div "filter for Greek Letters" at bounding box center [162, 84] width 30 height 30
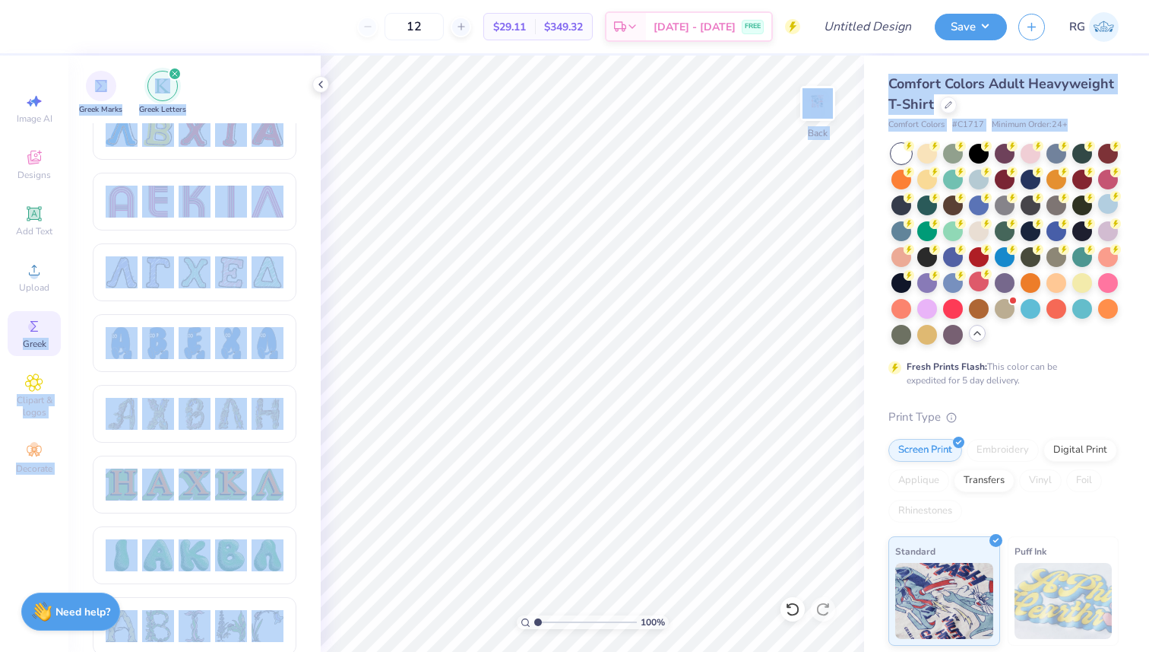
scroll to position [1365, 0]
click at [212, 265] on div at bounding box center [195, 271] width 178 height 32
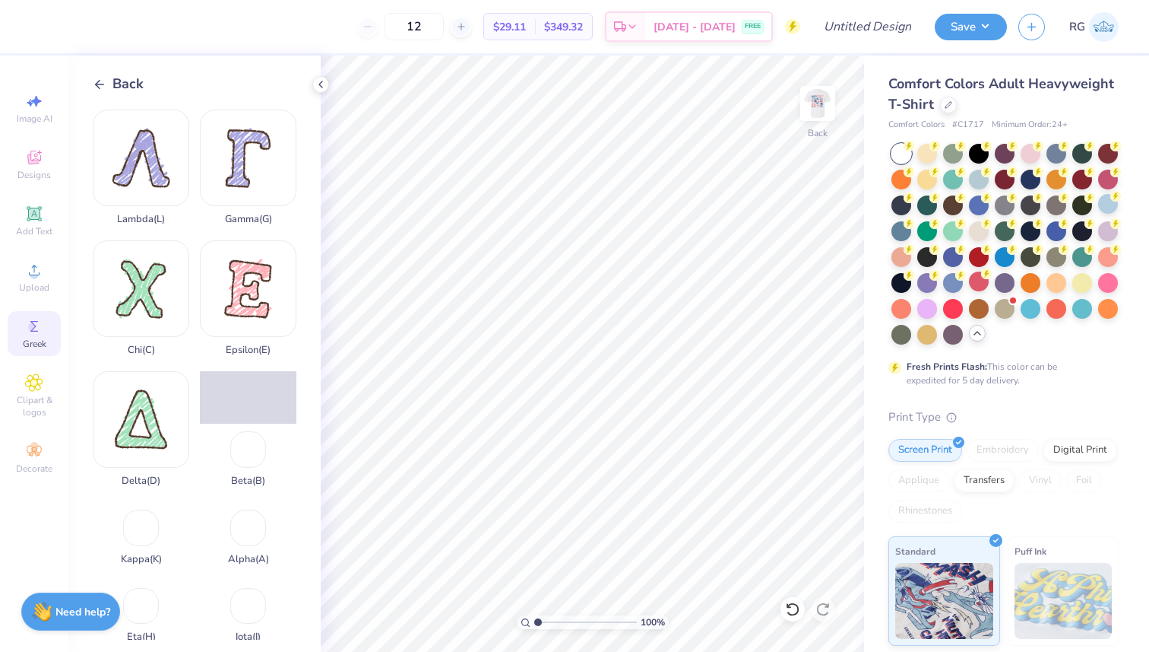
click at [100, 87] on polyline at bounding box center [98, 84] width 4 height 8
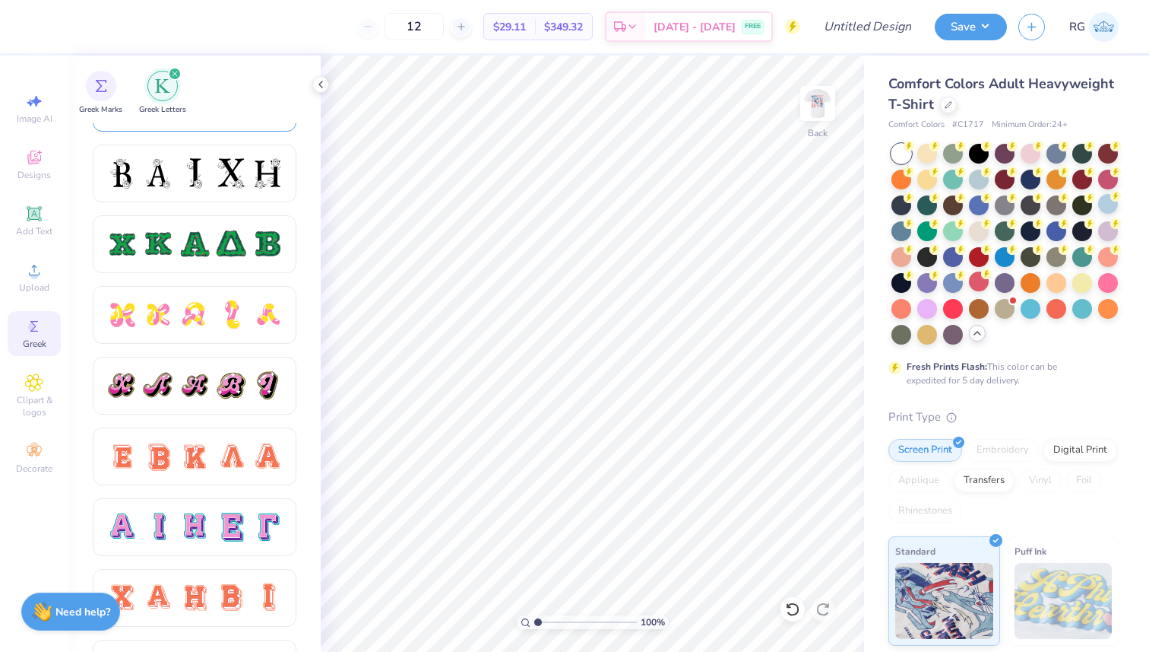
scroll to position [688, 0]
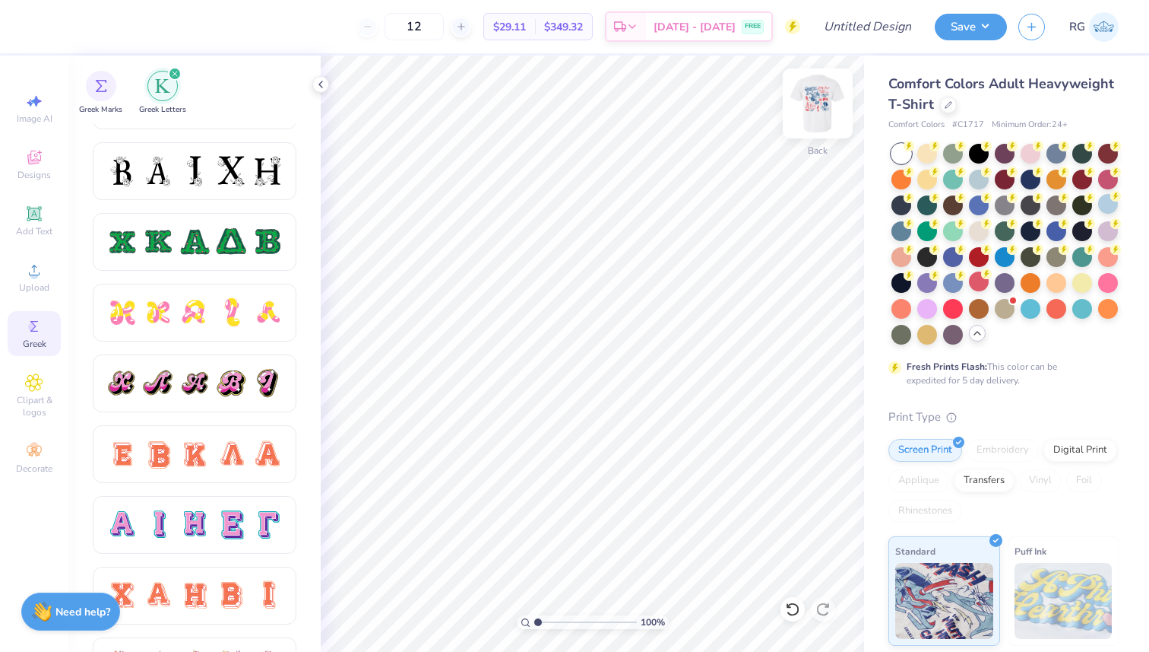
click at [816, 115] on img at bounding box center [818, 103] width 61 height 61
click at [818, 100] on img at bounding box center [818, 103] width 61 height 61
click at [822, 107] on img at bounding box center [818, 103] width 61 height 61
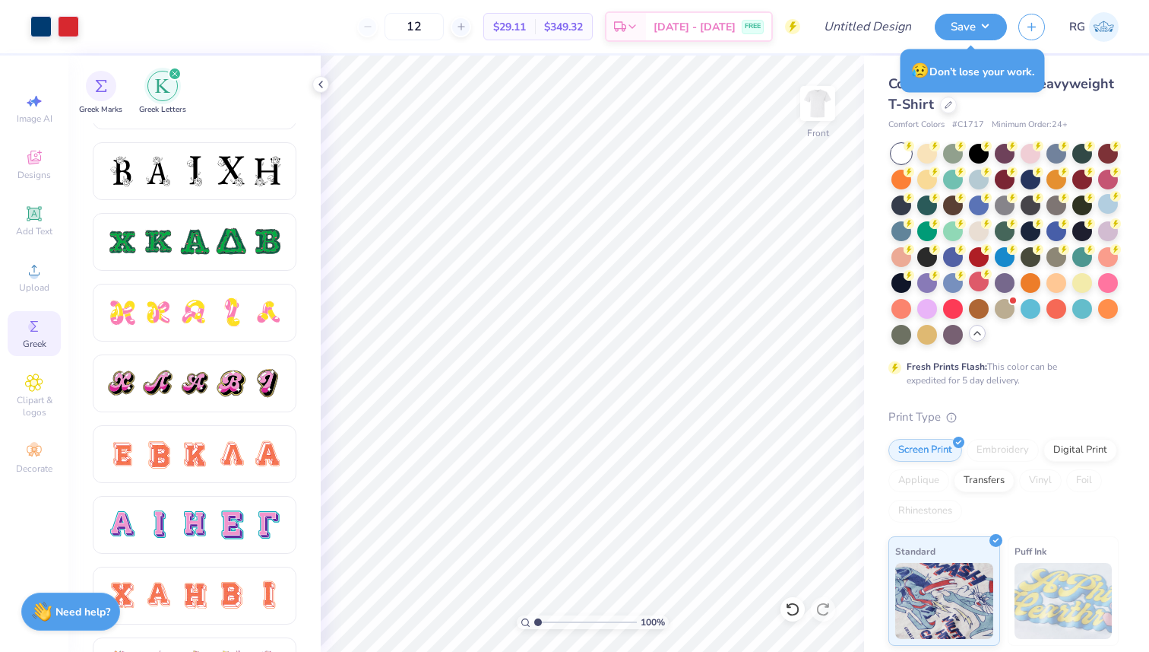
click at [822, 107] on img at bounding box center [818, 103] width 30 height 30
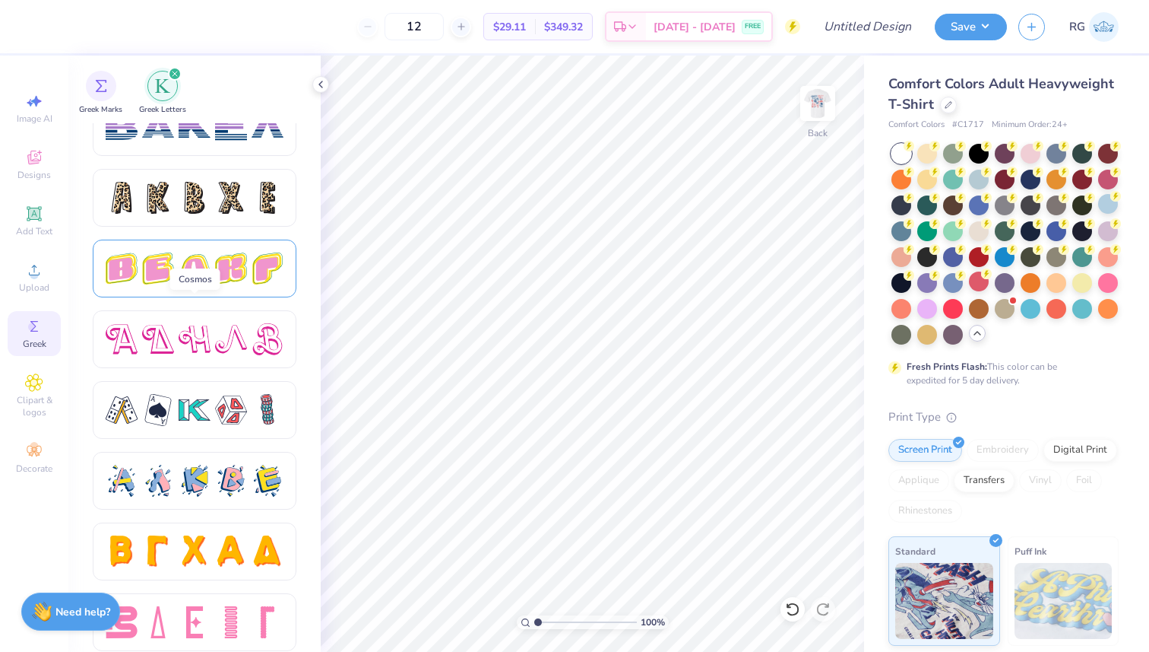
scroll to position [2510, 0]
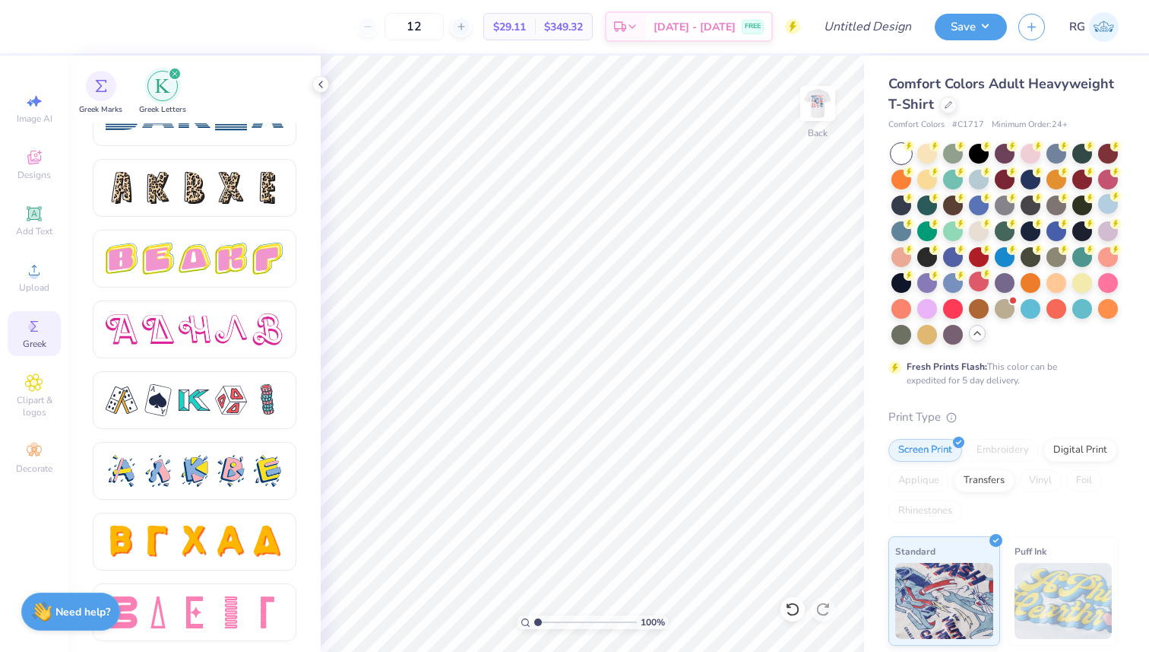
click at [408, 52] on div "12 $29.11 Per Item $349.32 Total Est. Delivery [DATE] - [DATE] FREE" at bounding box center [421, 26] width 759 height 53
click at [399, 30] on div "12" at bounding box center [414, 26] width 114 height 27
click at [471, 33] on div at bounding box center [461, 27] width 21 height 21
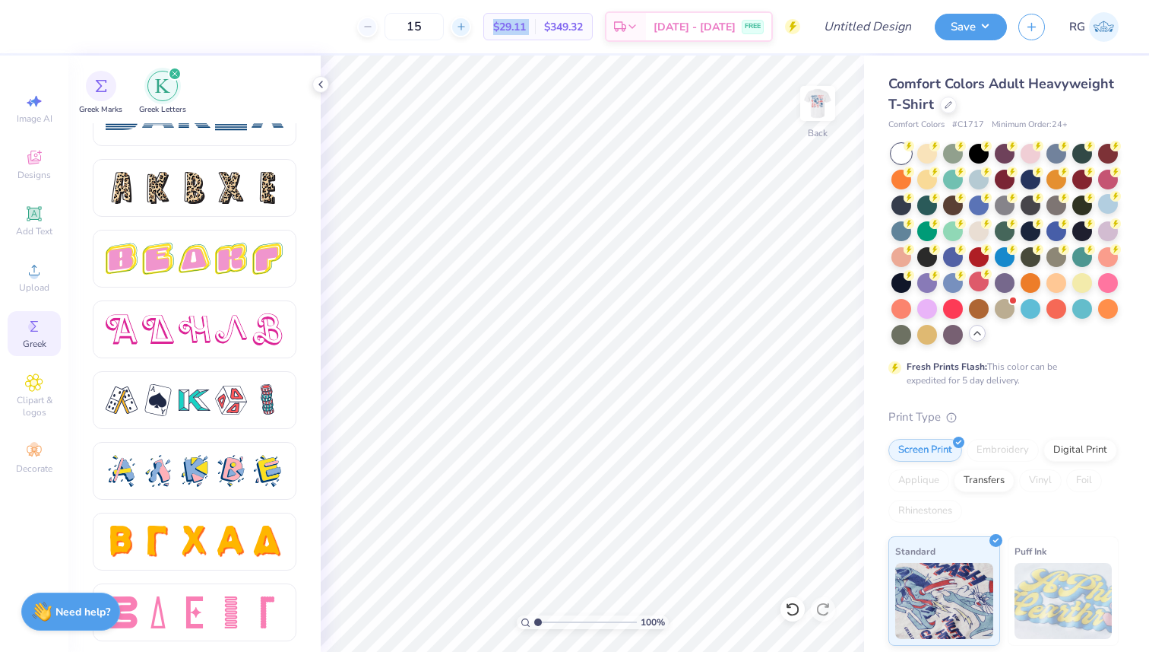
click at [471, 33] on div at bounding box center [461, 27] width 21 height 21
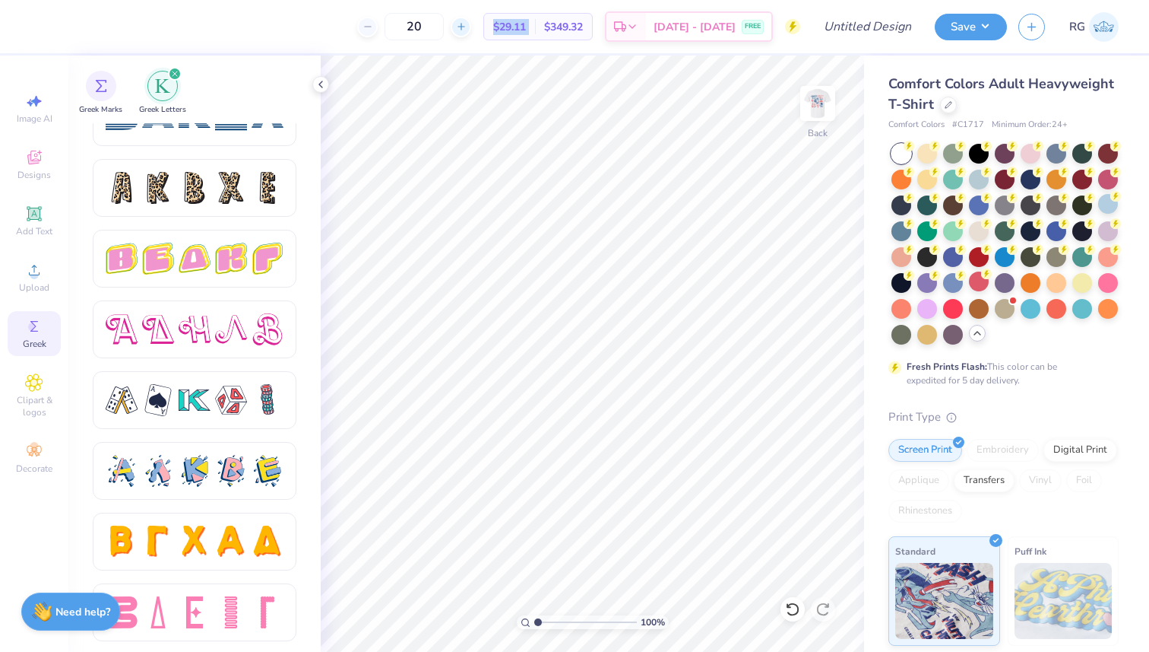
click at [471, 33] on div at bounding box center [461, 27] width 21 height 21
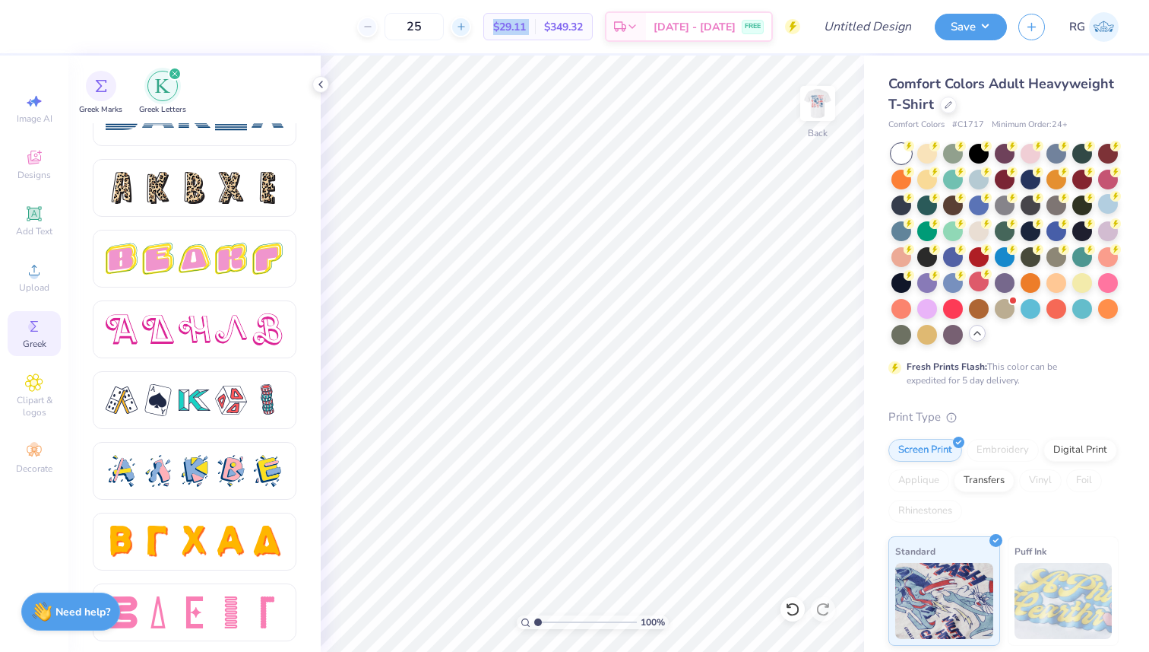
click at [471, 33] on div at bounding box center [461, 27] width 21 height 21
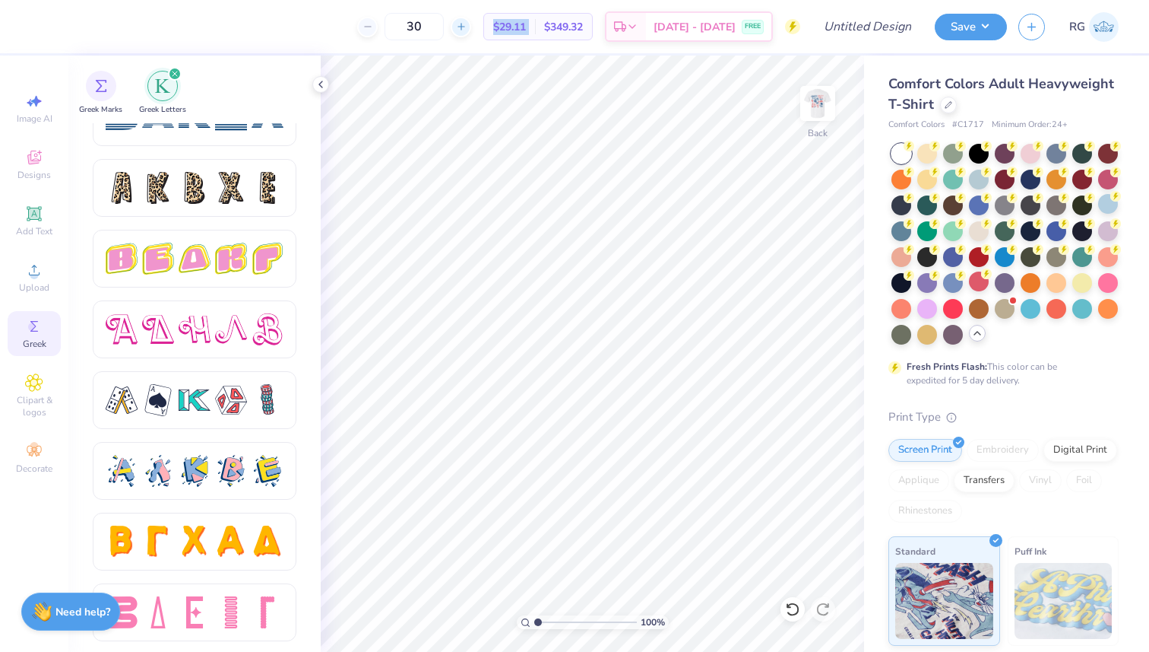
click at [471, 33] on div at bounding box center [461, 27] width 21 height 21
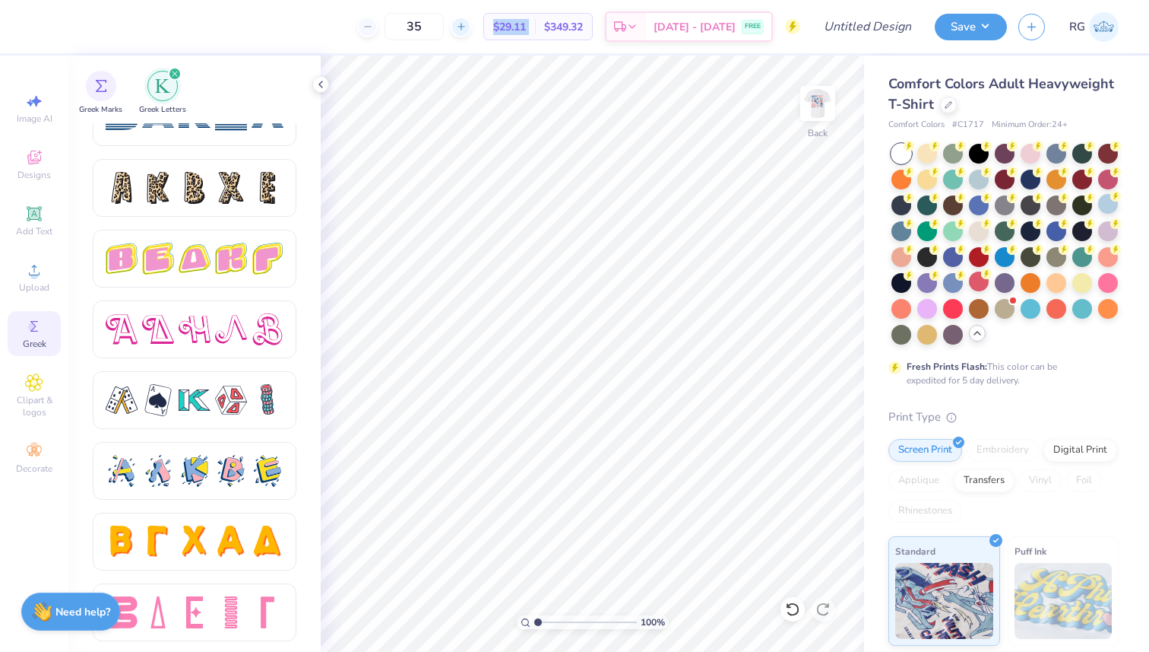
click at [471, 33] on div at bounding box center [461, 27] width 21 height 21
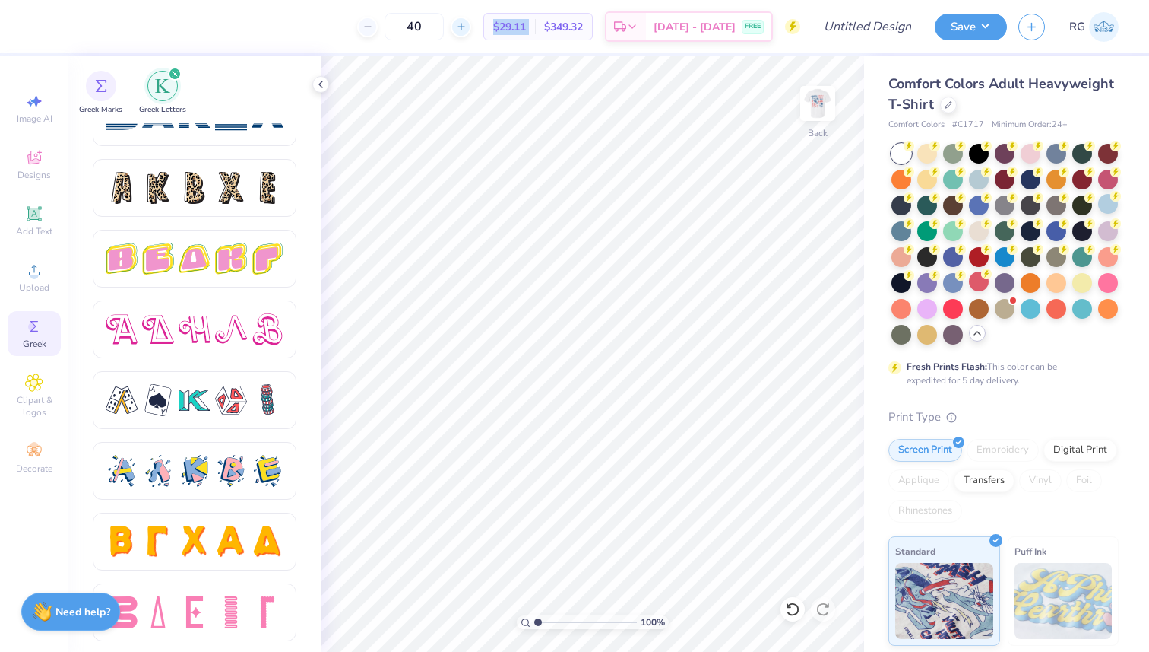
click at [471, 33] on div at bounding box center [461, 27] width 21 height 21
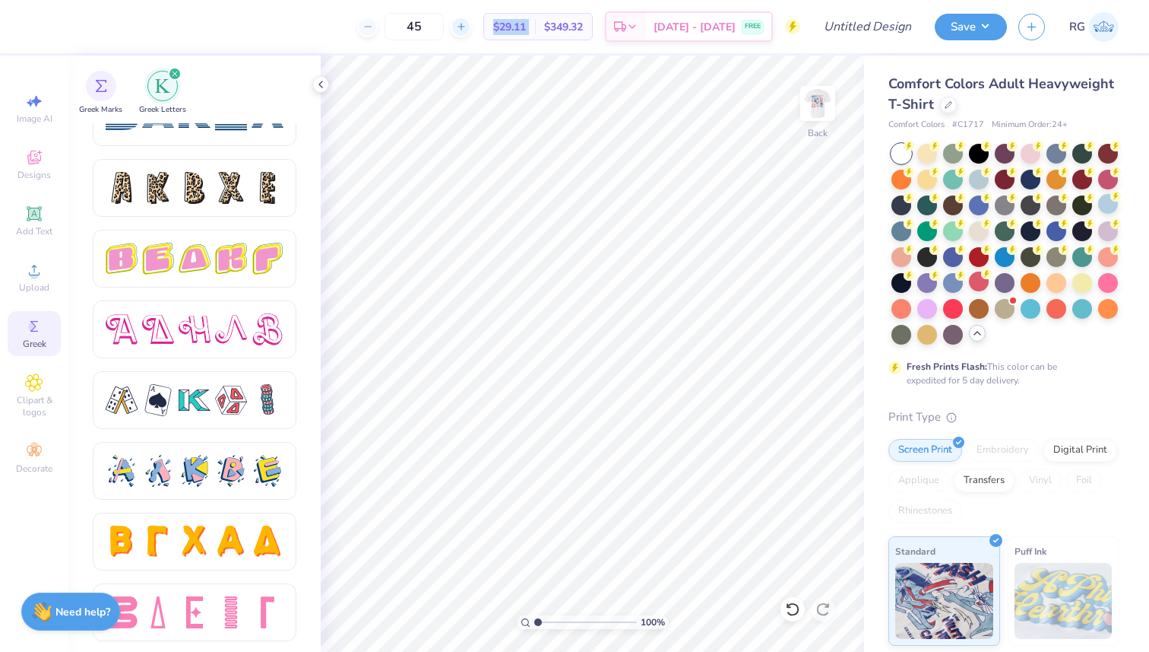
click at [471, 33] on div at bounding box center [461, 27] width 21 height 21
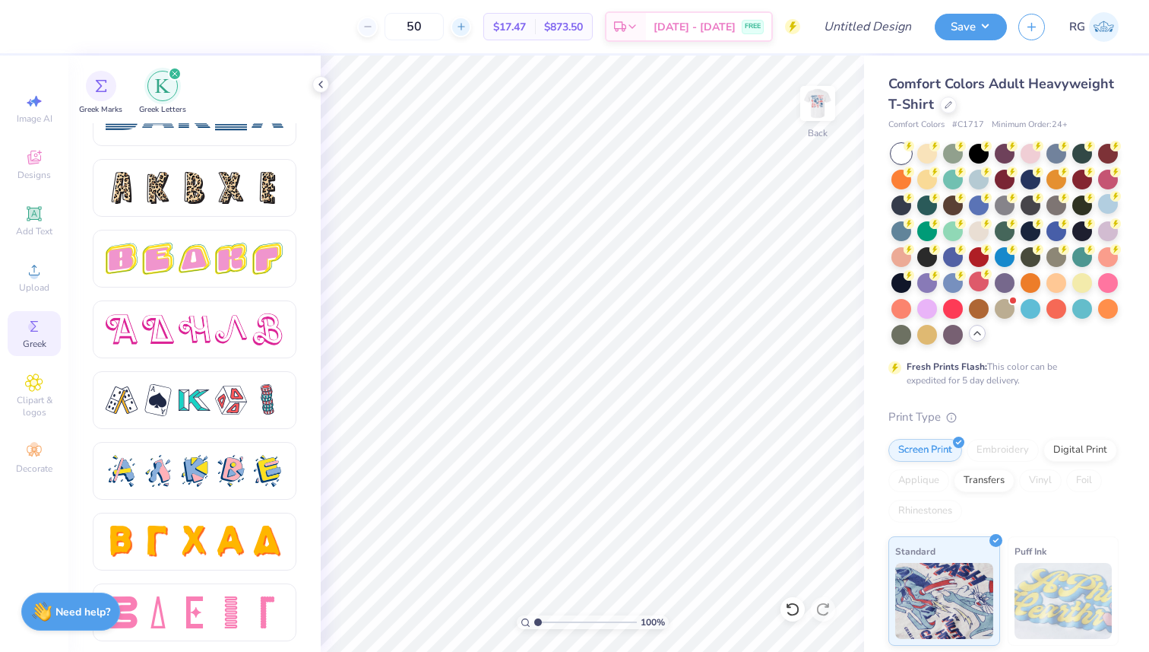
click at [471, 32] on div at bounding box center [461, 27] width 21 height 21
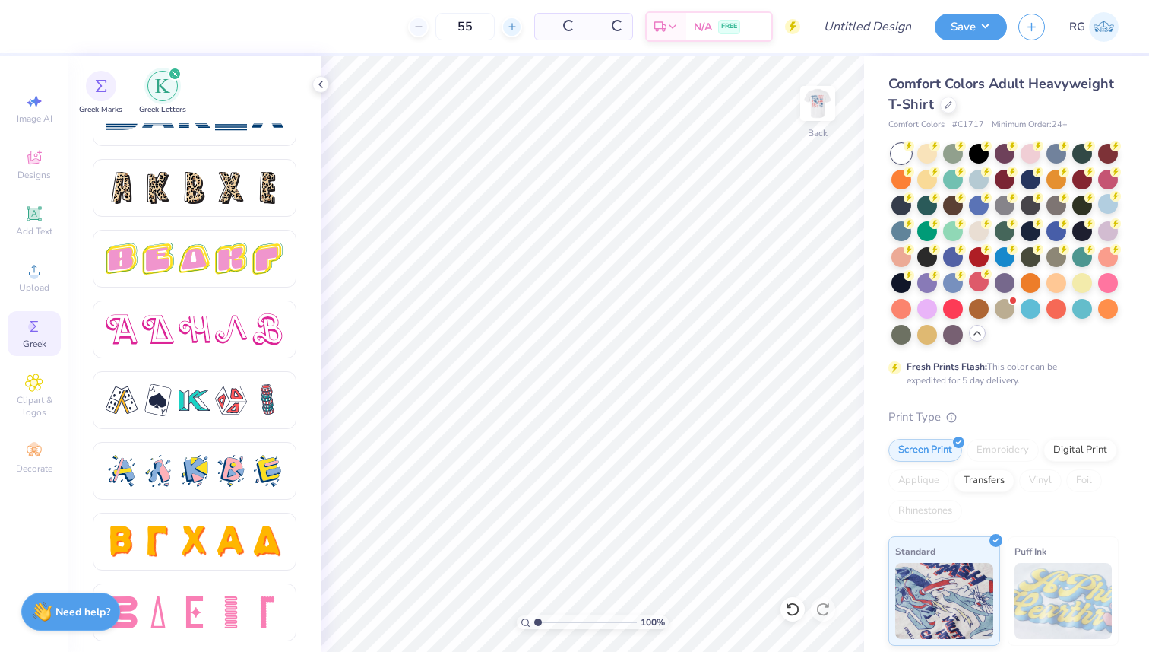
click at [486, 25] on div "55" at bounding box center [465, 26] width 114 height 27
click at [467, 25] on icon at bounding box center [461, 26] width 11 height 11
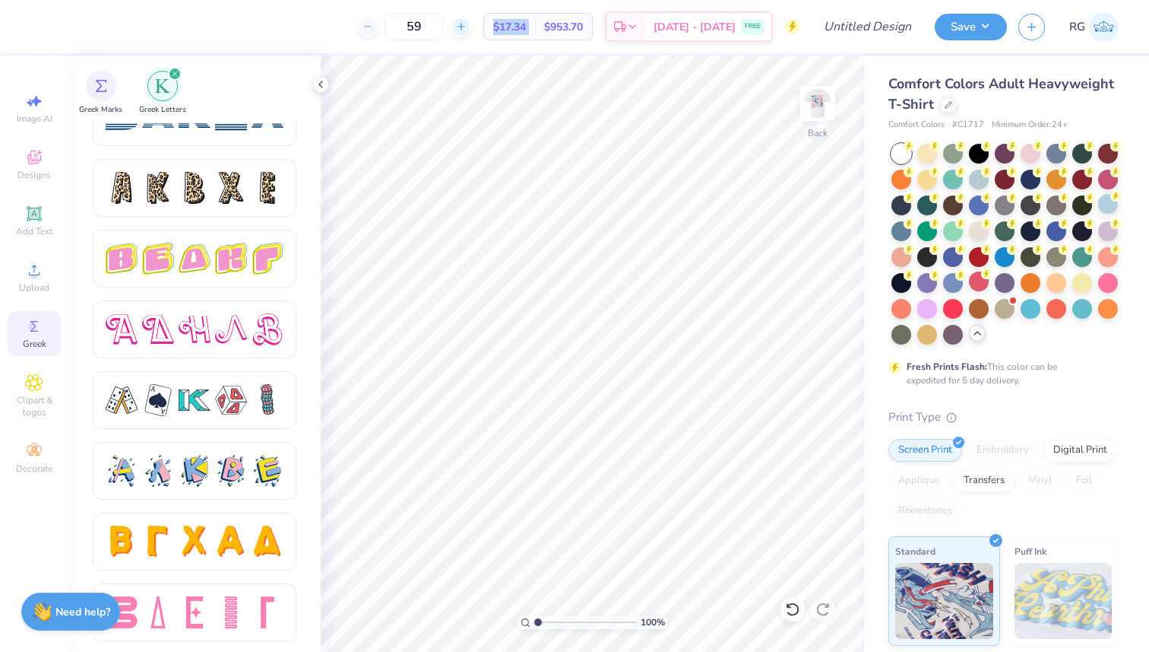
click at [467, 25] on icon at bounding box center [461, 26] width 11 height 11
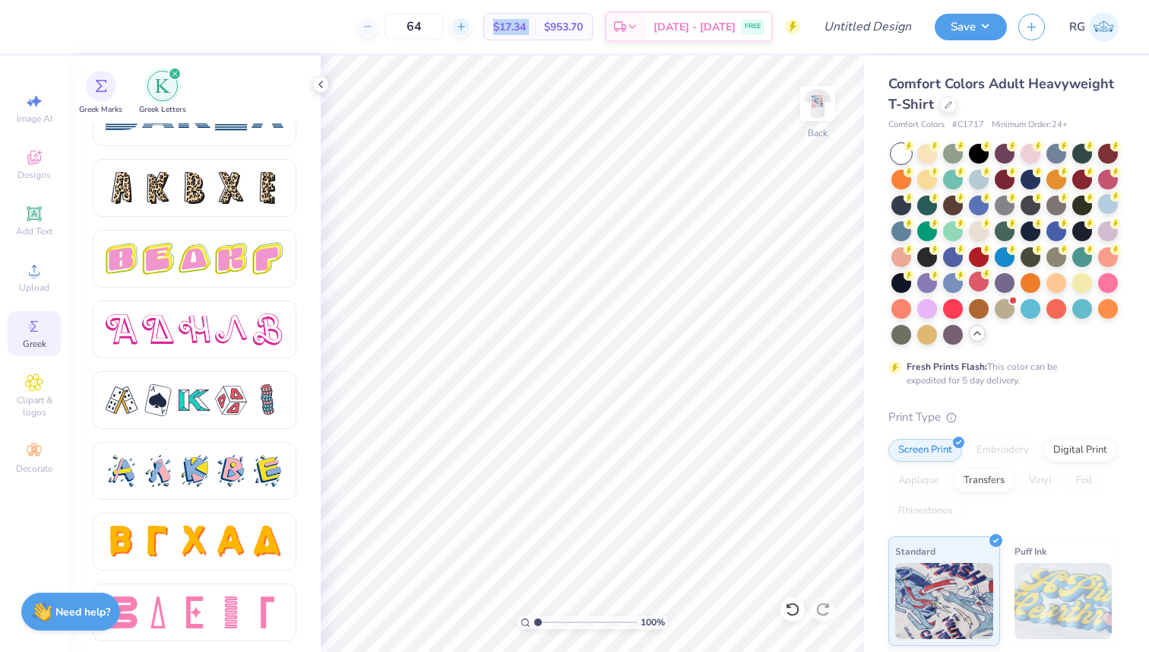
click at [467, 25] on icon at bounding box center [461, 26] width 11 height 11
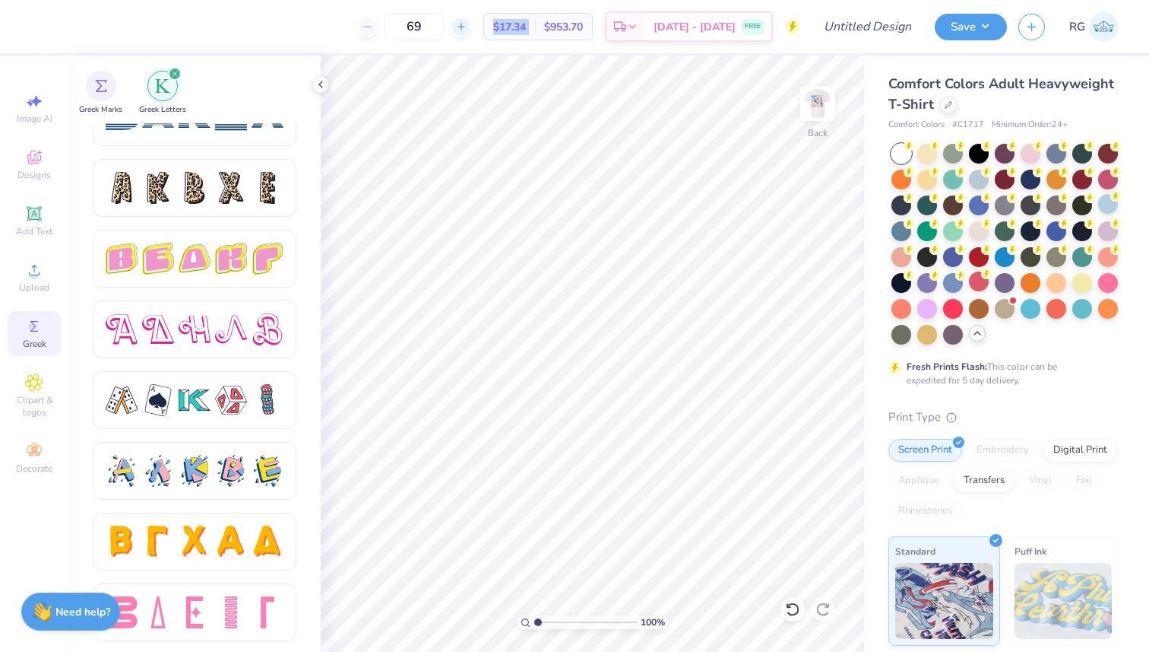
click at [467, 25] on icon at bounding box center [461, 26] width 11 height 11
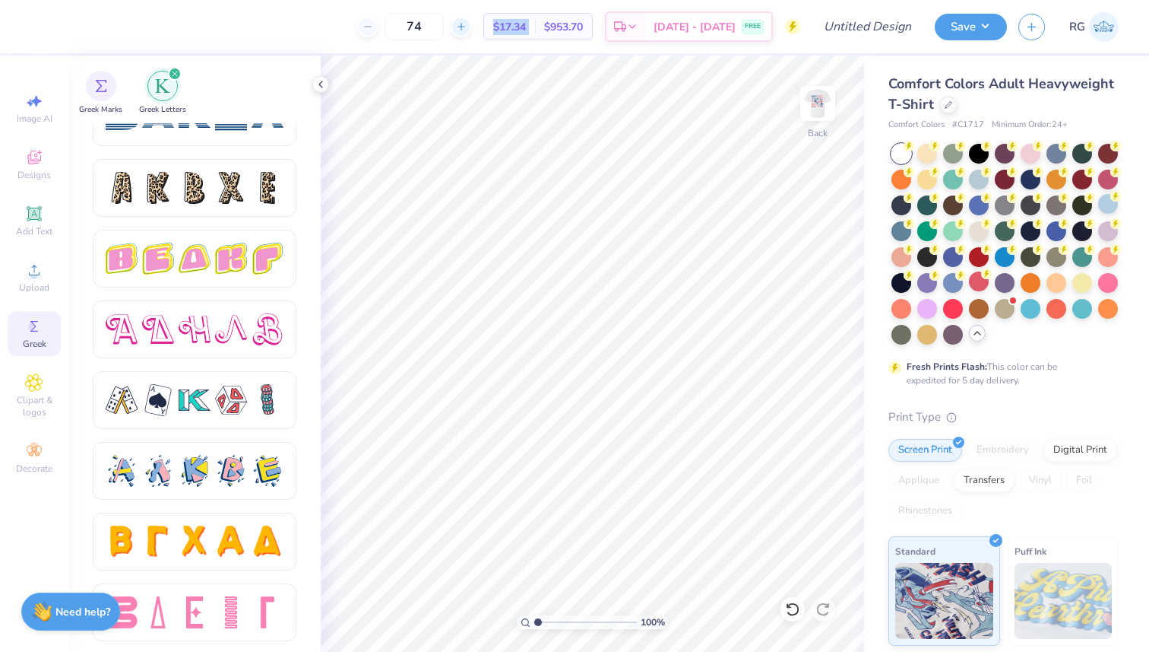
click at [467, 25] on icon at bounding box center [461, 26] width 11 height 11
click at [463, 25] on div at bounding box center [452, 27] width 21 height 21
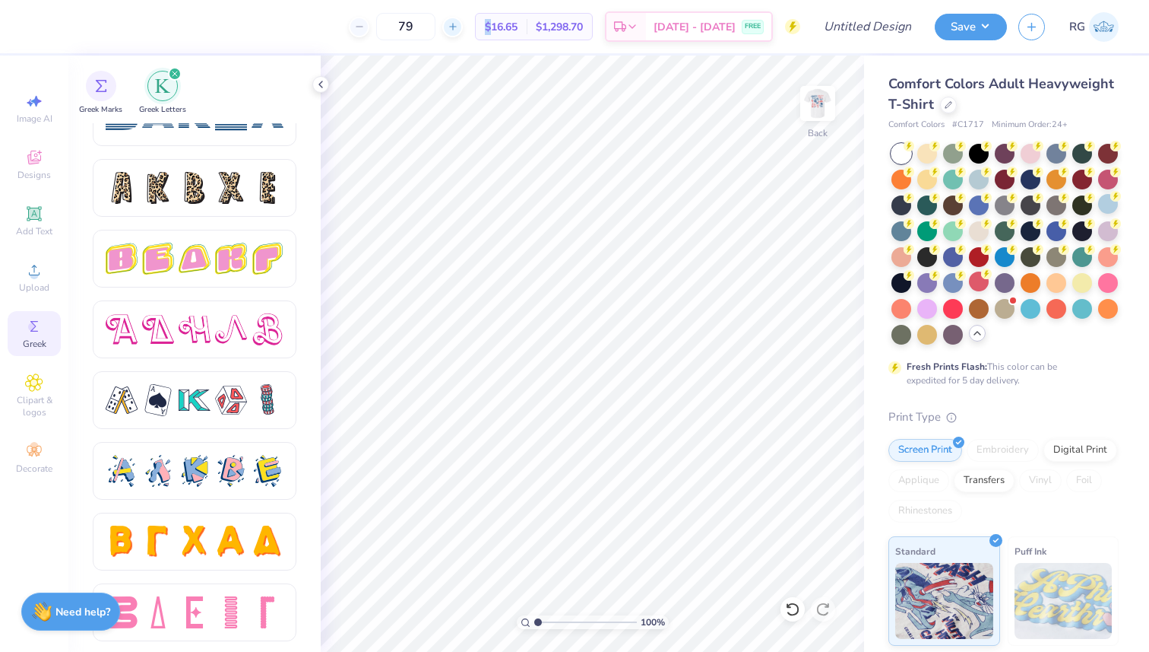
click at [463, 25] on div at bounding box center [452, 27] width 21 height 21
type input "80"
click at [639, 23] on icon at bounding box center [632, 29] width 12 height 12
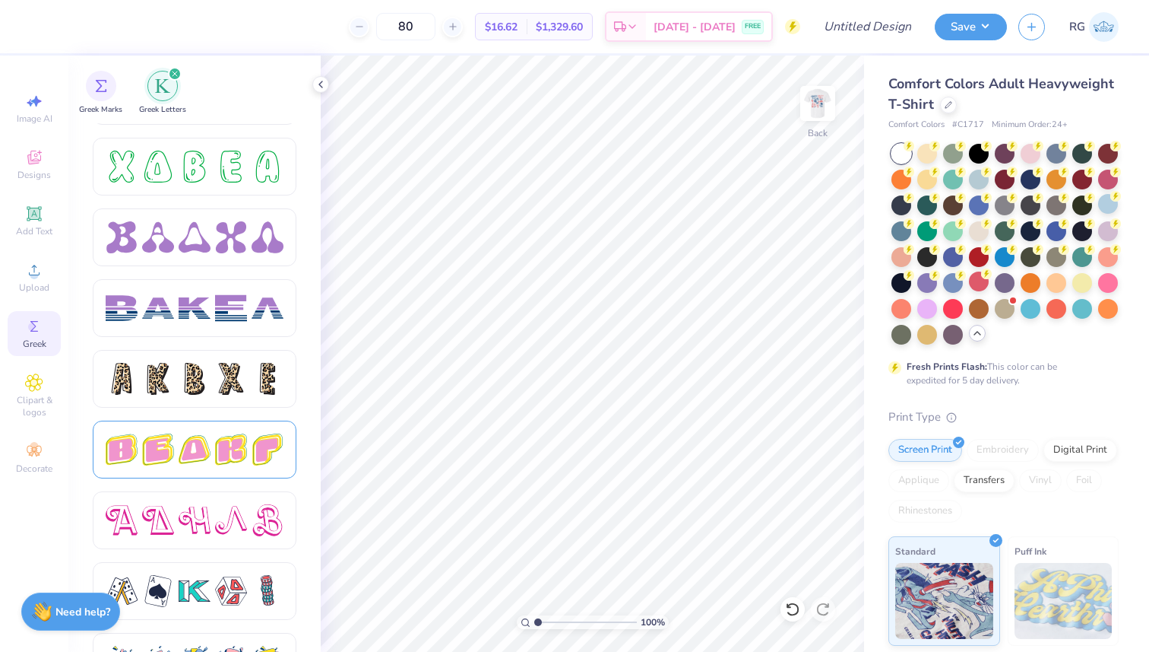
scroll to position [2332, 0]
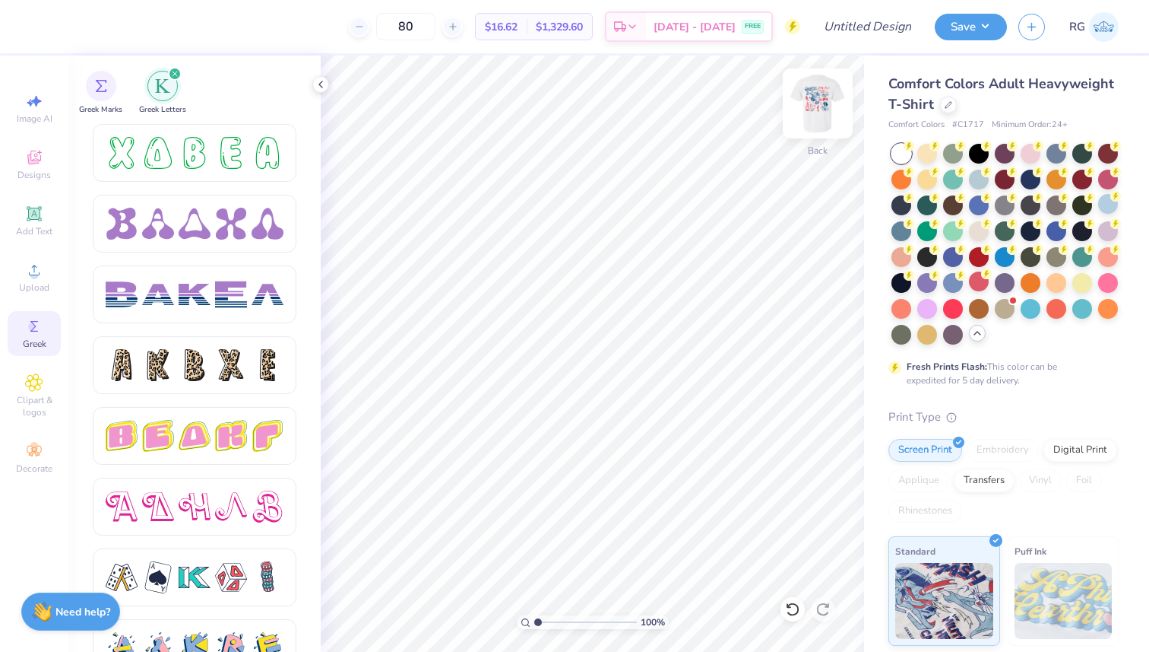
click at [816, 100] on img at bounding box center [818, 103] width 61 height 61
click at [821, 100] on img at bounding box center [818, 103] width 30 height 30
click at [50, 118] on span "Image AI" at bounding box center [35, 119] width 36 height 12
select select "4"
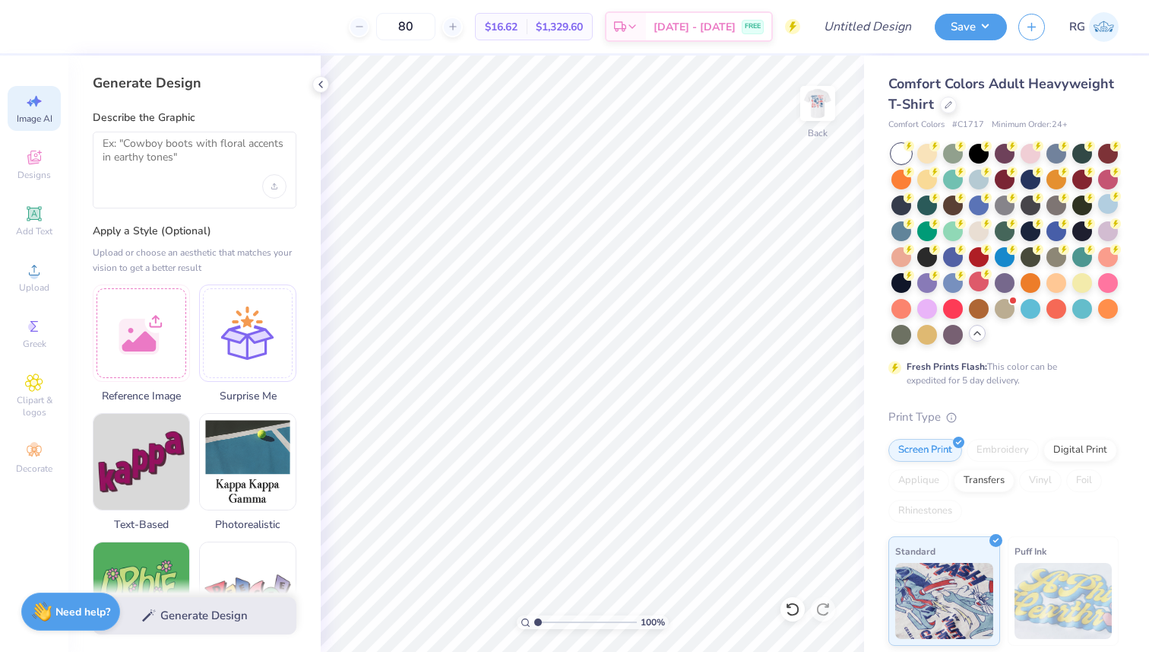
click at [178, 195] on div at bounding box center [195, 170] width 204 height 77
click at [216, 167] on textarea at bounding box center [195, 156] width 184 height 38
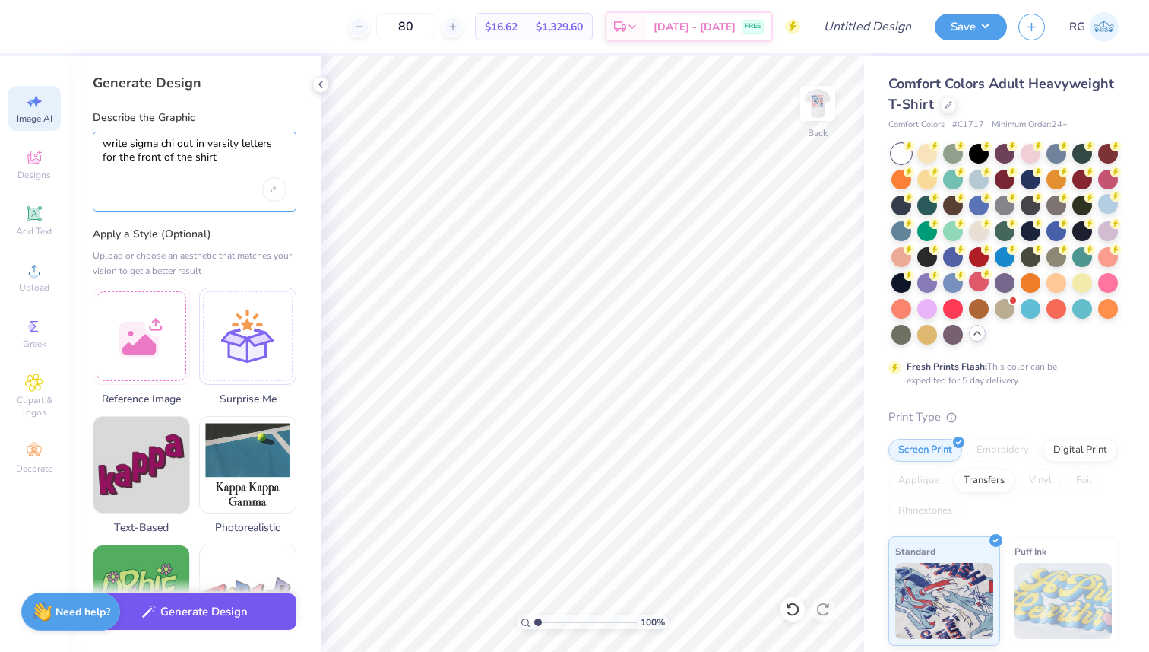
type textarea "write sigma chi out in varsity letters for the front of the shirt"
click at [197, 627] on button "Generate Design" at bounding box center [195, 611] width 204 height 37
